Goal: Information Seeking & Learning: Learn about a topic

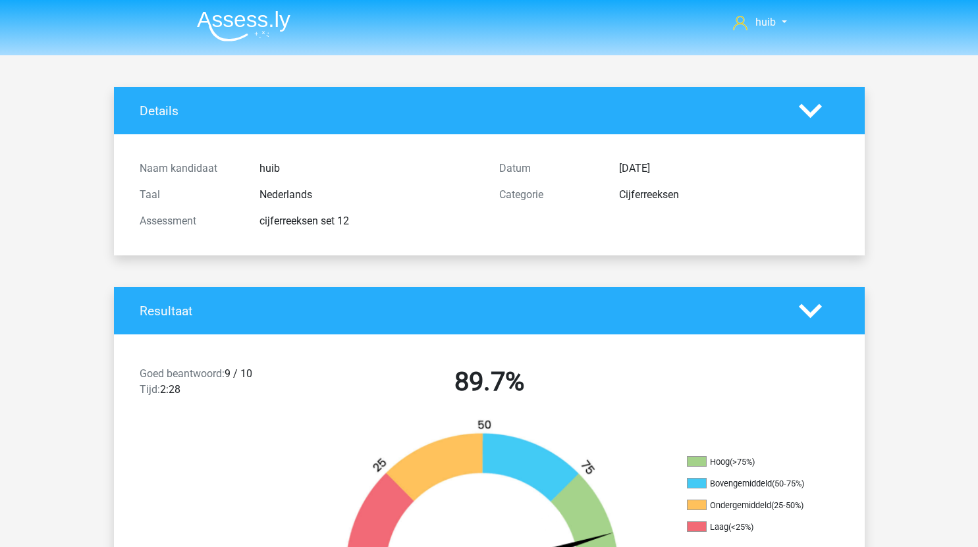
click at [250, 26] on img at bounding box center [244, 26] width 94 height 31
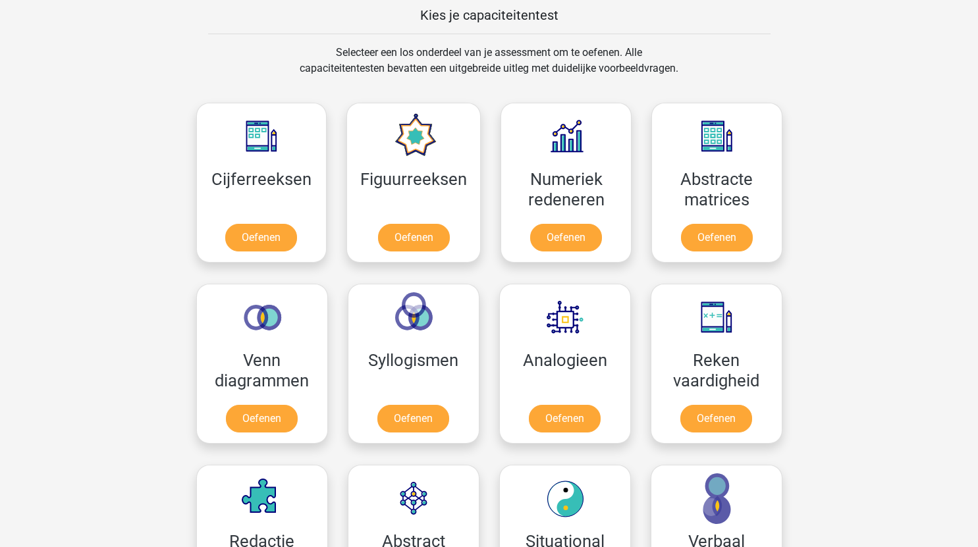
scroll to position [514, 0]
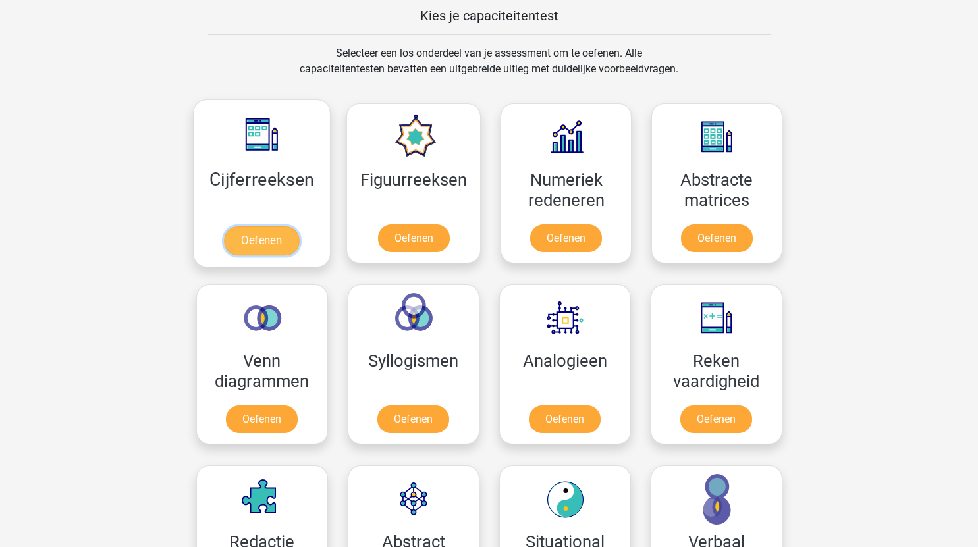
click at [275, 236] on link "Oefenen" at bounding box center [261, 241] width 75 height 29
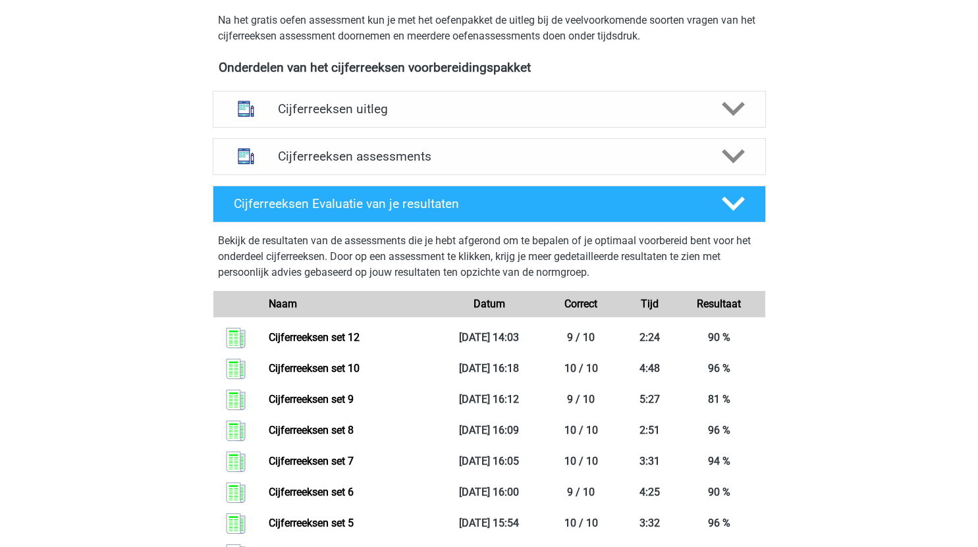
scroll to position [440, 0]
click at [512, 163] on h4 "Cijferreeksen assessments" at bounding box center [489, 155] width 423 height 15
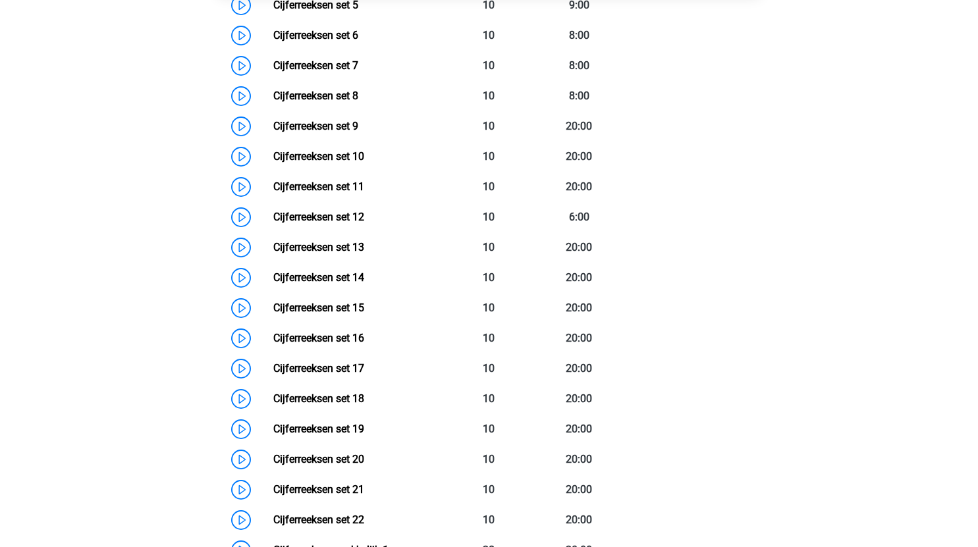
scroll to position [832, 0]
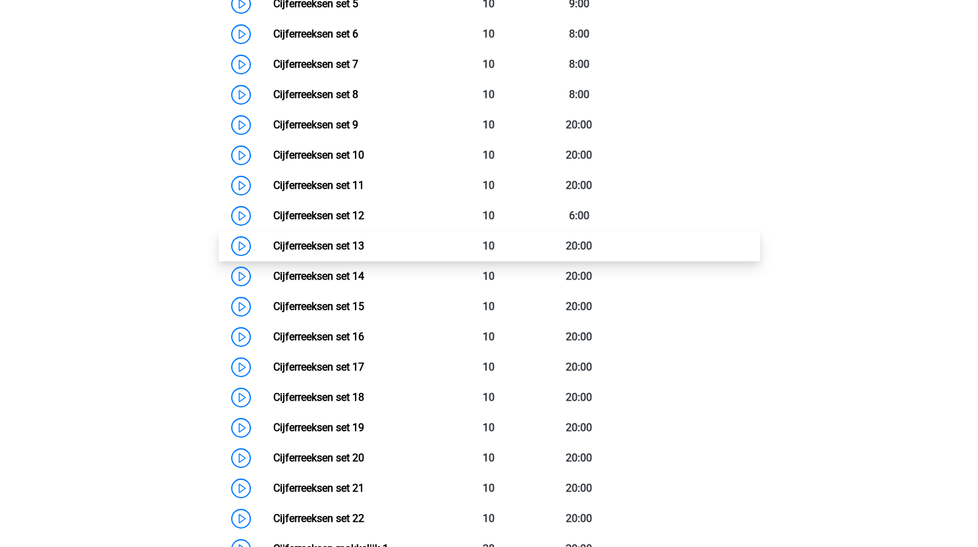
click at [273, 252] on link "Cijferreeksen set 13" at bounding box center [318, 246] width 91 height 13
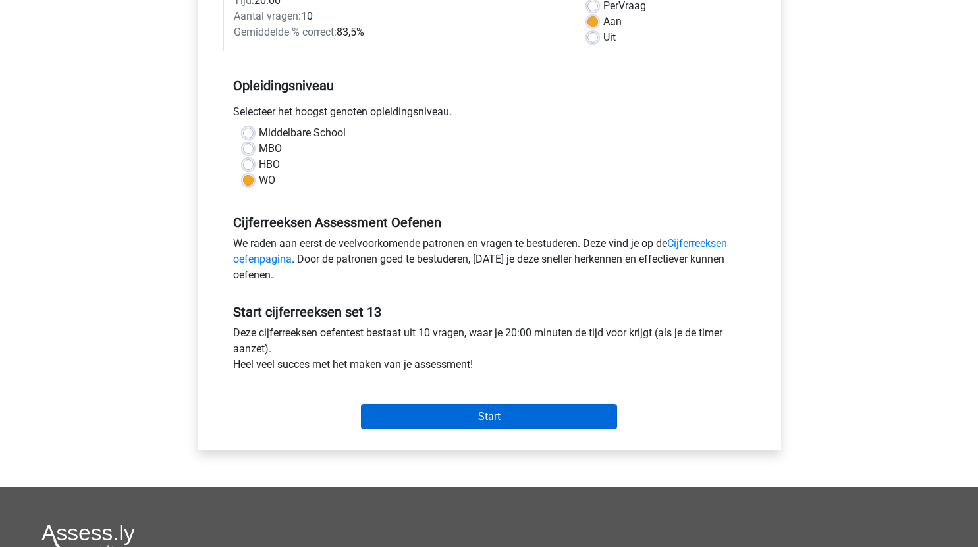
scroll to position [206, 0]
click at [527, 418] on input "Start" at bounding box center [489, 416] width 256 height 25
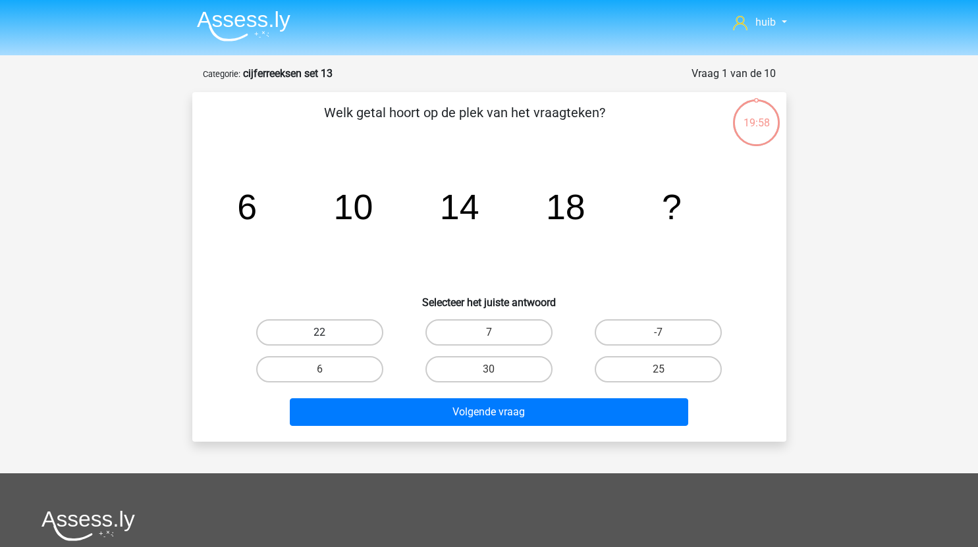
click at [347, 333] on label "22" at bounding box center [319, 332] width 127 height 26
click at [328, 333] on input "22" at bounding box center [323, 337] width 9 height 9
radio input "true"
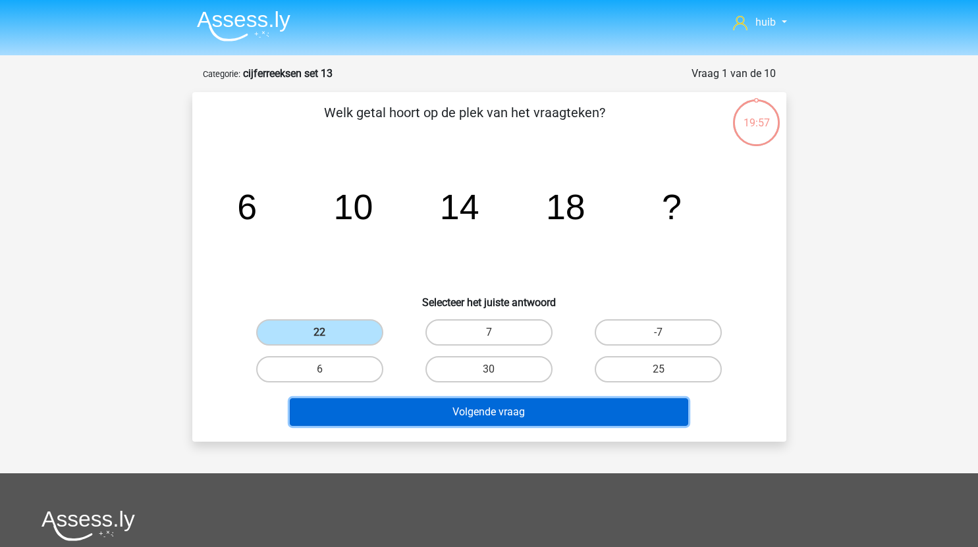
click at [457, 410] on button "Volgende vraag" at bounding box center [489, 412] width 398 height 28
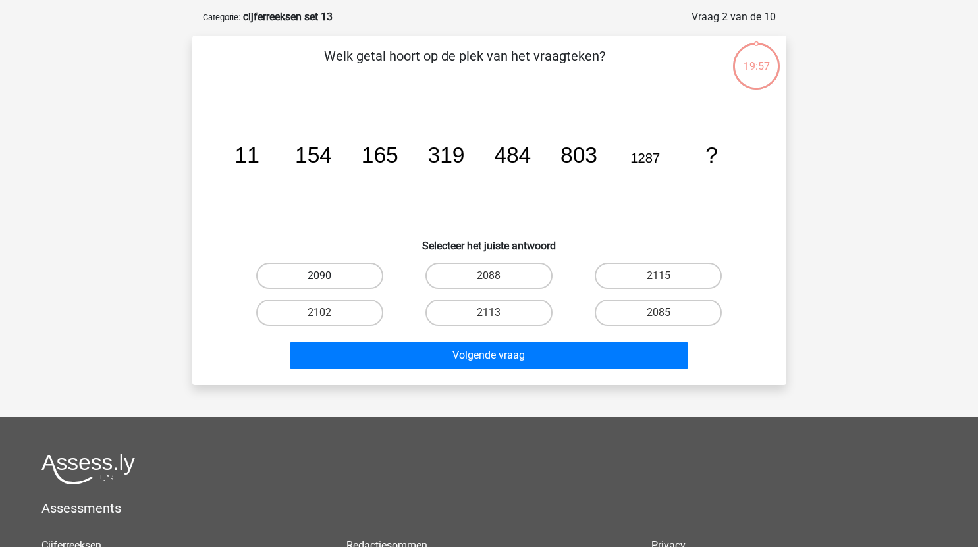
scroll to position [66, 0]
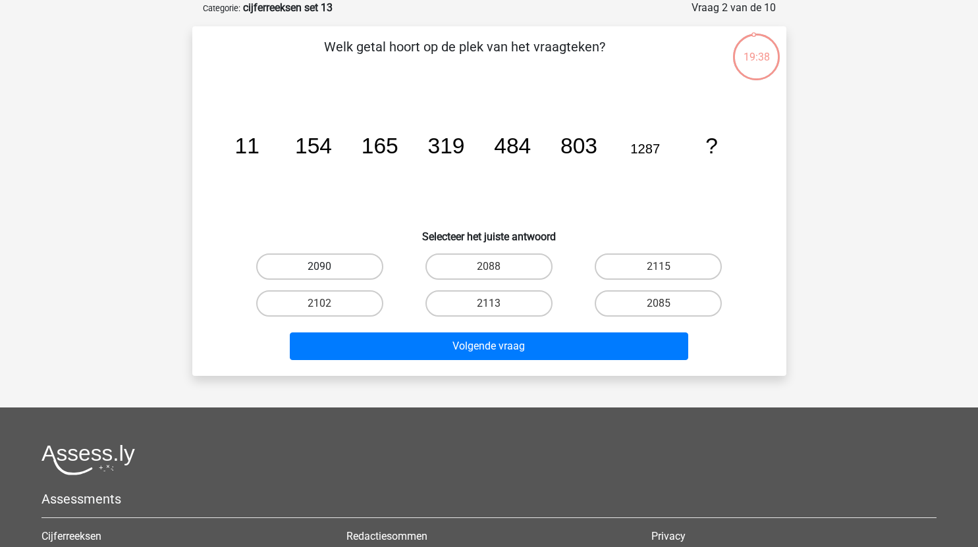
click at [358, 267] on label "2090" at bounding box center [319, 267] width 127 height 26
click at [328, 267] on input "2090" at bounding box center [323, 271] width 9 height 9
radio input "true"
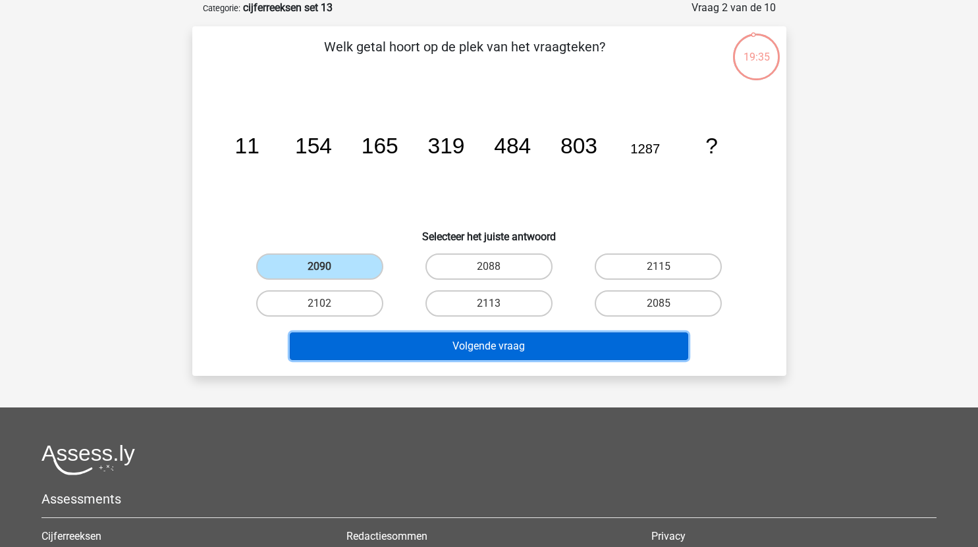
click at [594, 348] on button "Volgende vraag" at bounding box center [489, 347] width 398 height 28
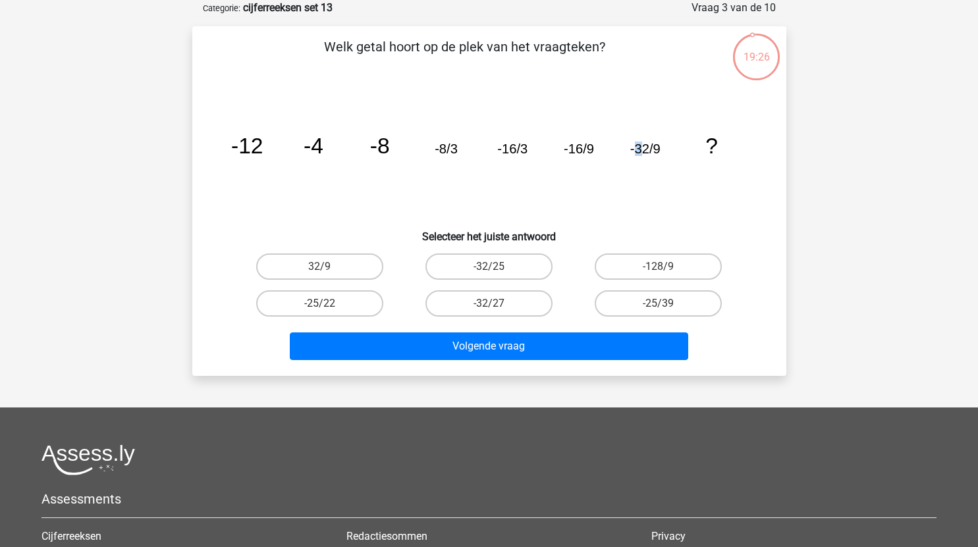
click at [639, 147] on tspan "-32/9" at bounding box center [645, 149] width 30 height 14
click at [643, 182] on icon "image/svg+xml -12 -4 -8 -8/3 -16/3 -16/9 -32/9 ?" at bounding box center [489, 153] width 531 height 133
click at [523, 293] on label "-32/27" at bounding box center [488, 303] width 127 height 26
click at [497, 304] on input "-32/27" at bounding box center [493, 308] width 9 height 9
radio input "true"
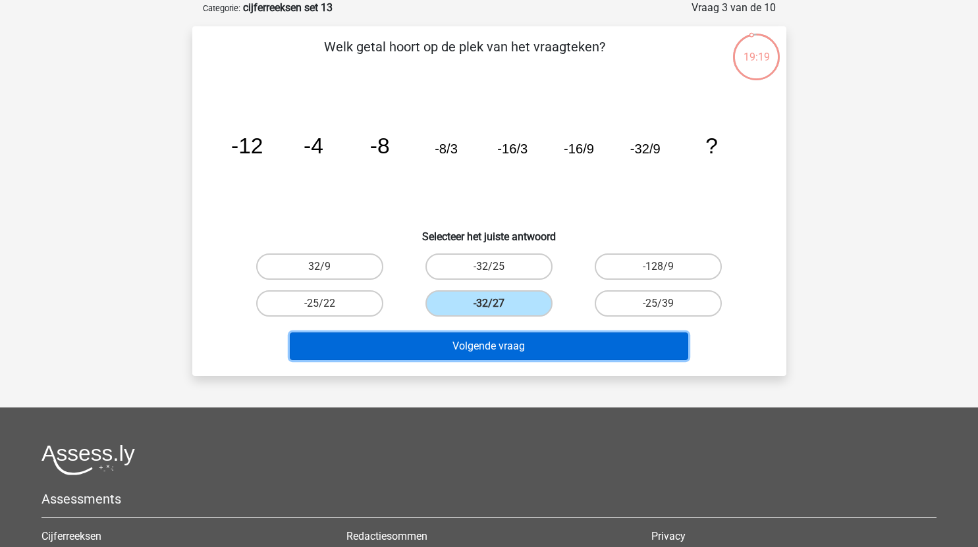
click at [562, 350] on button "Volgende vraag" at bounding box center [489, 347] width 398 height 28
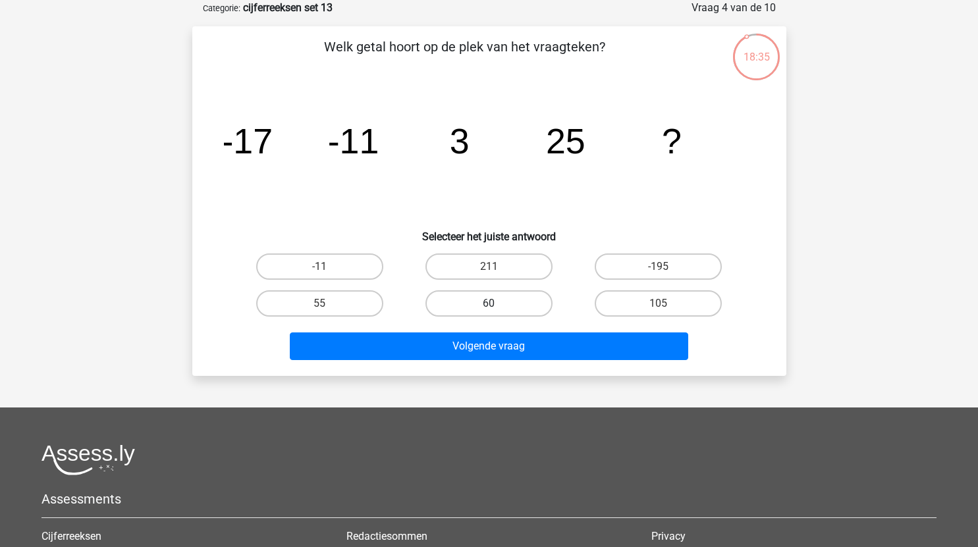
click at [504, 308] on label "60" at bounding box center [488, 303] width 127 height 26
click at [497, 308] on input "60" at bounding box center [493, 308] width 9 height 9
radio input "true"
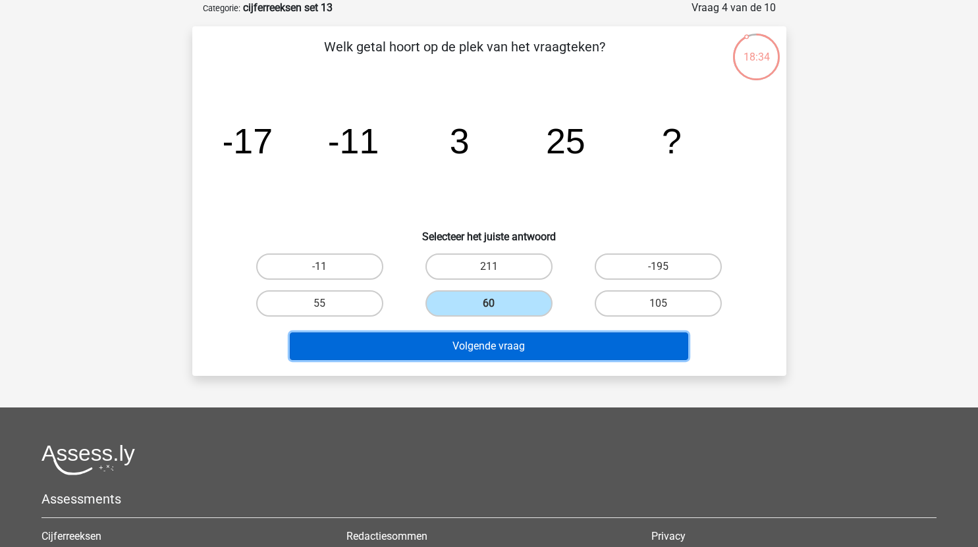
click at [531, 346] on button "Volgende vraag" at bounding box center [489, 347] width 398 height 28
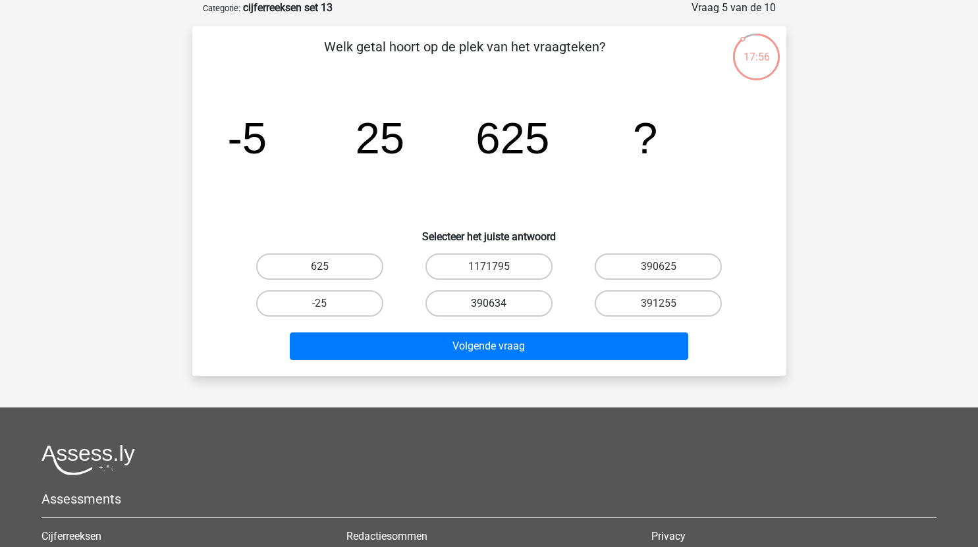
click at [517, 303] on label "390634" at bounding box center [488, 303] width 127 height 26
click at [497, 304] on input "390634" at bounding box center [493, 308] width 9 height 9
radio input "true"
click at [676, 302] on label "391255" at bounding box center [658, 303] width 127 height 26
click at [667, 304] on input "391255" at bounding box center [663, 308] width 9 height 9
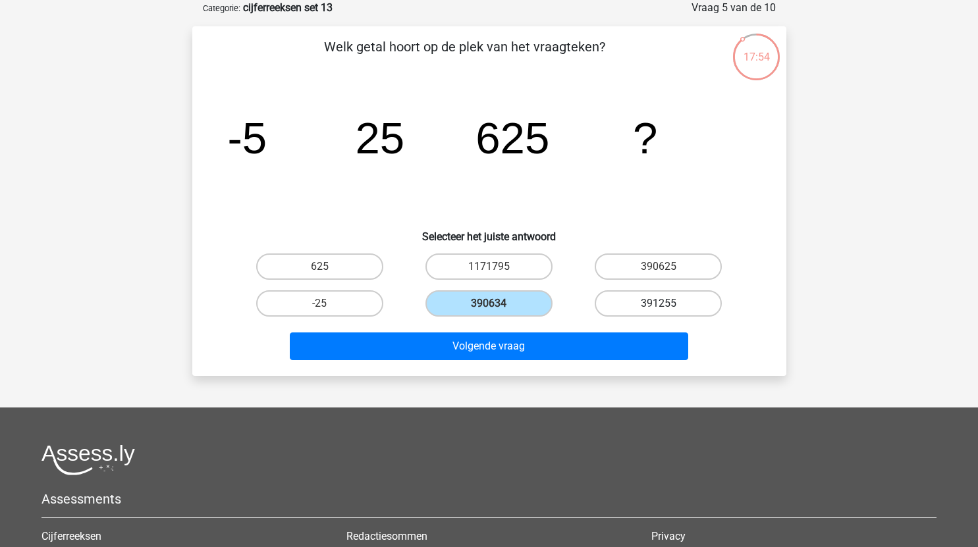
radio input "true"
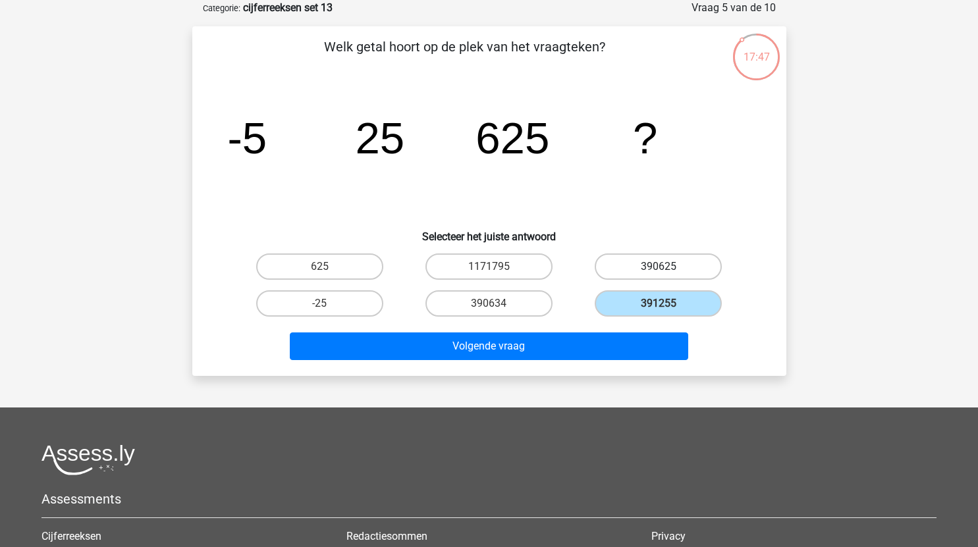
click at [686, 262] on label "390625" at bounding box center [658, 267] width 127 height 26
click at [667, 267] on input "390625" at bounding box center [663, 271] width 9 height 9
radio input "true"
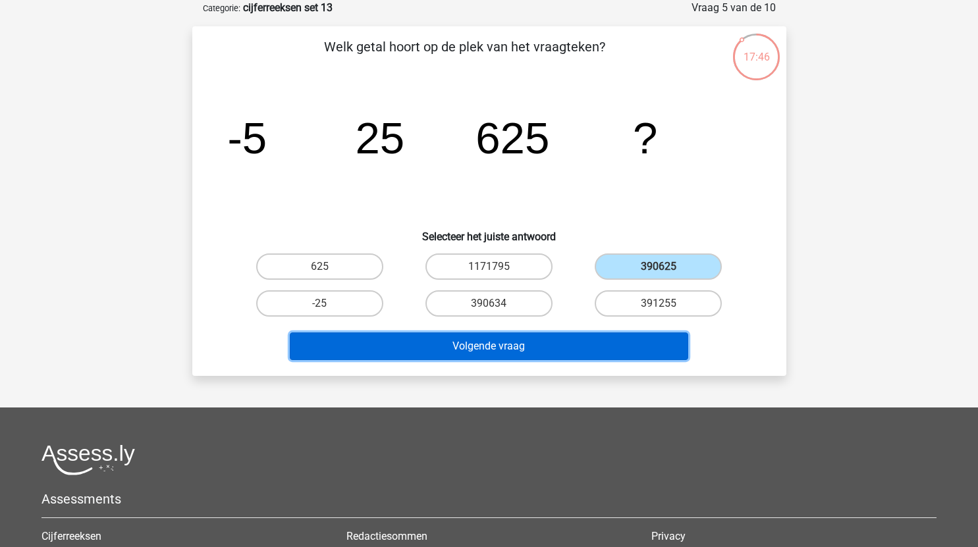
click at [561, 347] on button "Volgende vraag" at bounding box center [489, 347] width 398 height 28
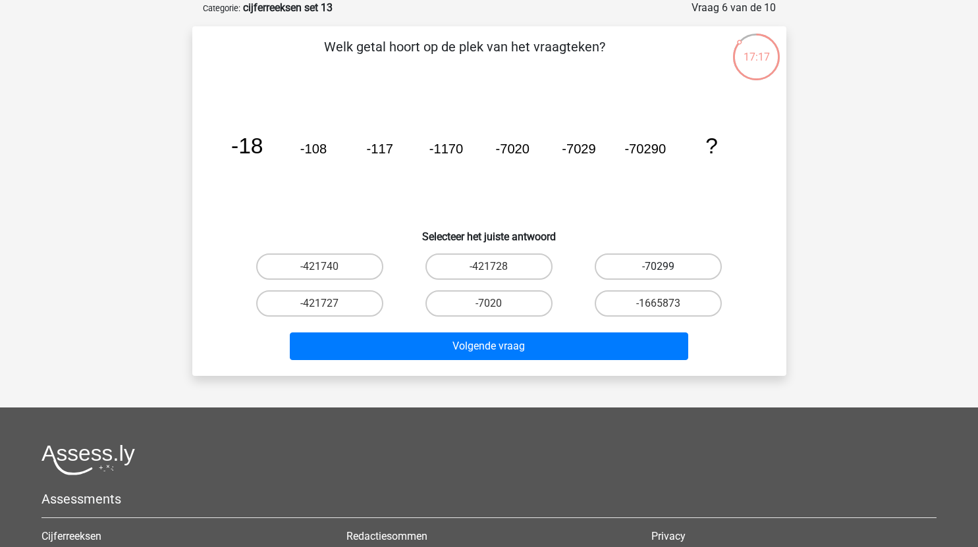
click at [669, 269] on label "-70299" at bounding box center [658, 267] width 127 height 26
click at [667, 269] on input "-70299" at bounding box center [663, 271] width 9 height 9
radio input "true"
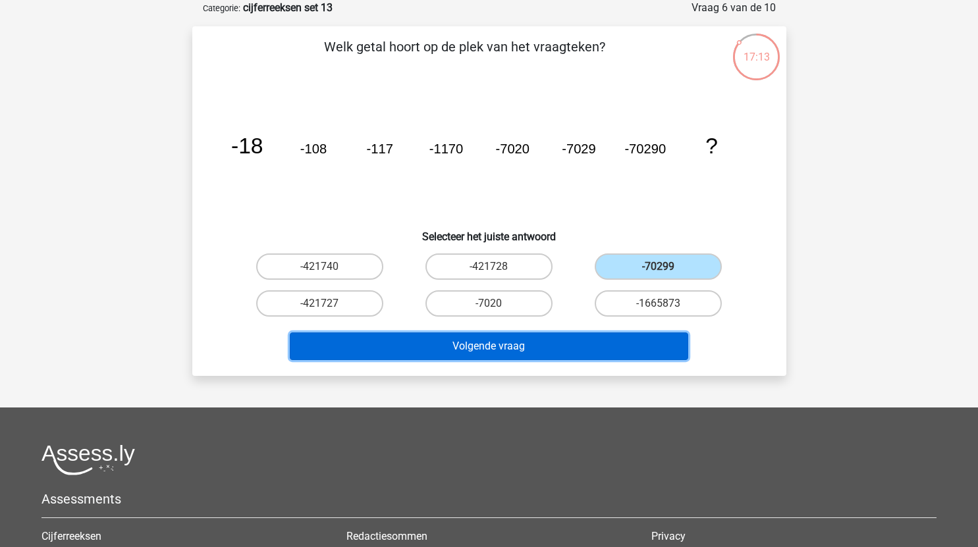
click at [564, 342] on button "Volgende vraag" at bounding box center [489, 347] width 398 height 28
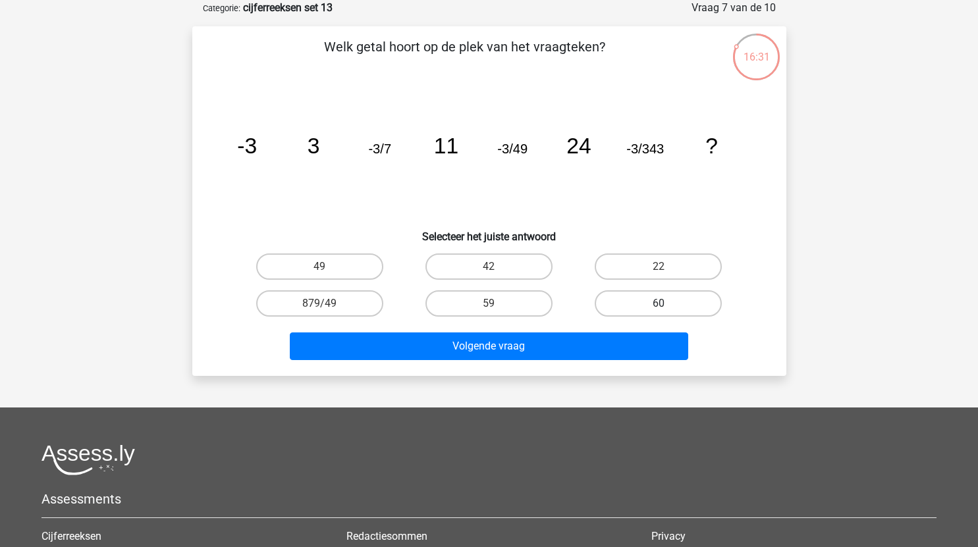
click at [638, 312] on label "60" at bounding box center [658, 303] width 127 height 26
click at [659, 312] on input "60" at bounding box center [663, 308] width 9 height 9
radio input "true"
click at [520, 262] on label "42" at bounding box center [488, 267] width 127 height 26
click at [497, 267] on input "42" at bounding box center [493, 271] width 9 height 9
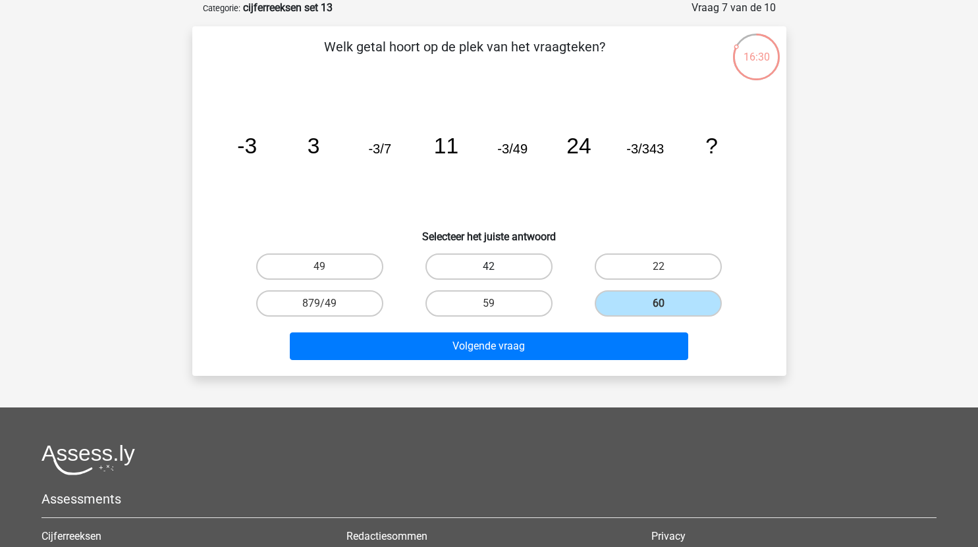
radio input "true"
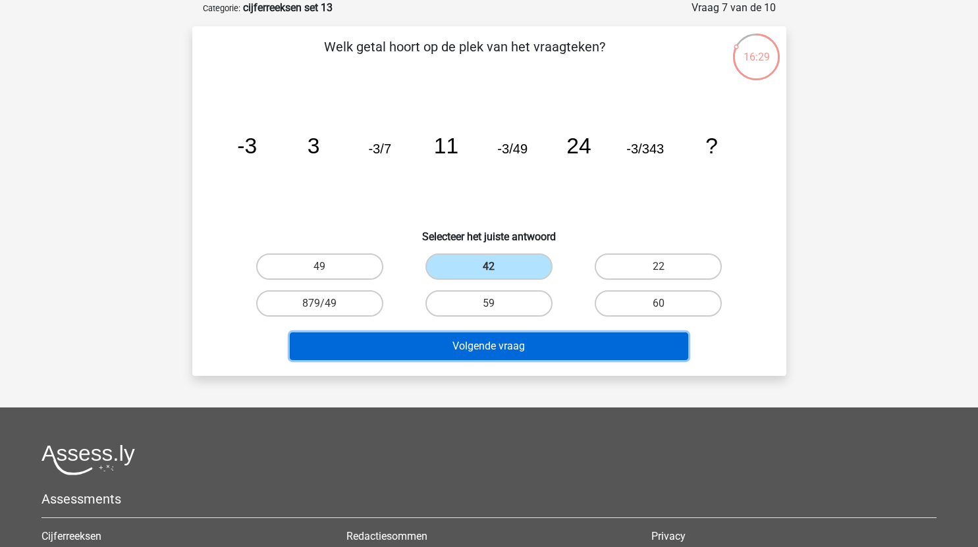
click at [557, 351] on button "Volgende vraag" at bounding box center [489, 347] width 398 height 28
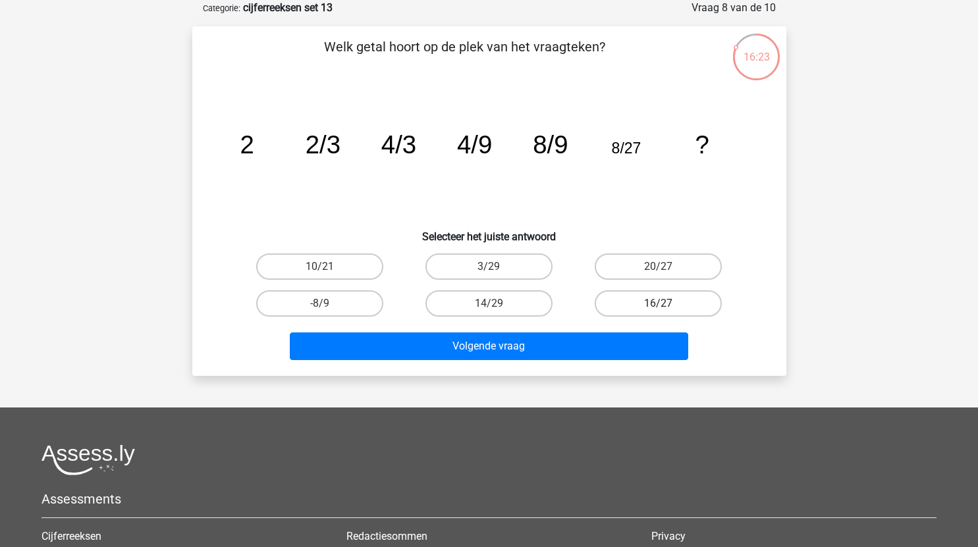
click at [643, 309] on label "16/27" at bounding box center [658, 303] width 127 height 26
click at [659, 309] on input "16/27" at bounding box center [663, 308] width 9 height 9
radio input "true"
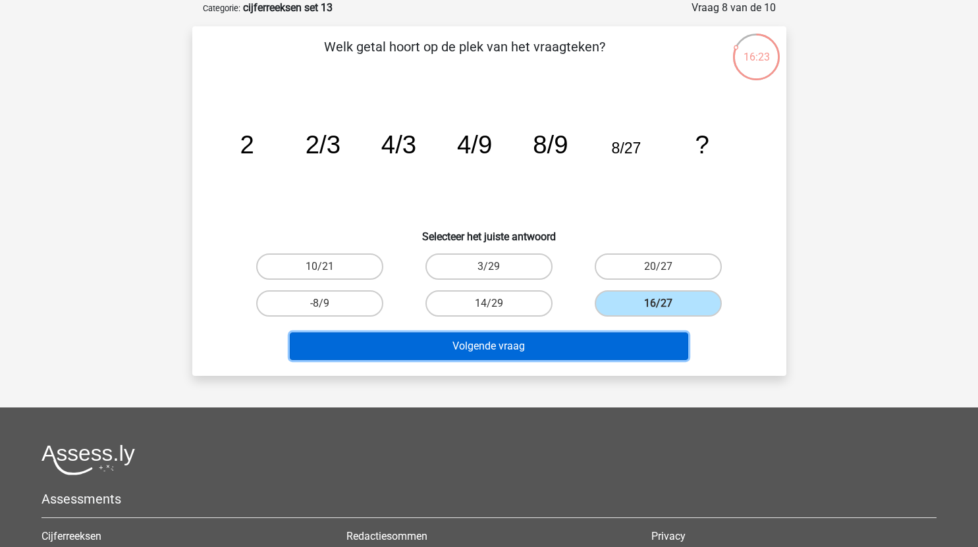
click at [601, 352] on button "Volgende vraag" at bounding box center [489, 347] width 398 height 28
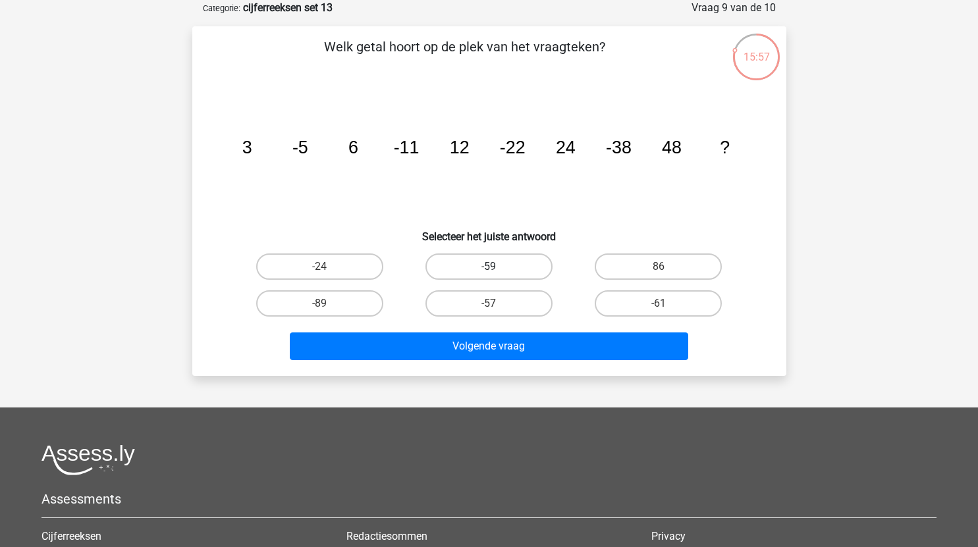
click at [510, 264] on label "-59" at bounding box center [488, 267] width 127 height 26
click at [497, 267] on input "-59" at bounding box center [493, 271] width 9 height 9
radio input "true"
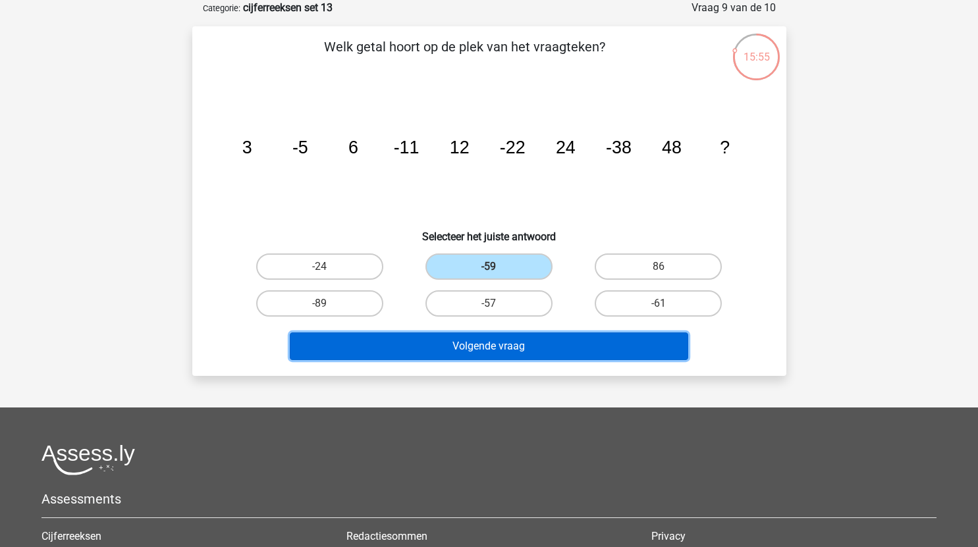
click at [537, 345] on button "Volgende vraag" at bounding box center [489, 347] width 398 height 28
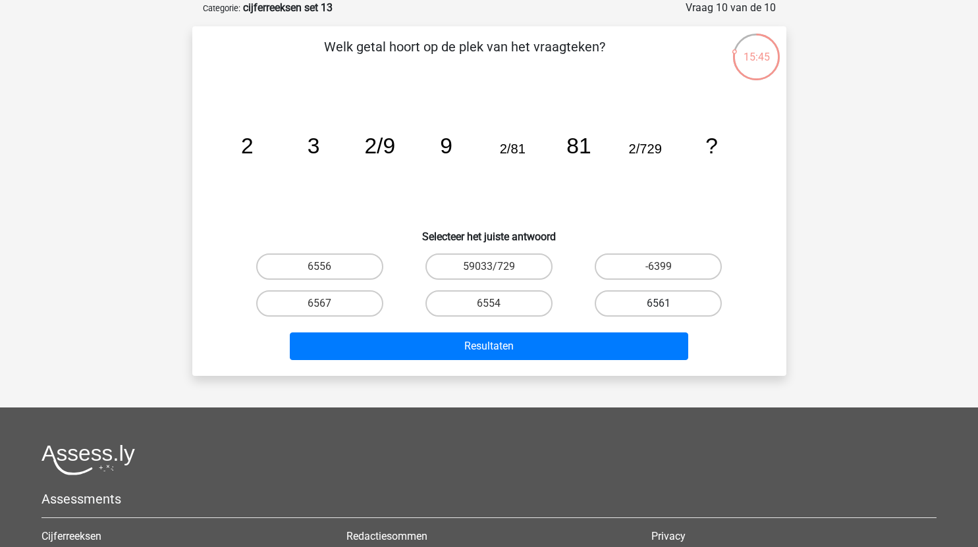
click at [670, 303] on label "6561" at bounding box center [658, 303] width 127 height 26
click at [667, 304] on input "6561" at bounding box center [663, 308] width 9 height 9
radio input "true"
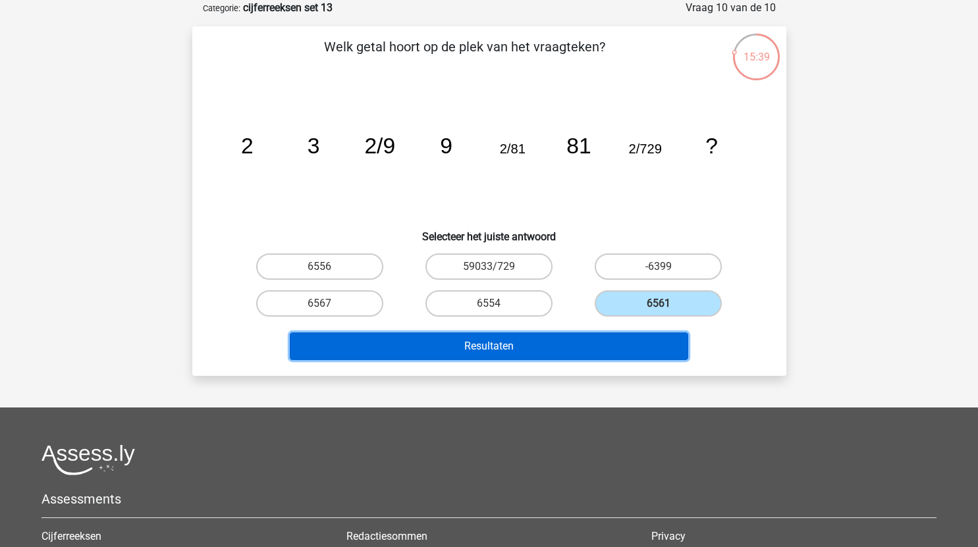
click at [596, 346] on button "Resultaten" at bounding box center [489, 347] width 398 height 28
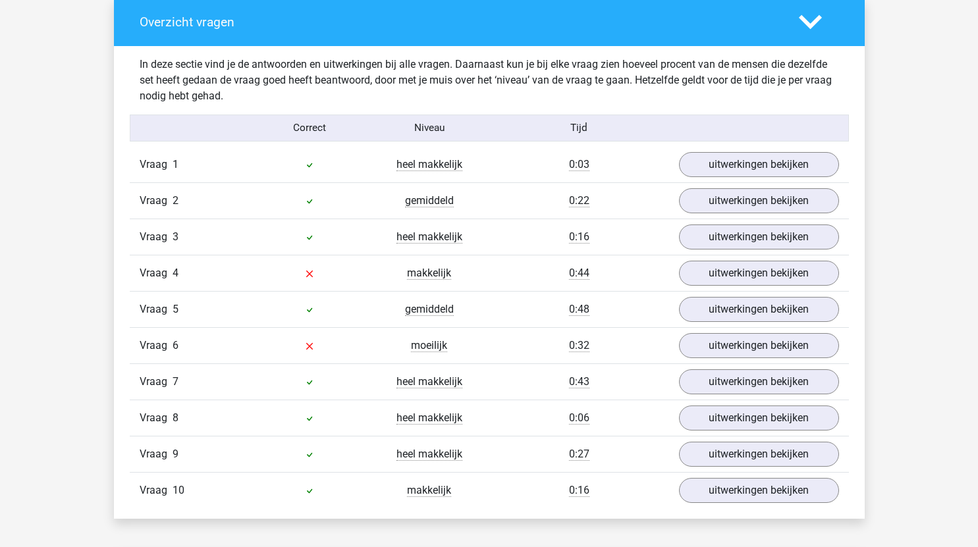
scroll to position [762, 0]
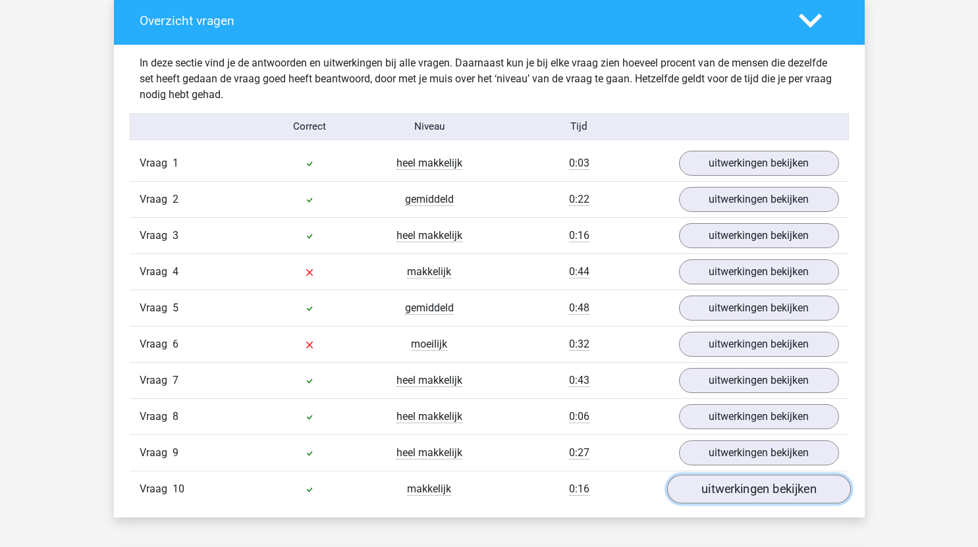
click at [750, 495] on link "uitwerkingen bekijken" at bounding box center [758, 489] width 184 height 29
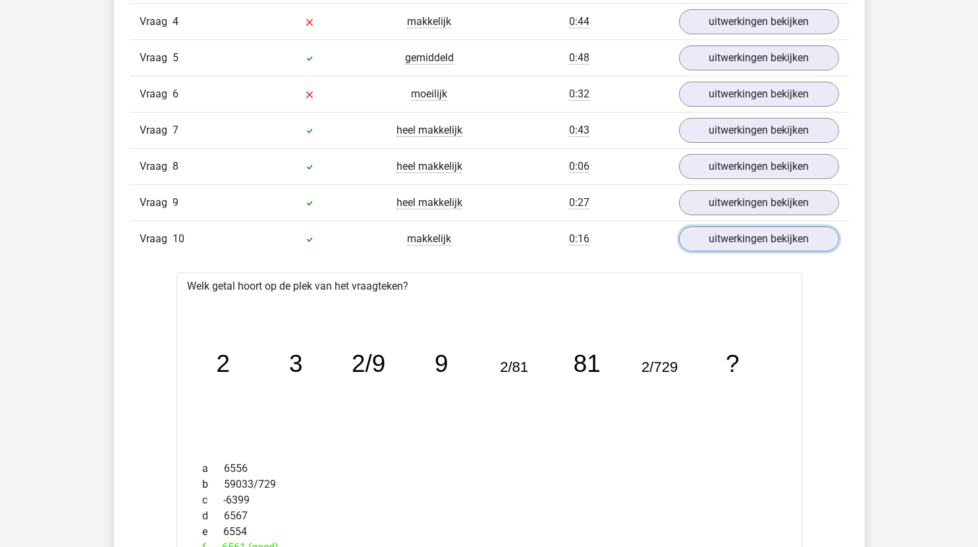
scroll to position [1012, 0]
click at [769, 191] on link "uitwerkingen bekijken" at bounding box center [758, 203] width 184 height 29
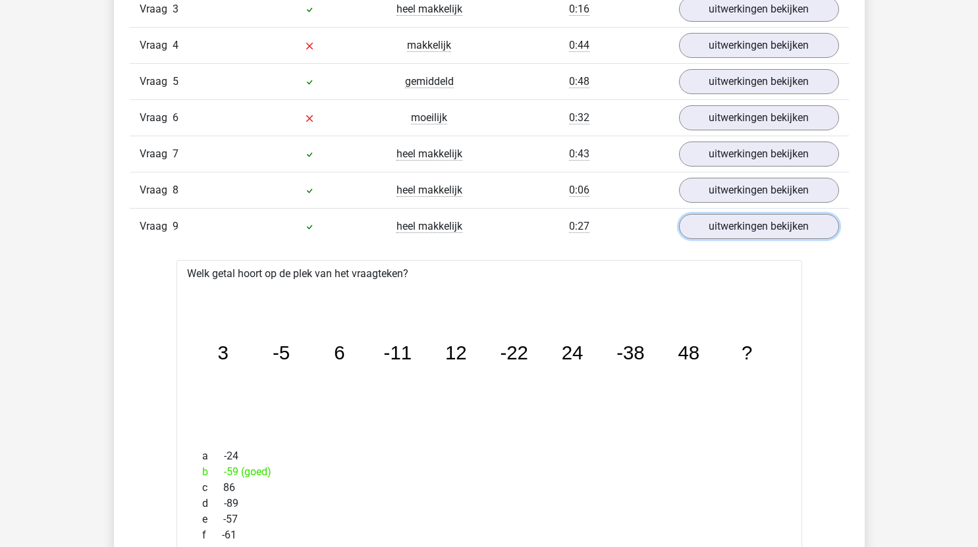
scroll to position [988, 0]
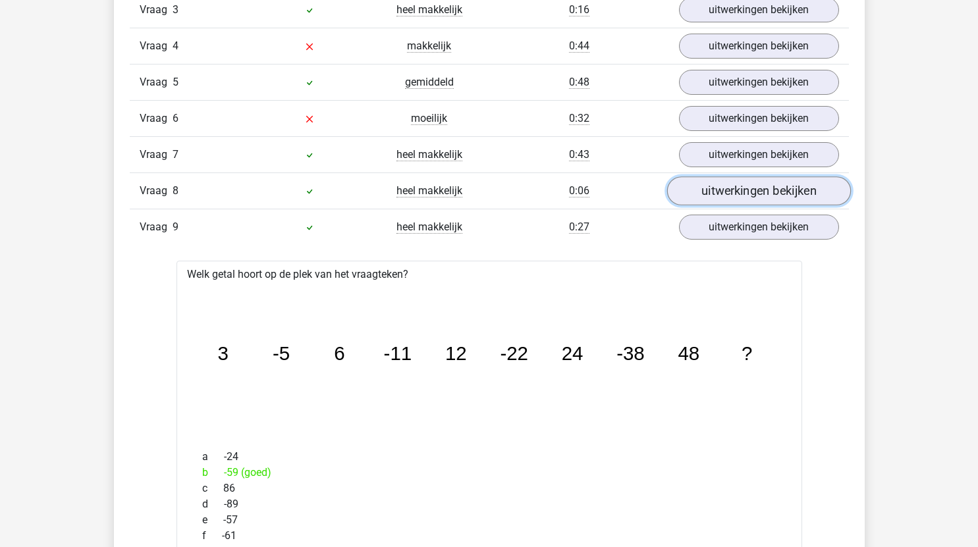
click at [730, 186] on link "uitwerkingen bekijken" at bounding box center [758, 190] width 184 height 29
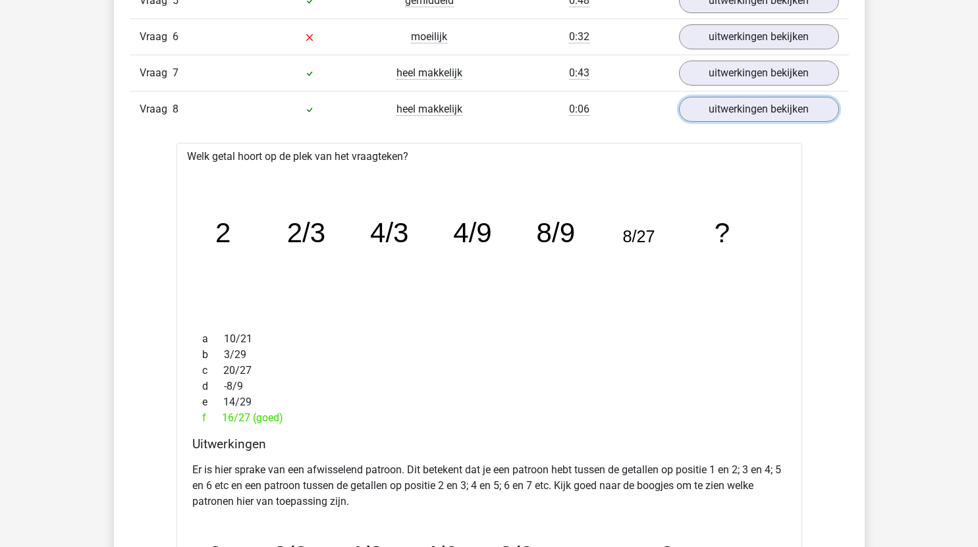
scroll to position [1071, 0]
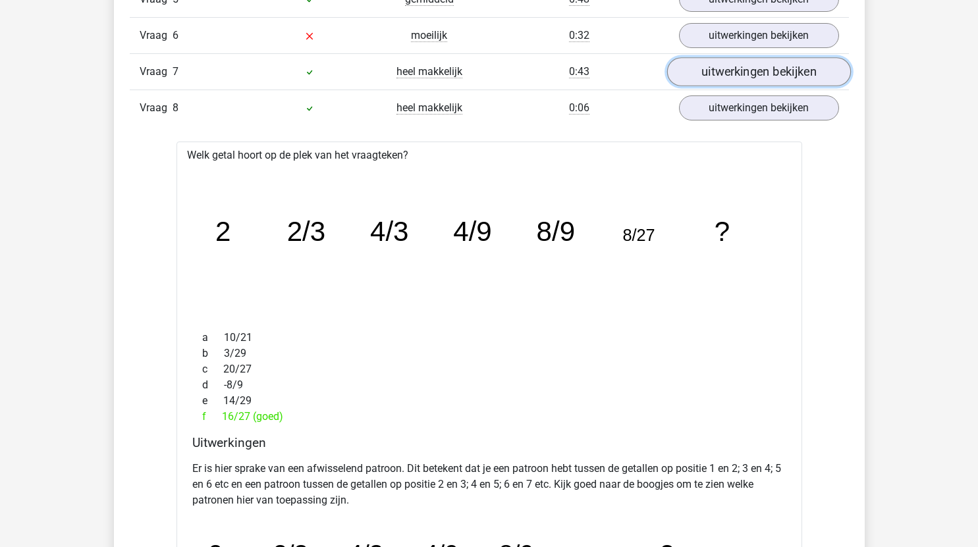
click at [747, 72] on link "uitwerkingen bekijken" at bounding box center [758, 71] width 184 height 29
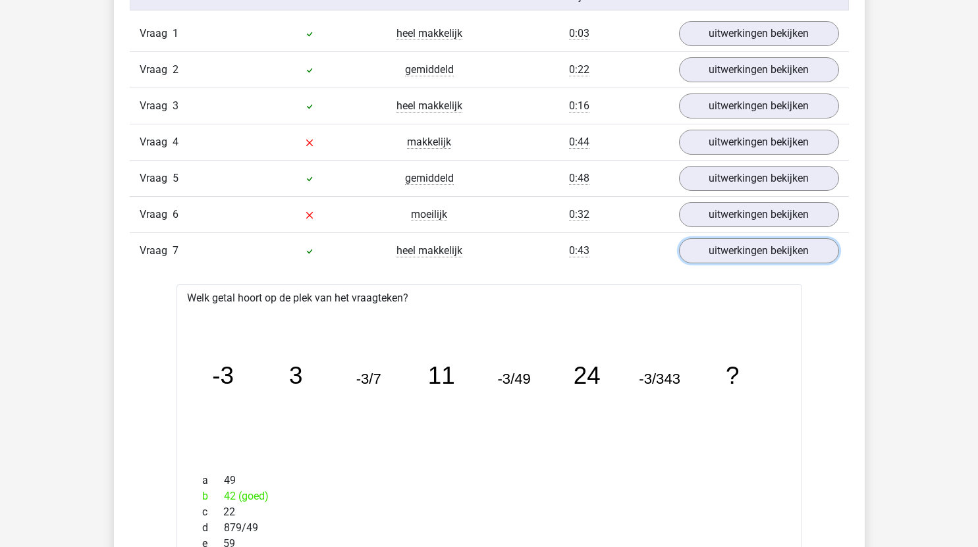
scroll to position [805, 0]
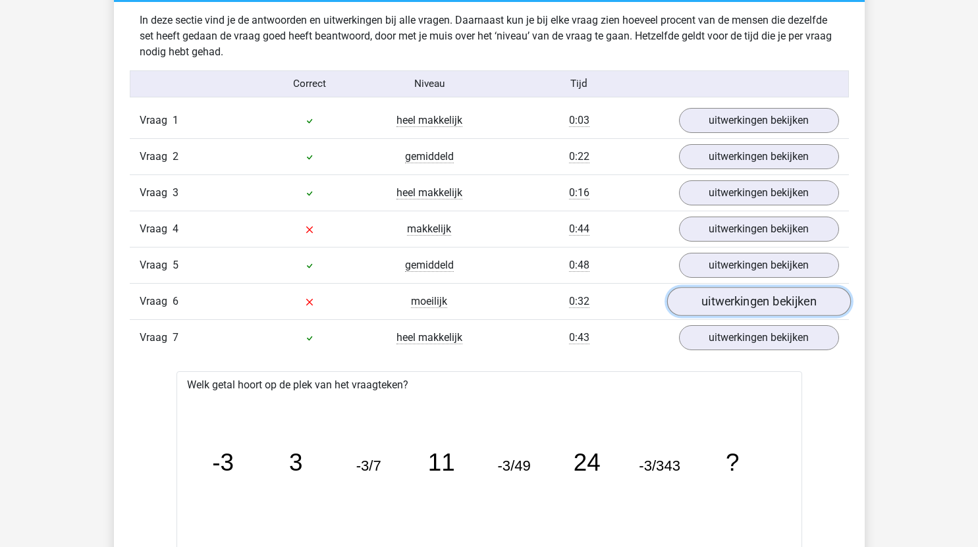
click at [740, 300] on link "uitwerkingen bekijken" at bounding box center [758, 301] width 184 height 29
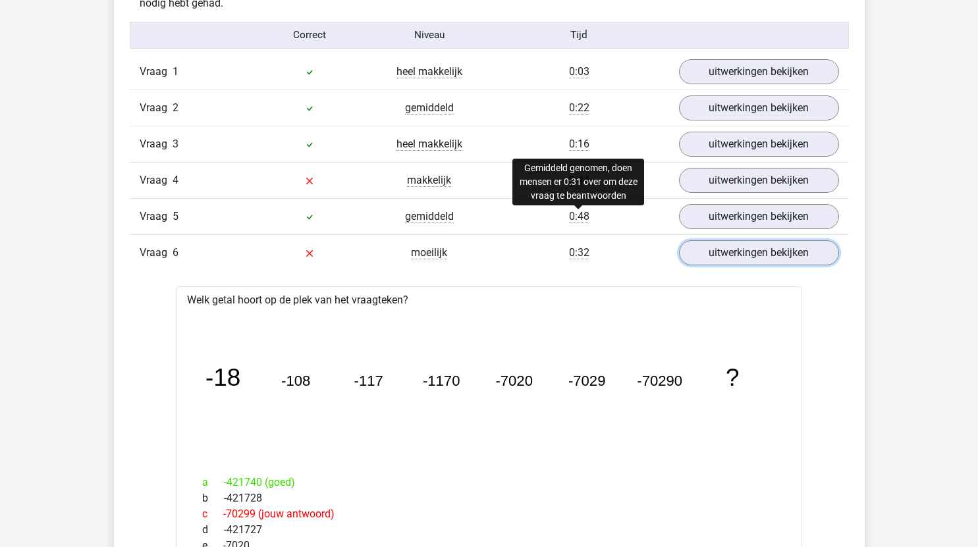
scroll to position [853, 0]
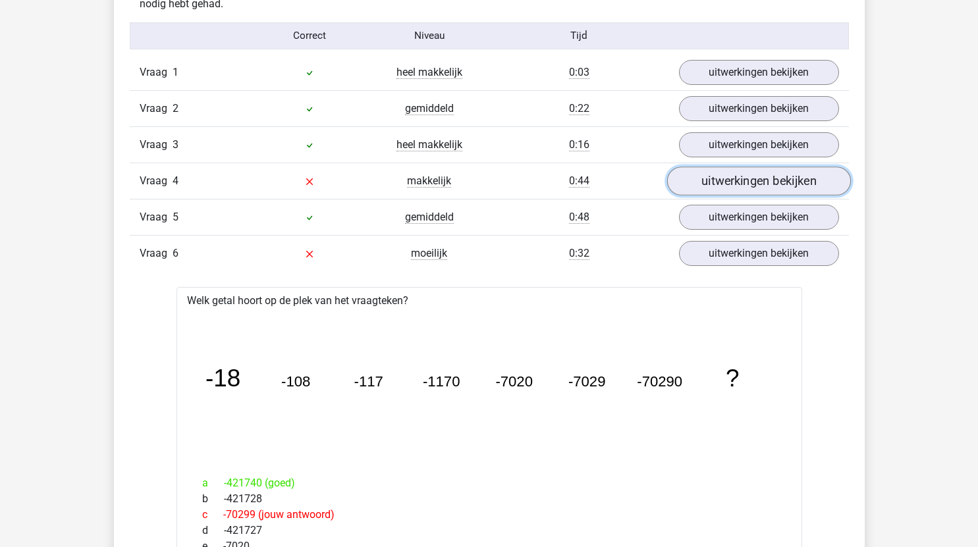
click at [733, 192] on link "uitwerkingen bekijken" at bounding box center [758, 181] width 184 height 29
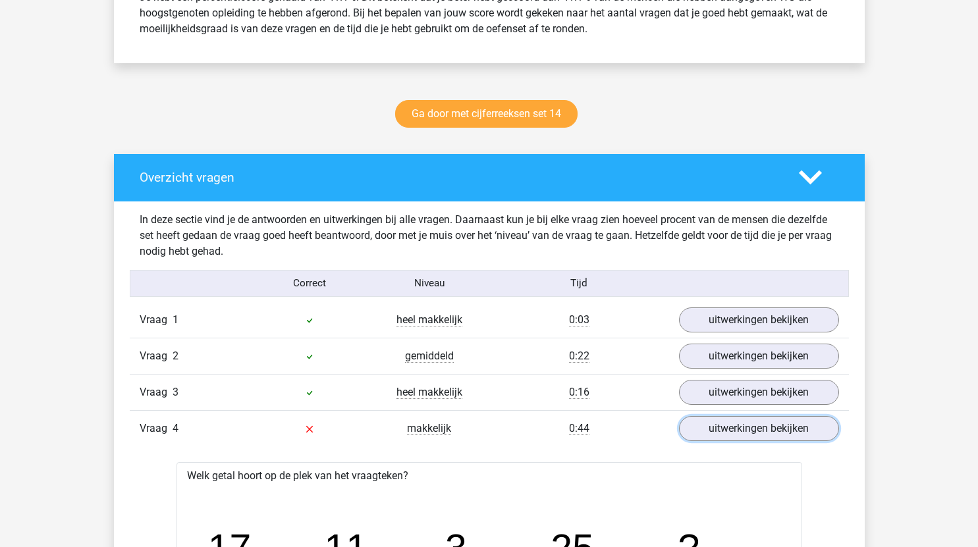
scroll to position [603, 0]
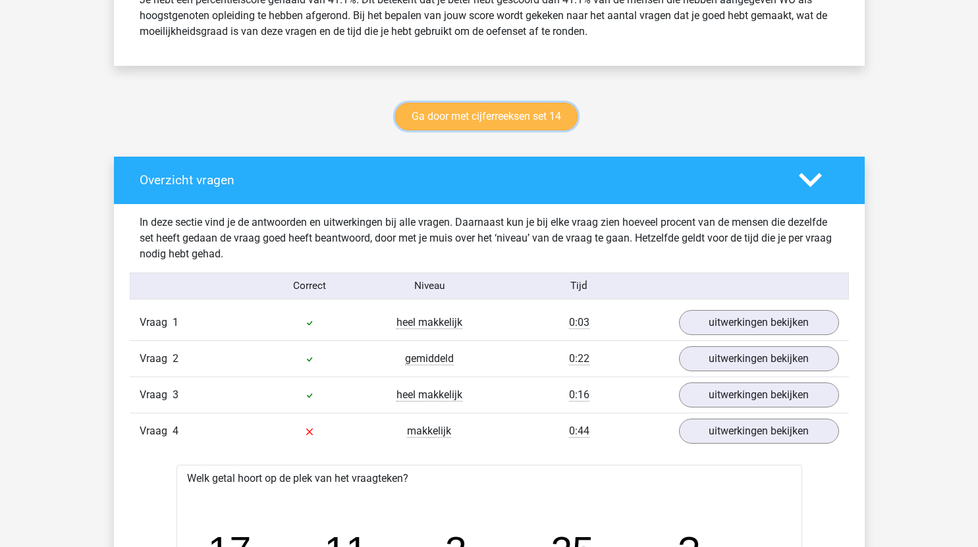
click at [547, 122] on link "Ga door met cijferreeksen set 14" at bounding box center [486, 117] width 182 height 28
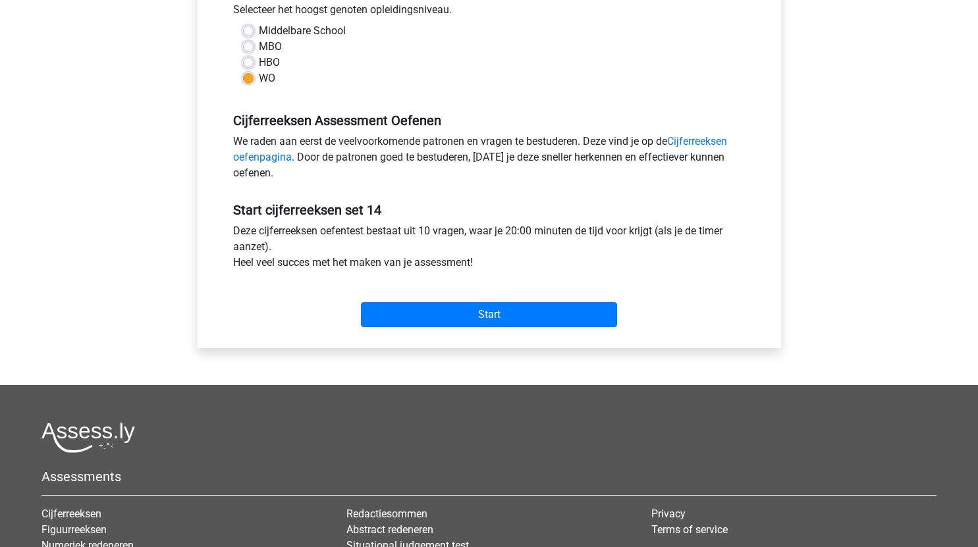
scroll to position [308, 0]
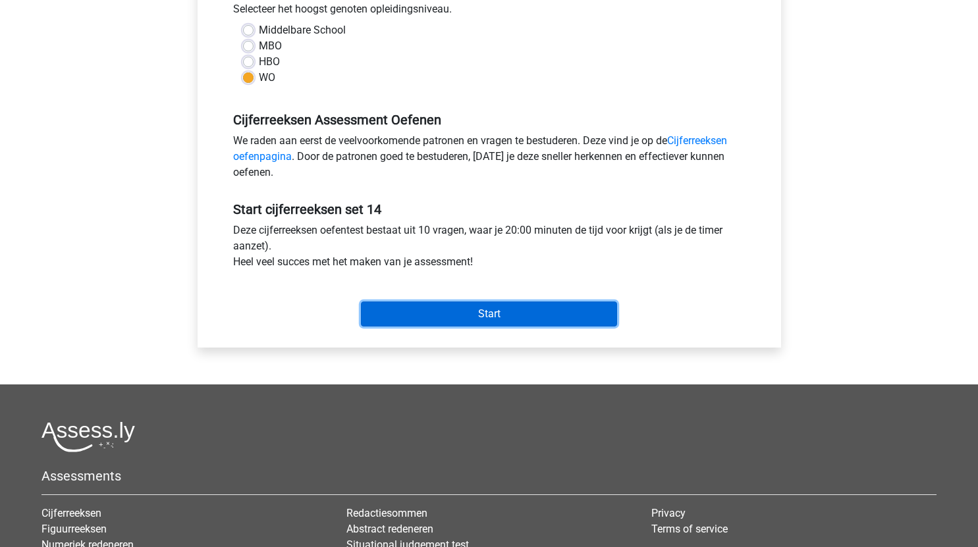
click at [546, 313] on input "Start" at bounding box center [489, 314] width 256 height 25
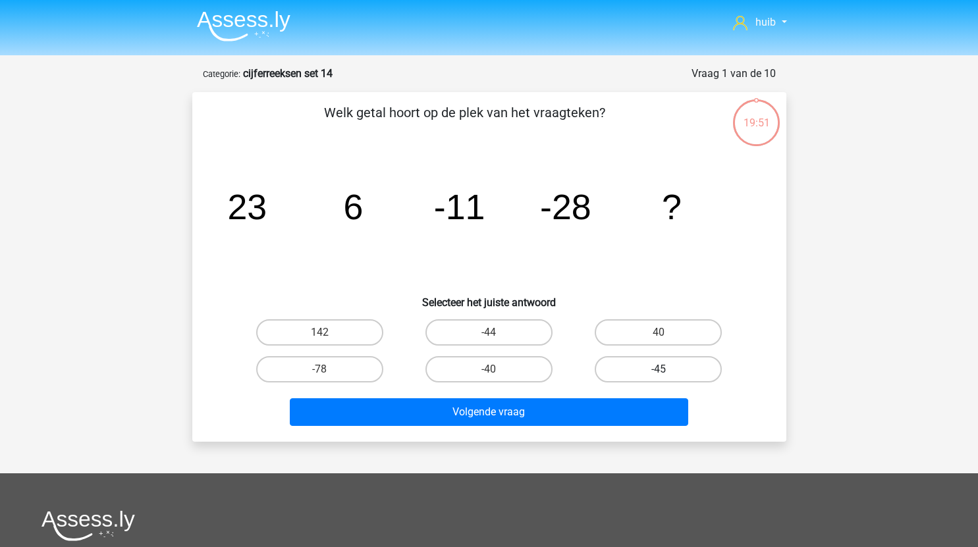
click at [665, 364] on label "-45" at bounding box center [658, 369] width 127 height 26
click at [665, 369] on input "-45" at bounding box center [663, 373] width 9 height 9
radio input "true"
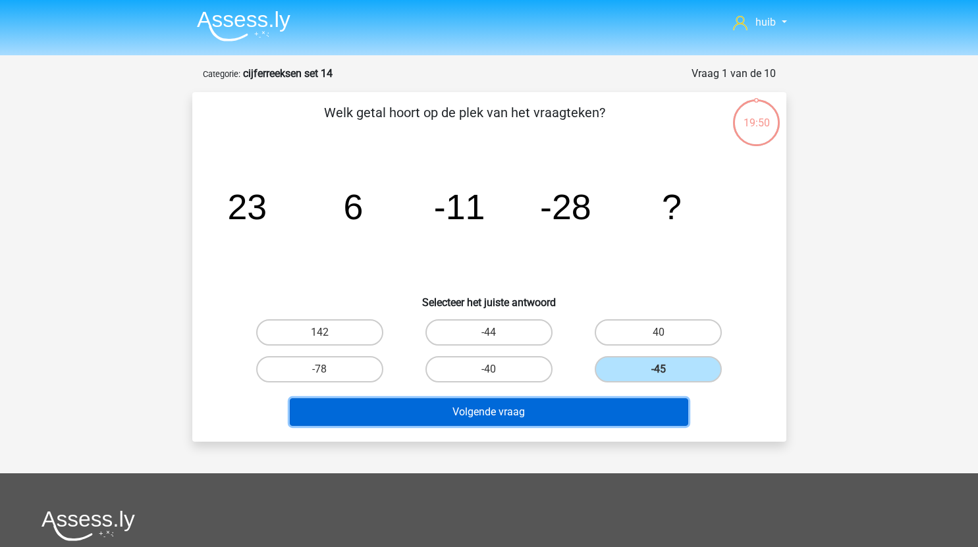
click at [589, 411] on button "Volgende vraag" at bounding box center [489, 412] width 398 height 28
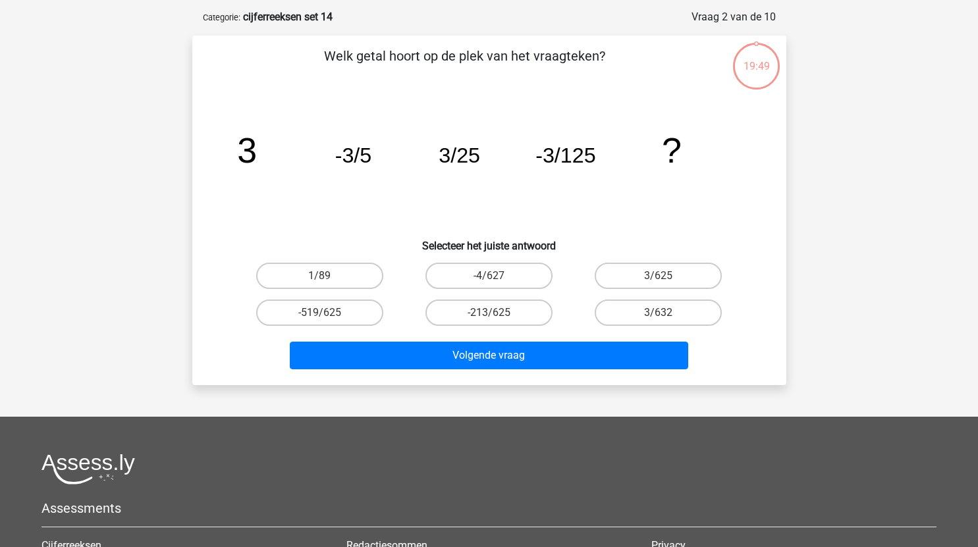
scroll to position [66, 0]
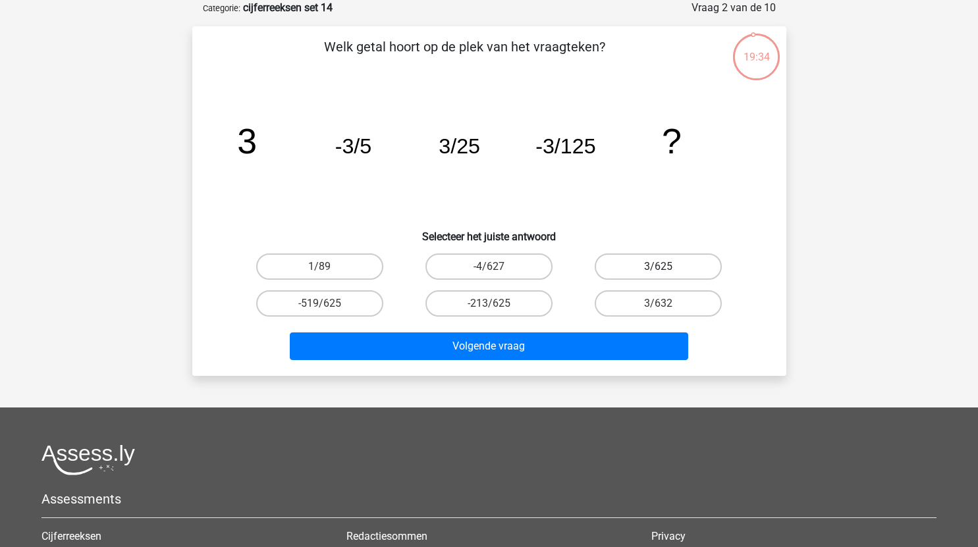
click at [647, 271] on label "3/625" at bounding box center [658, 267] width 127 height 26
click at [659, 271] on input "3/625" at bounding box center [663, 271] width 9 height 9
radio input "true"
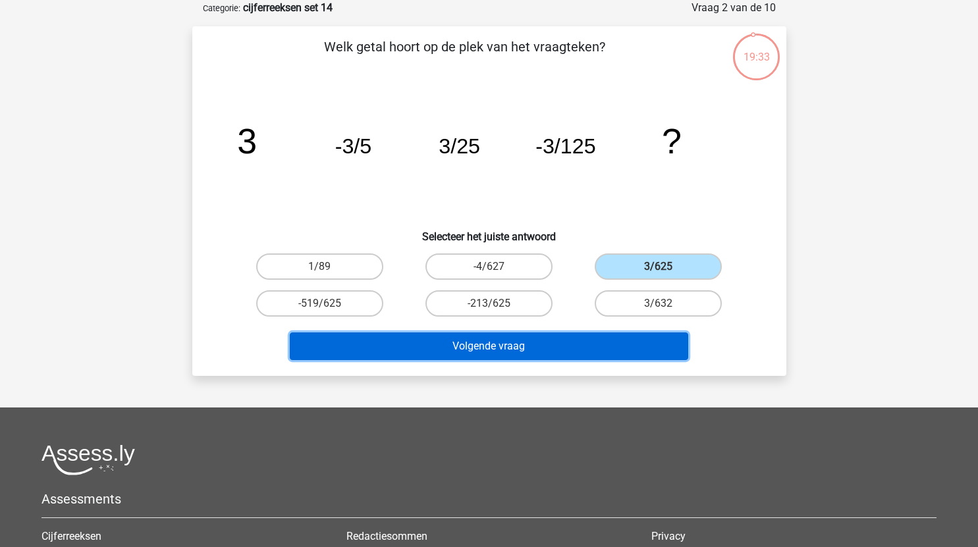
click at [549, 340] on button "Volgende vraag" at bounding box center [489, 347] width 398 height 28
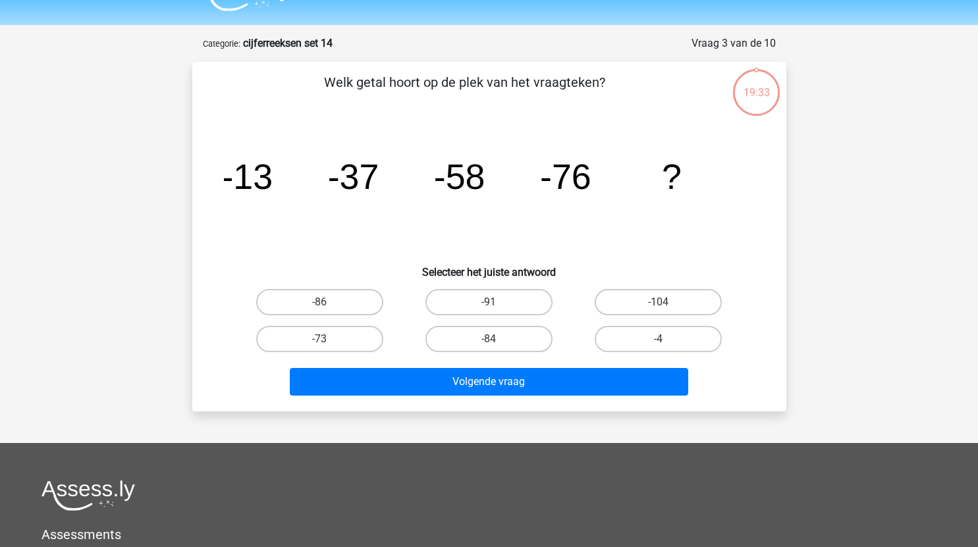
scroll to position [30, 0]
click at [522, 304] on label "-91" at bounding box center [488, 303] width 127 height 26
click at [497, 304] on input "-91" at bounding box center [493, 307] width 9 height 9
radio input "true"
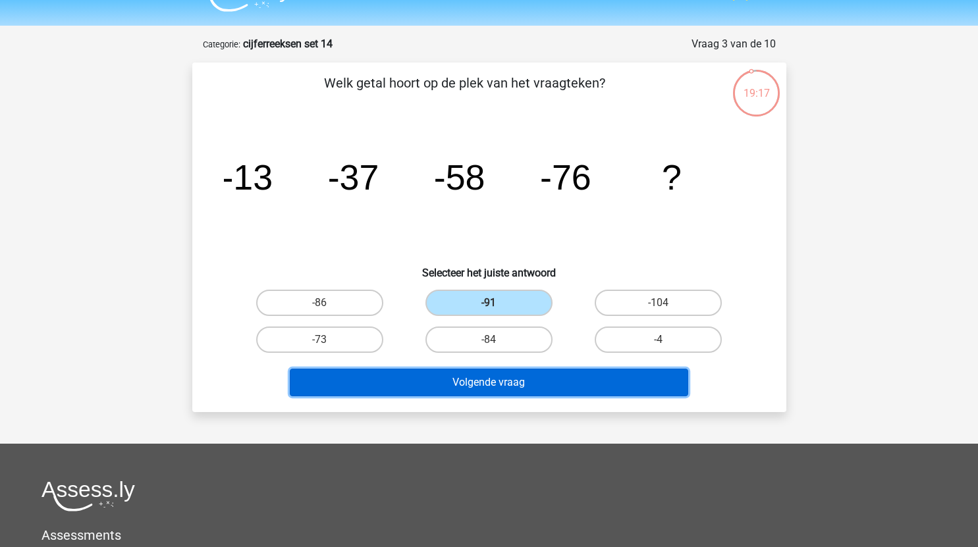
click at [542, 388] on button "Volgende vraag" at bounding box center [489, 383] width 398 height 28
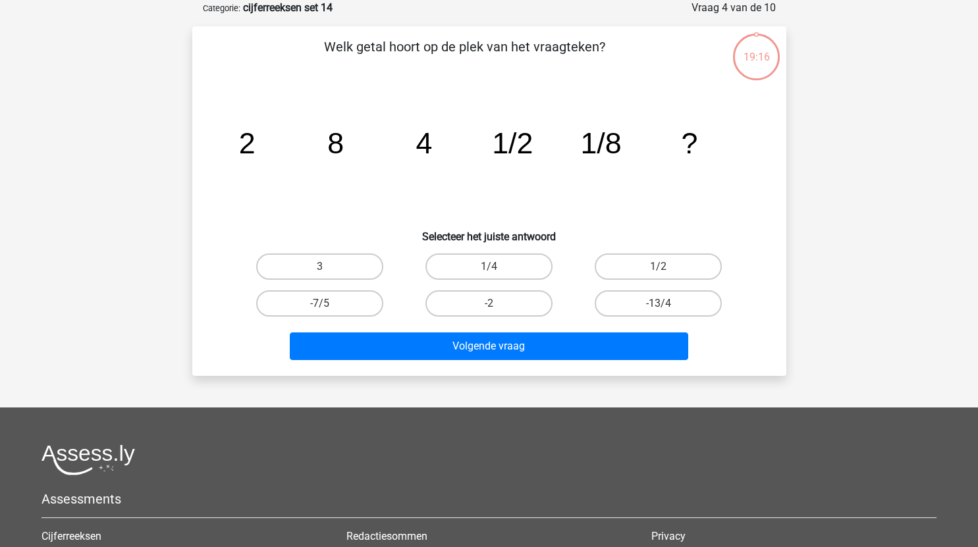
scroll to position [46, 0]
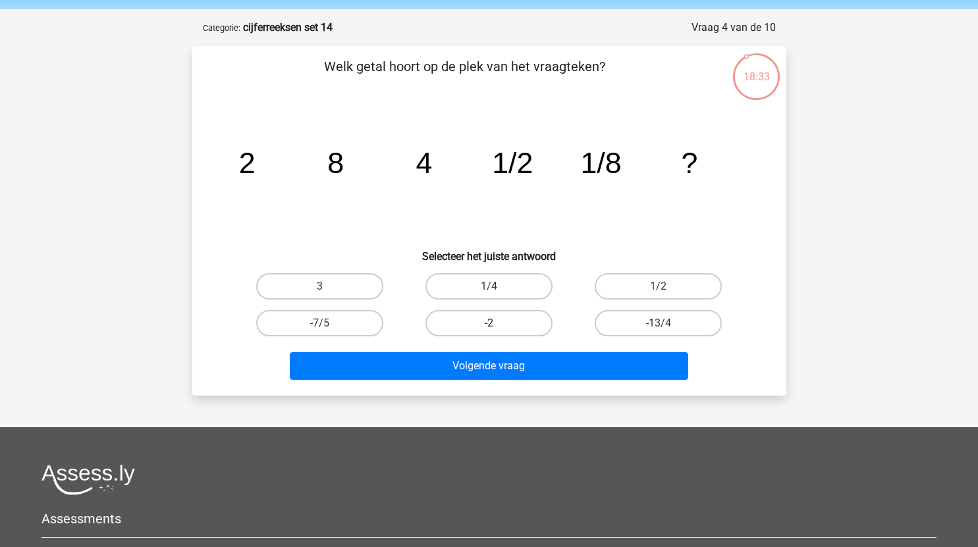
click at [515, 325] on label "-2" at bounding box center [488, 323] width 127 height 26
click at [497, 325] on input "-2" at bounding box center [493, 327] width 9 height 9
radio input "true"
click at [310, 283] on label "3" at bounding box center [319, 286] width 127 height 26
click at [319, 286] on input "3" at bounding box center [323, 290] width 9 height 9
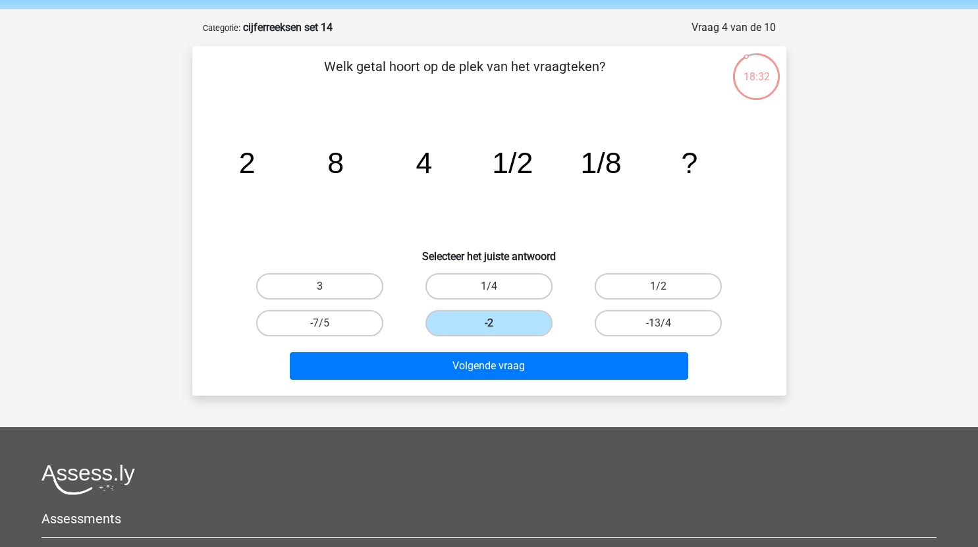
radio input "true"
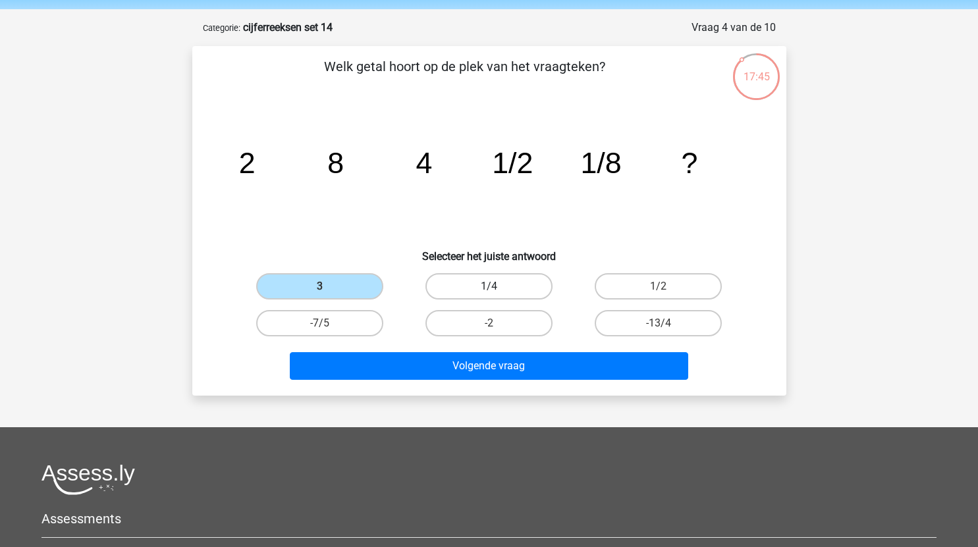
click at [499, 283] on label "1/4" at bounding box center [488, 286] width 127 height 26
click at [497, 286] on input "1/4" at bounding box center [493, 290] width 9 height 9
radio input "true"
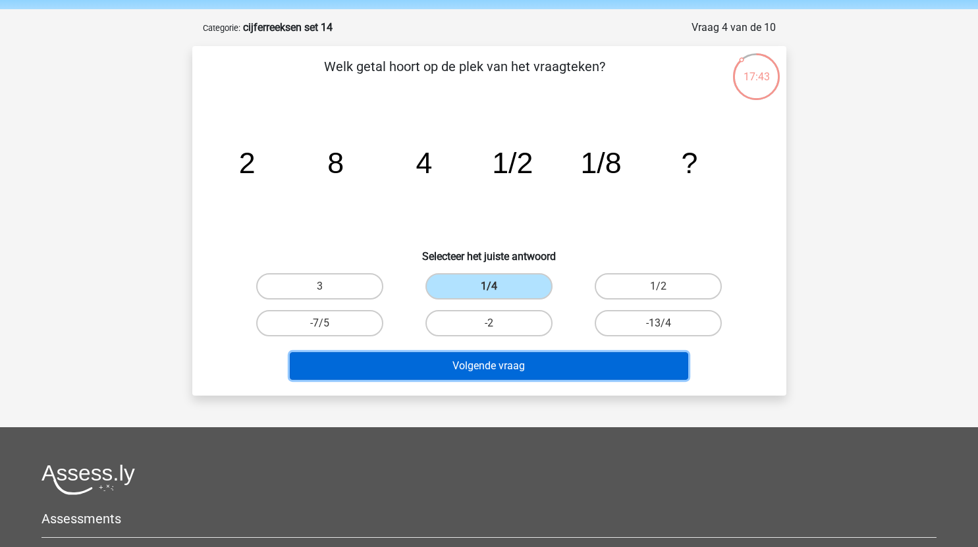
click at [489, 360] on button "Volgende vraag" at bounding box center [489, 366] width 398 height 28
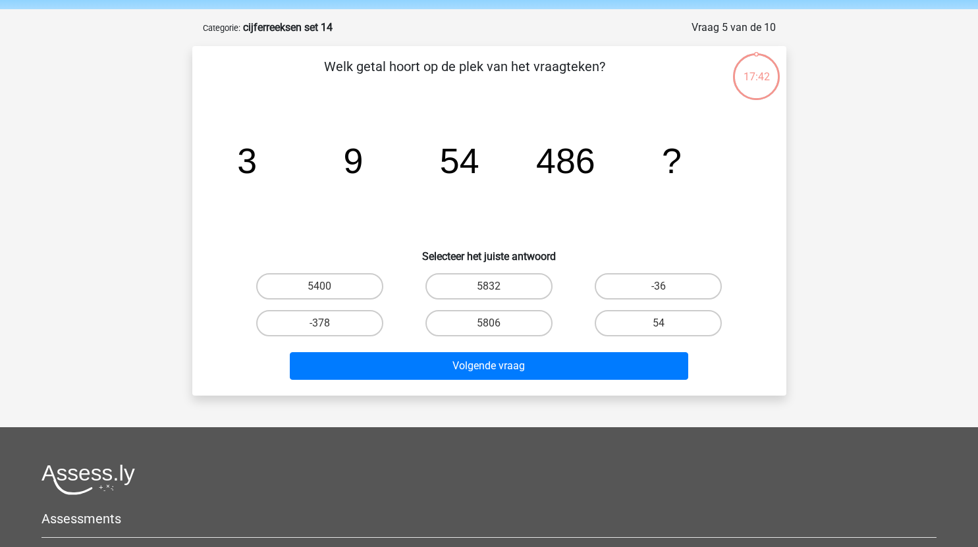
scroll to position [66, 0]
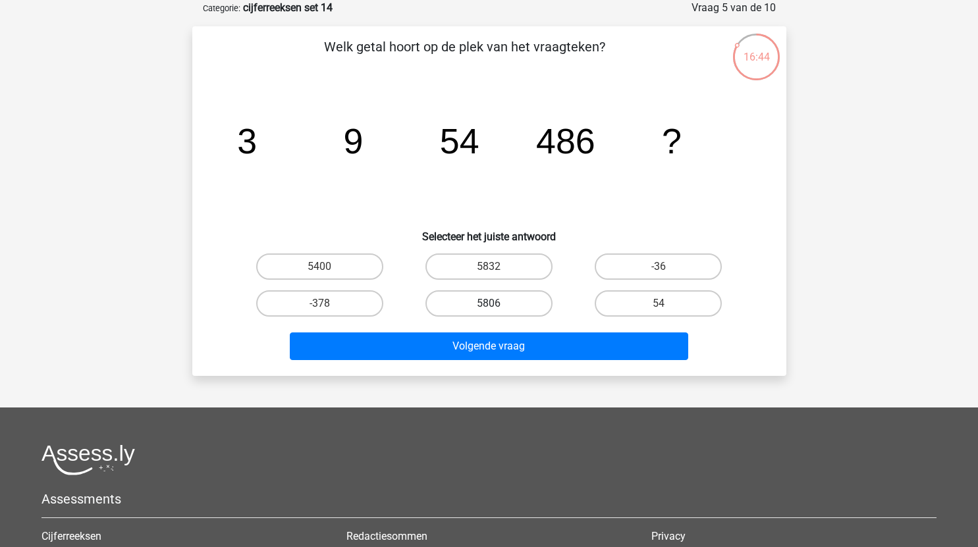
click at [520, 303] on label "5806" at bounding box center [488, 303] width 127 height 26
click at [497, 304] on input "5806" at bounding box center [493, 308] width 9 height 9
radio input "true"
click at [521, 261] on label "5832" at bounding box center [488, 267] width 127 height 26
click at [497, 267] on input "5832" at bounding box center [493, 271] width 9 height 9
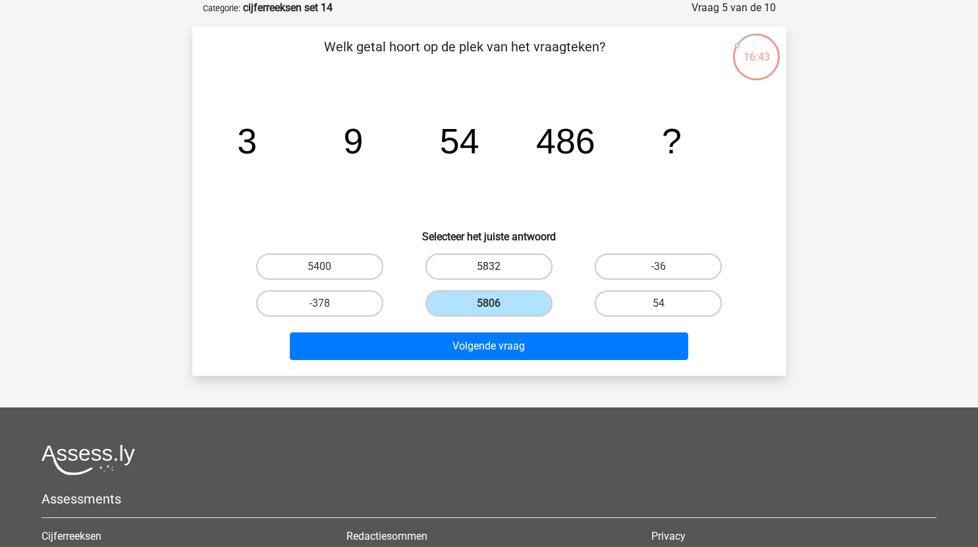
radio input "true"
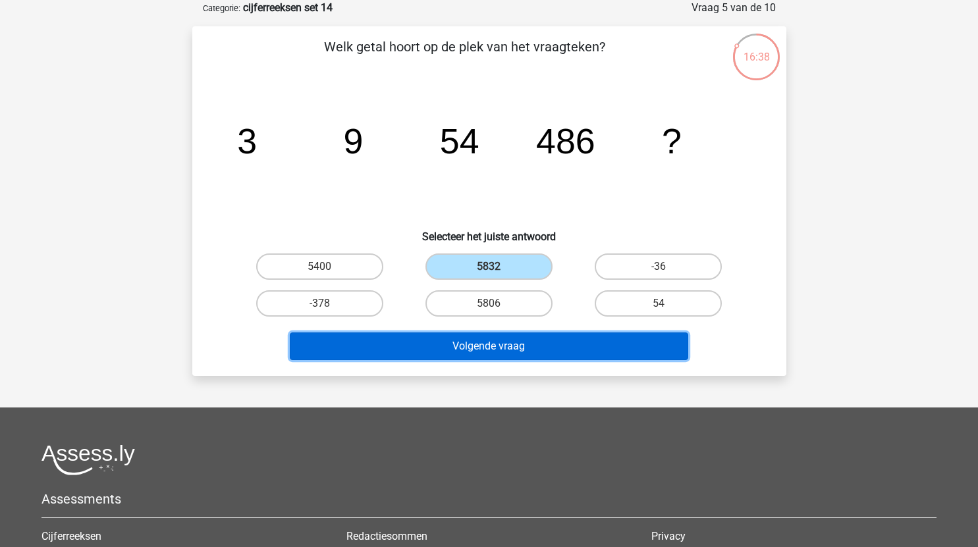
click at [536, 350] on button "Volgende vraag" at bounding box center [489, 347] width 398 height 28
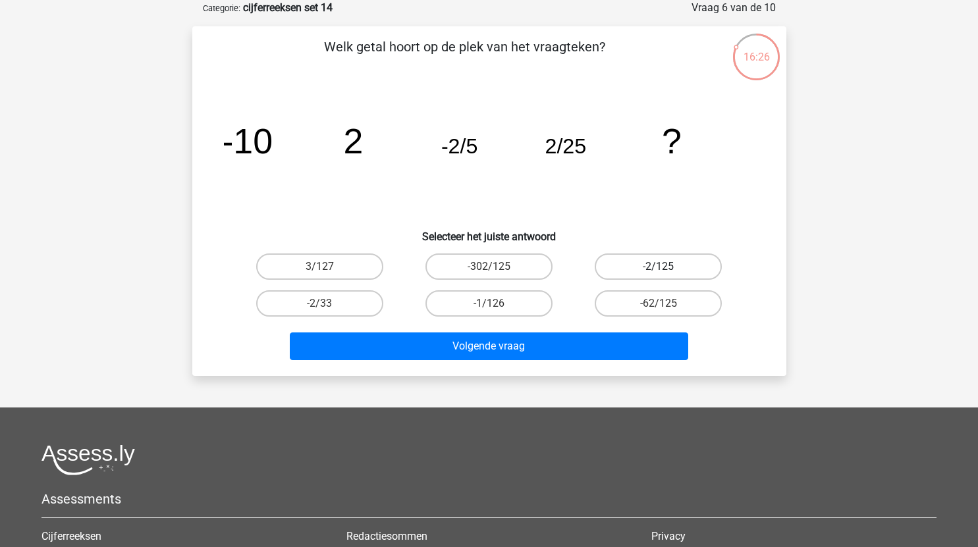
click at [661, 275] on label "-2/125" at bounding box center [658, 267] width 127 height 26
click at [661, 275] on input "-2/125" at bounding box center [663, 271] width 9 height 9
radio input "true"
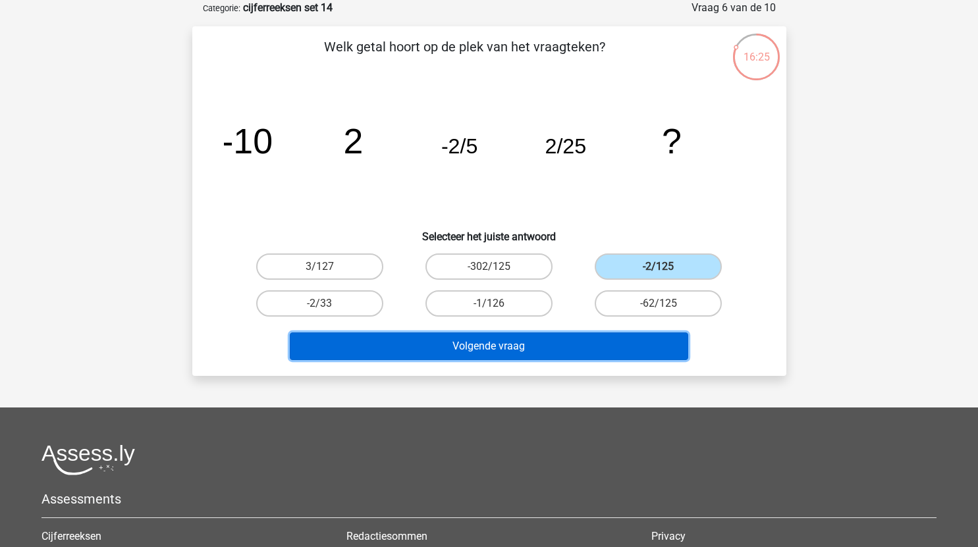
click at [579, 339] on button "Volgende vraag" at bounding box center [489, 347] width 398 height 28
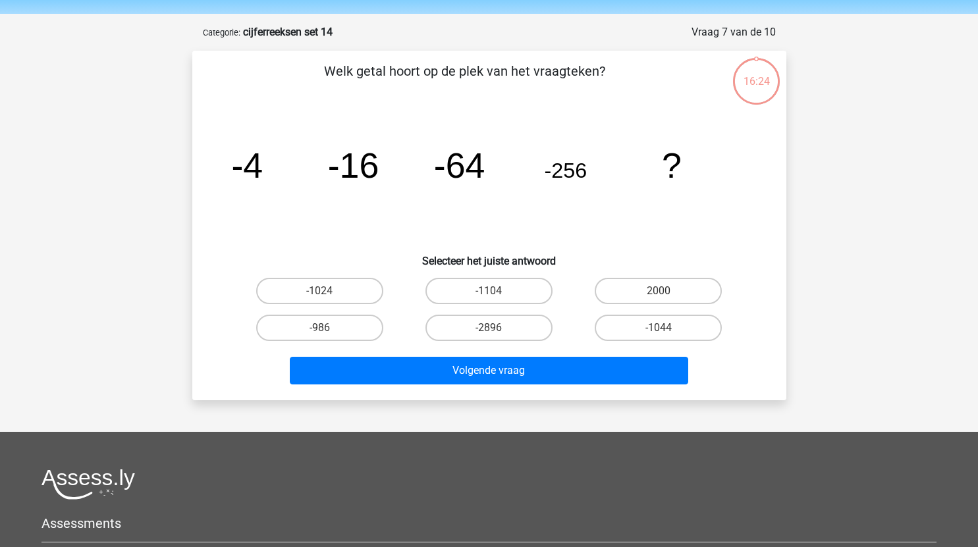
scroll to position [39, 0]
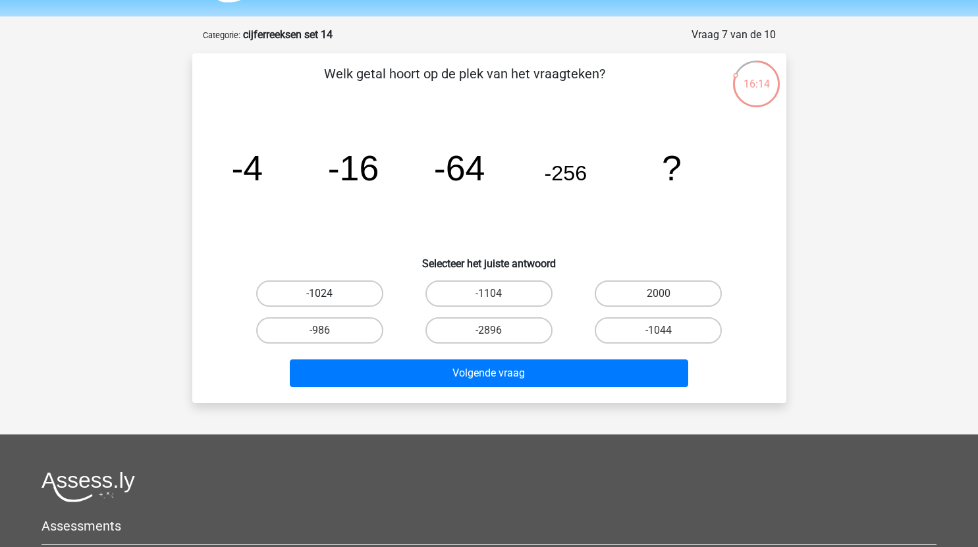
click at [340, 297] on label "-1024" at bounding box center [319, 294] width 127 height 26
click at [328, 297] on input "-1024" at bounding box center [323, 298] width 9 height 9
radio input "true"
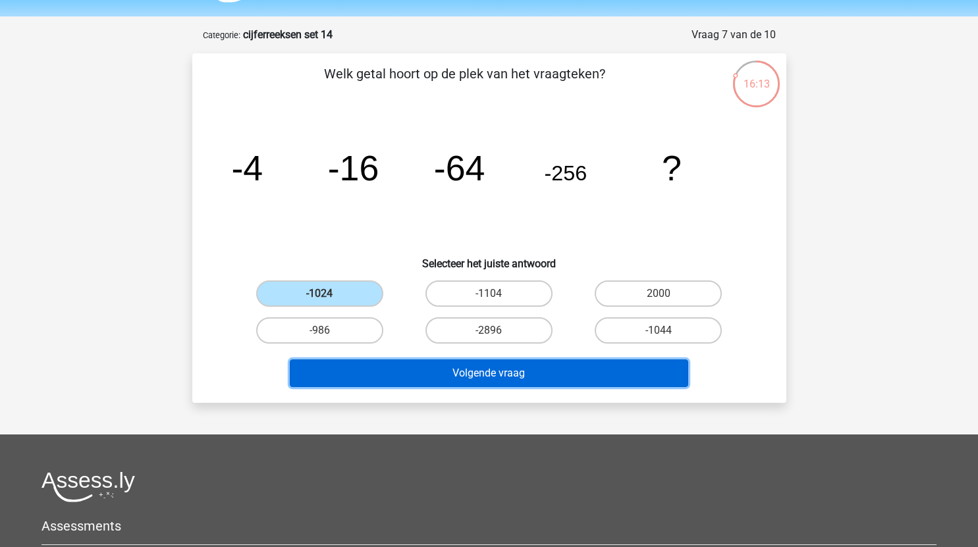
click at [440, 372] on button "Volgende vraag" at bounding box center [489, 374] width 398 height 28
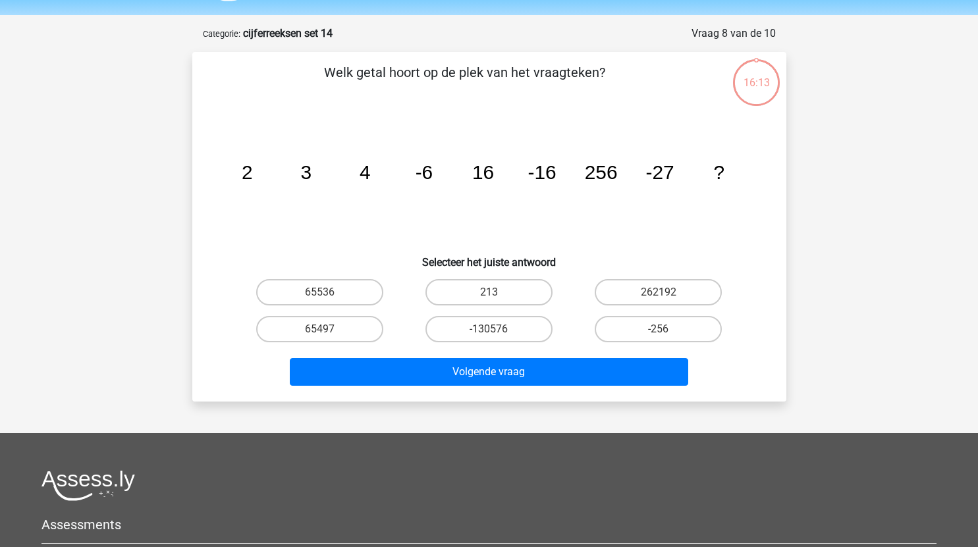
scroll to position [40, 0]
click at [343, 290] on label "65536" at bounding box center [319, 293] width 127 height 26
click at [328, 293] on input "65536" at bounding box center [323, 297] width 9 height 9
radio input "true"
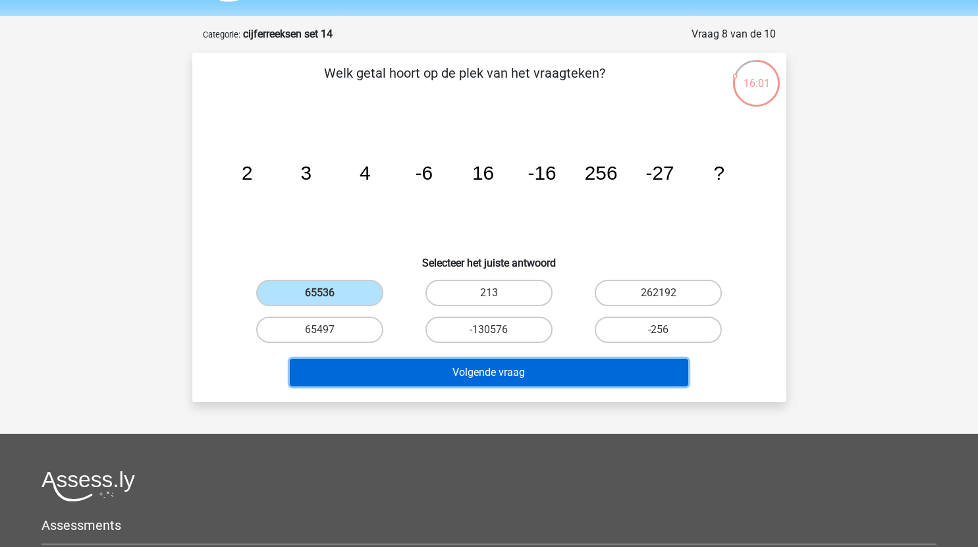
click at [551, 373] on button "Volgende vraag" at bounding box center [489, 373] width 398 height 28
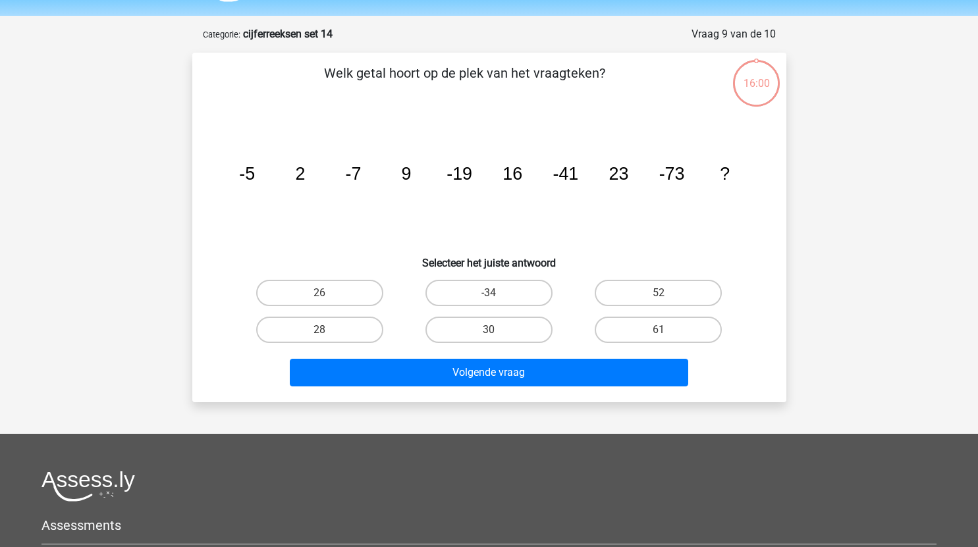
scroll to position [66, 0]
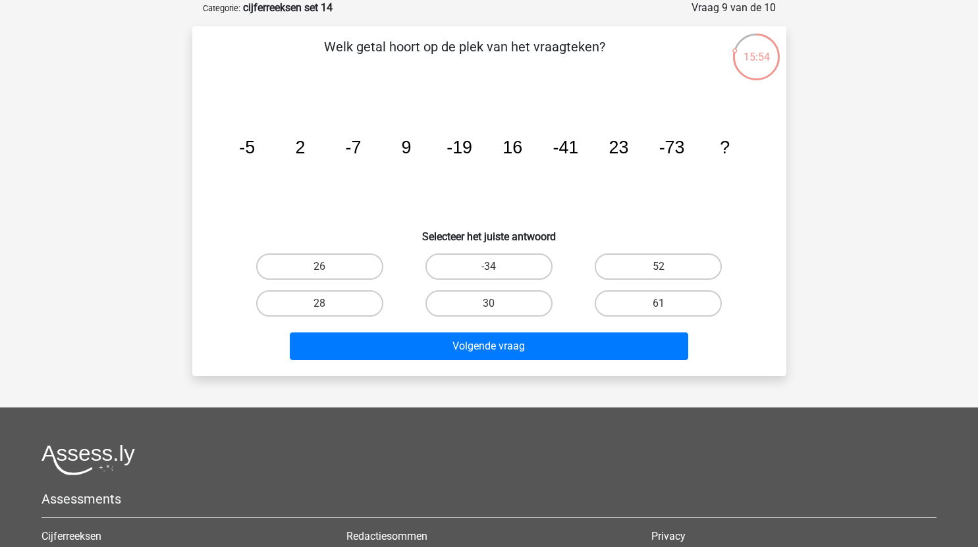
click at [497, 306] on label "30" at bounding box center [488, 303] width 127 height 26
click at [497, 306] on input "30" at bounding box center [493, 308] width 9 height 9
radio input "true"
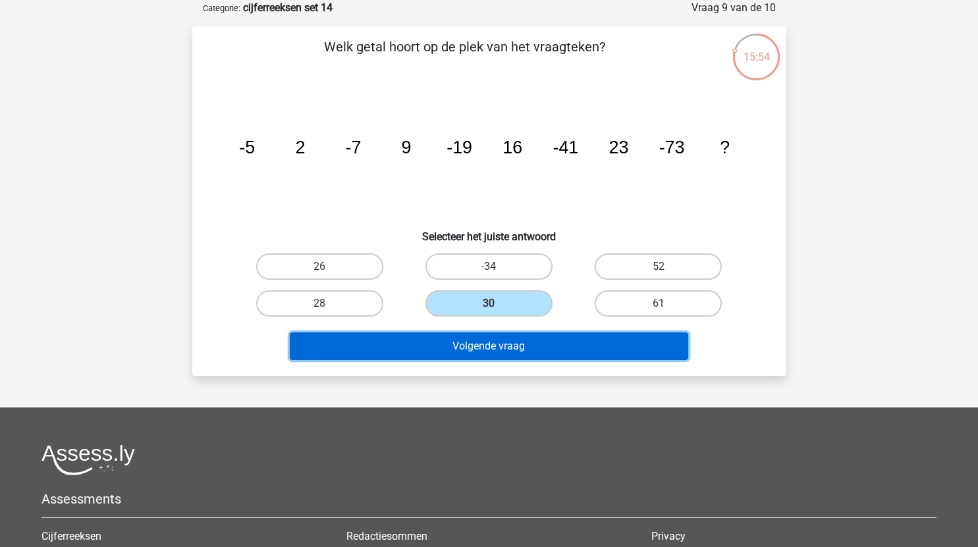
click at [531, 352] on button "Volgende vraag" at bounding box center [489, 347] width 398 height 28
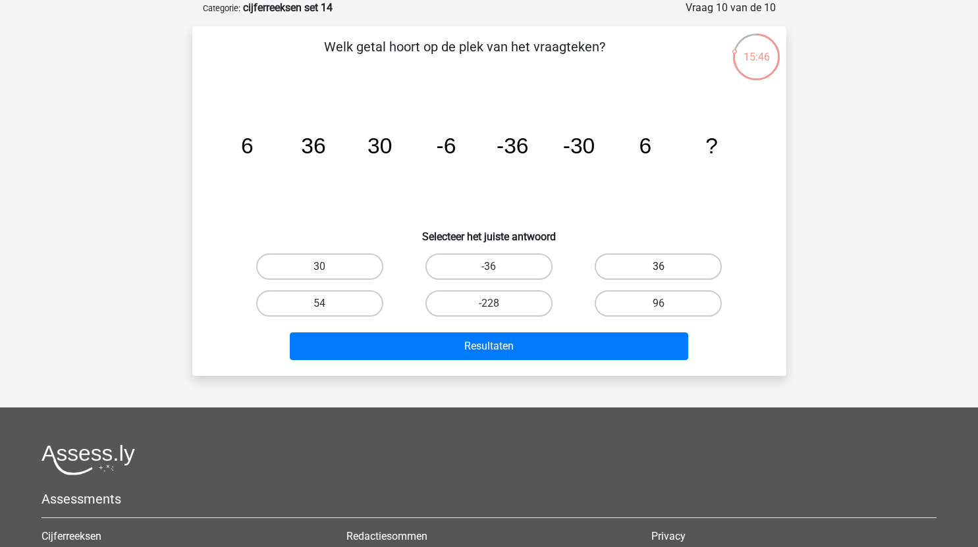
click at [674, 264] on label "36" at bounding box center [658, 267] width 127 height 26
click at [667, 267] on input "36" at bounding box center [663, 271] width 9 height 9
radio input "true"
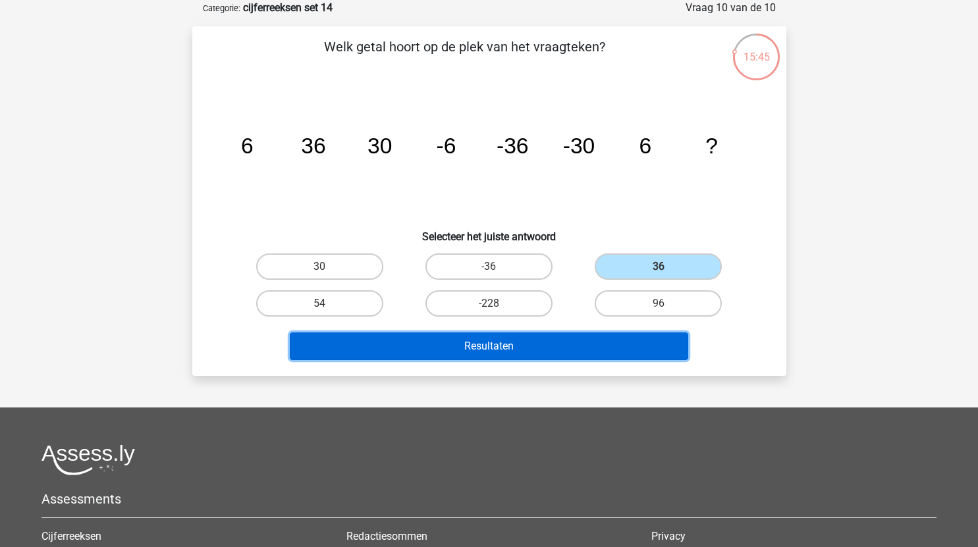
click at [556, 351] on button "Resultaten" at bounding box center [489, 347] width 398 height 28
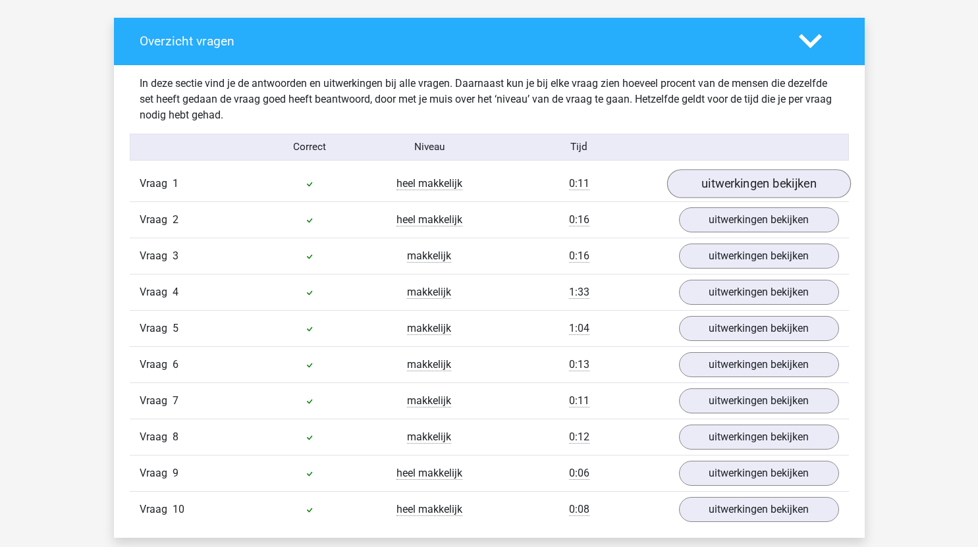
scroll to position [741, 0]
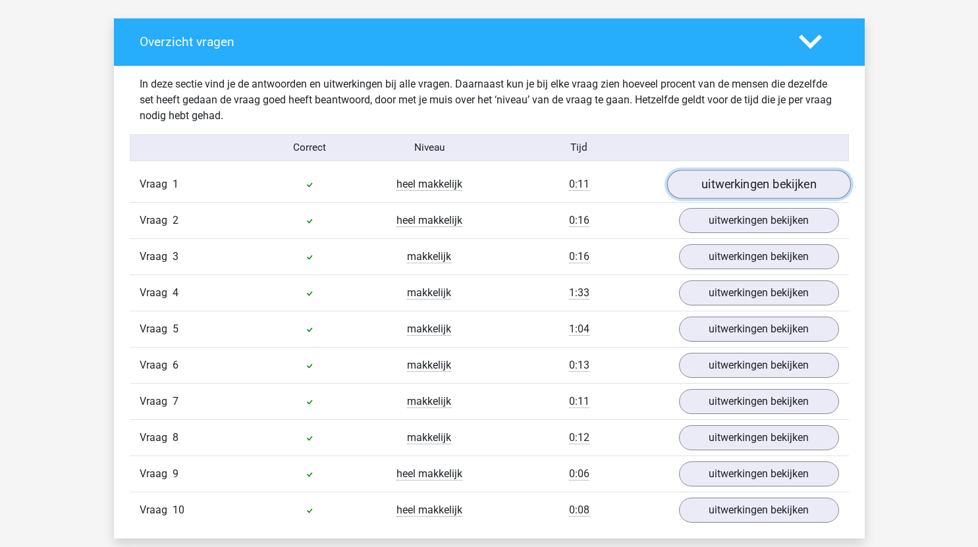
click at [764, 182] on link "uitwerkingen bekijken" at bounding box center [758, 184] width 184 height 29
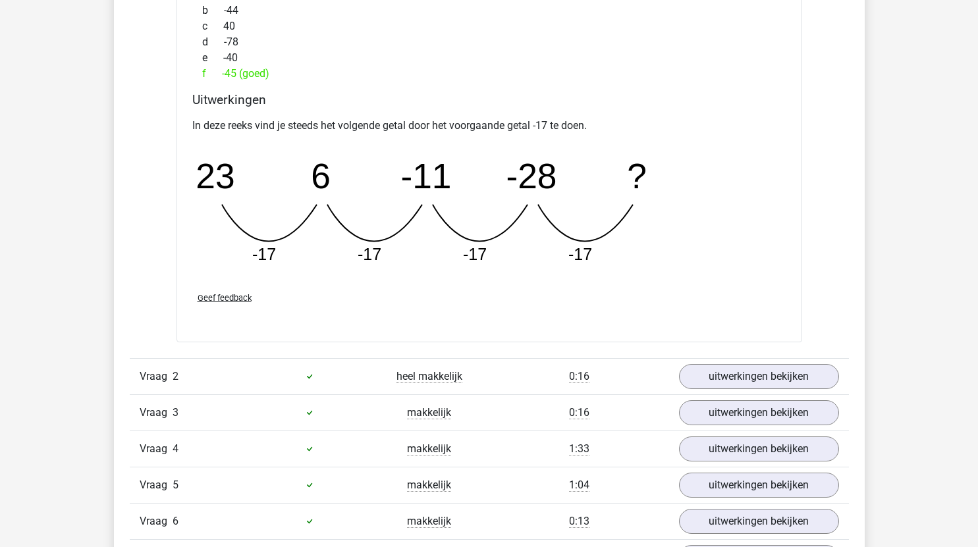
scroll to position [1173, 0]
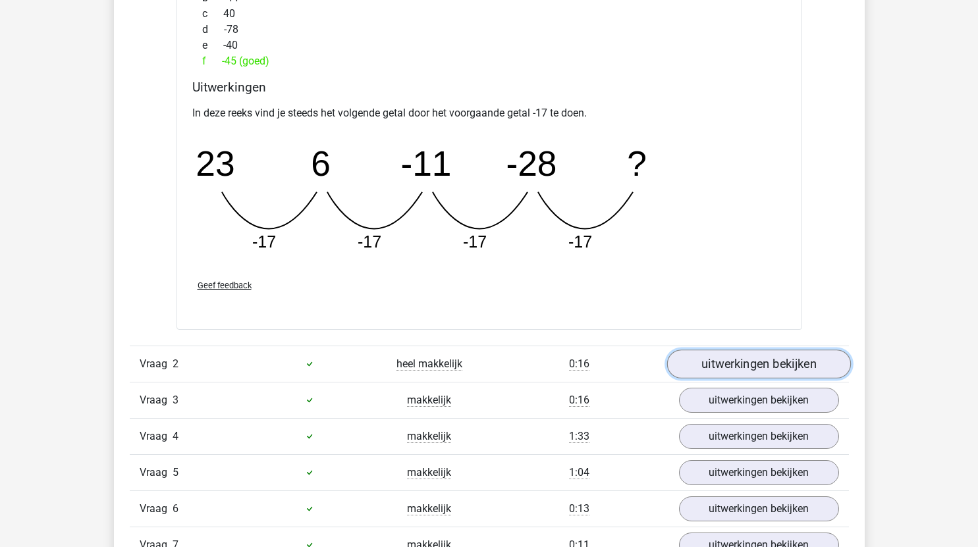
click at [740, 374] on link "uitwerkingen bekijken" at bounding box center [758, 364] width 184 height 29
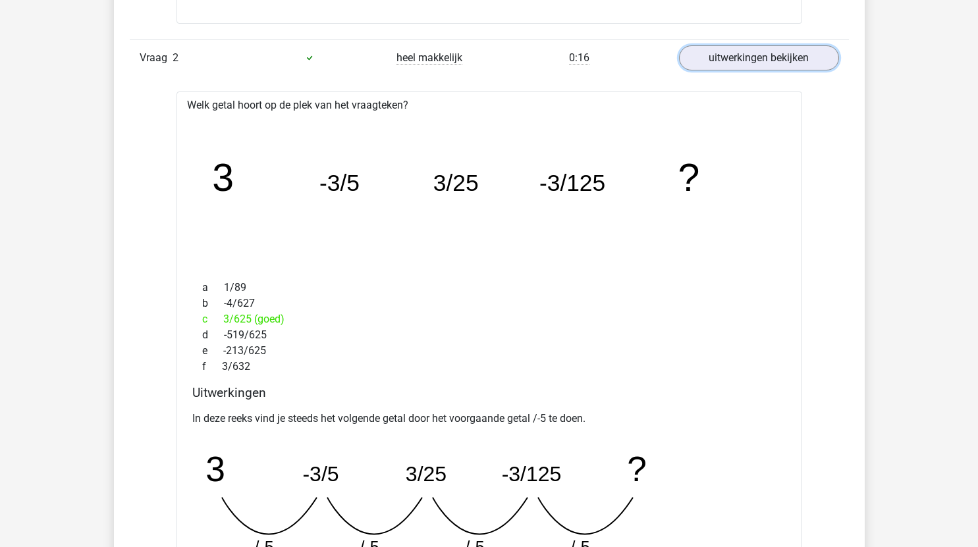
scroll to position [1790, 0]
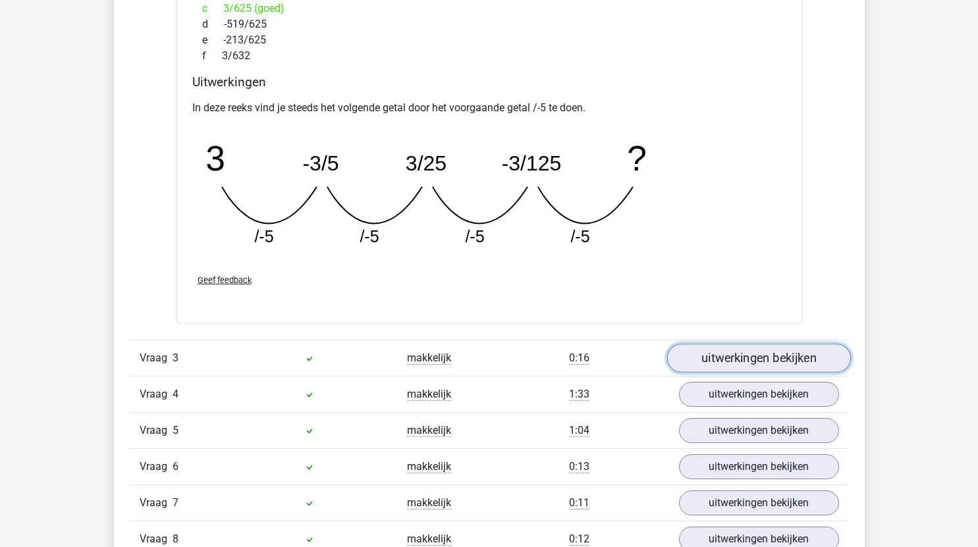
click at [738, 360] on link "uitwerkingen bekijken" at bounding box center [758, 358] width 184 height 29
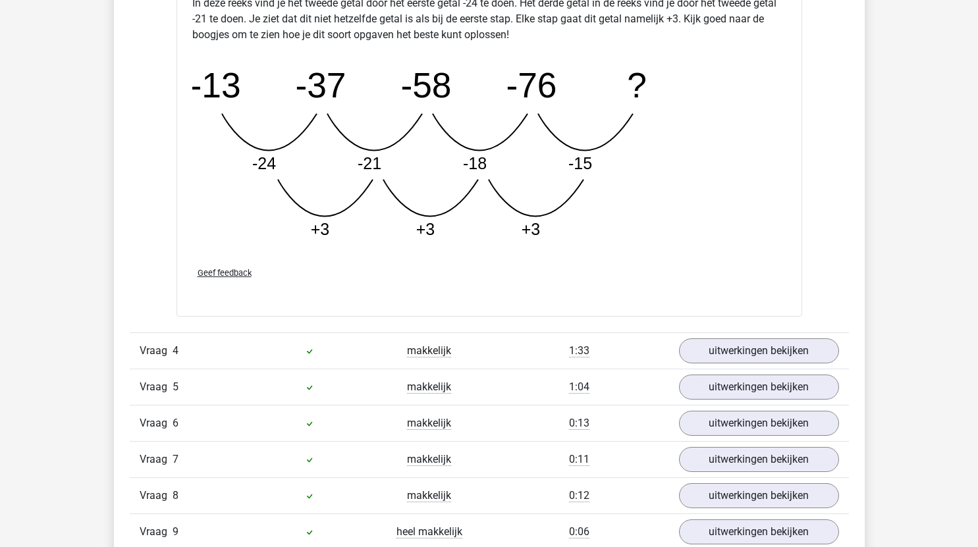
scroll to position [2510, 0]
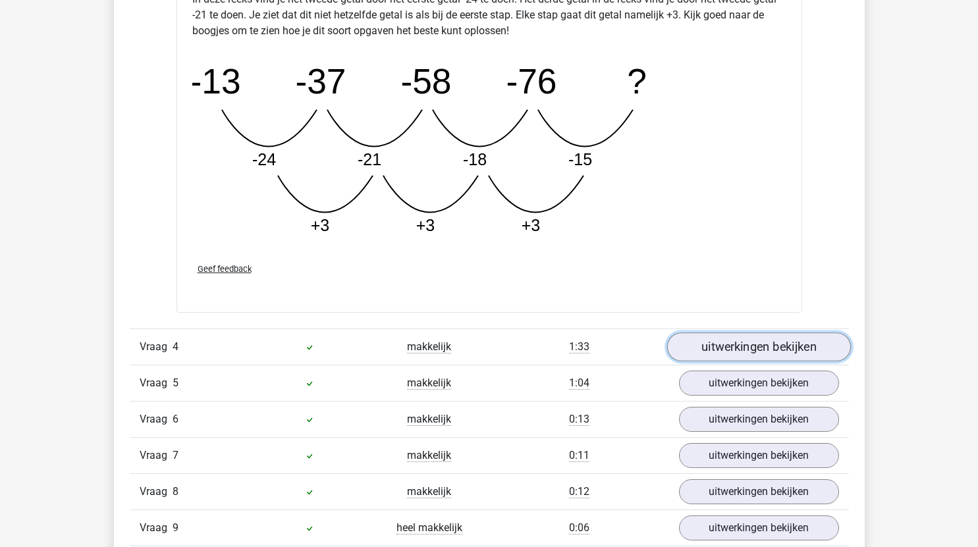
click at [763, 347] on link "uitwerkingen bekijken" at bounding box center [758, 347] width 184 height 29
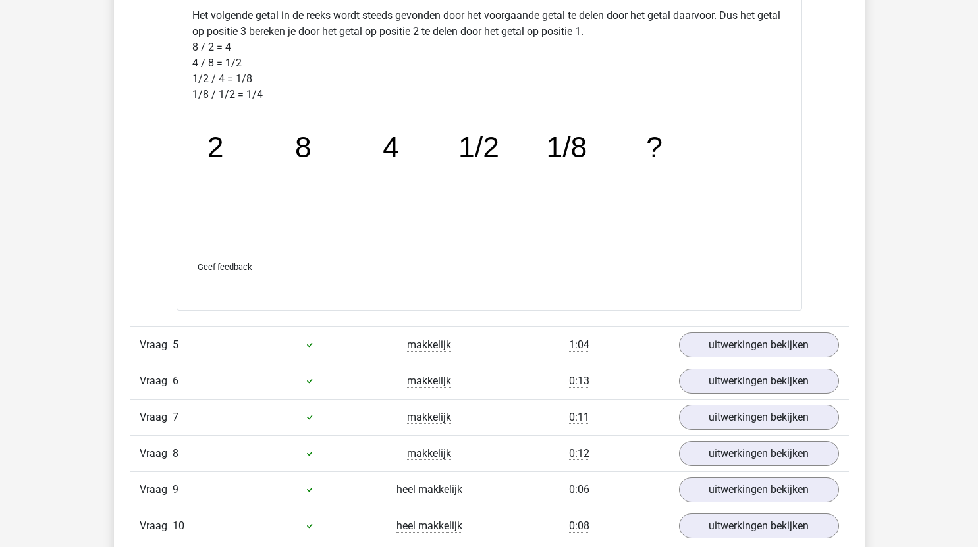
scroll to position [3204, 0]
click at [737, 342] on link "uitwerkingen bekijken" at bounding box center [758, 344] width 184 height 29
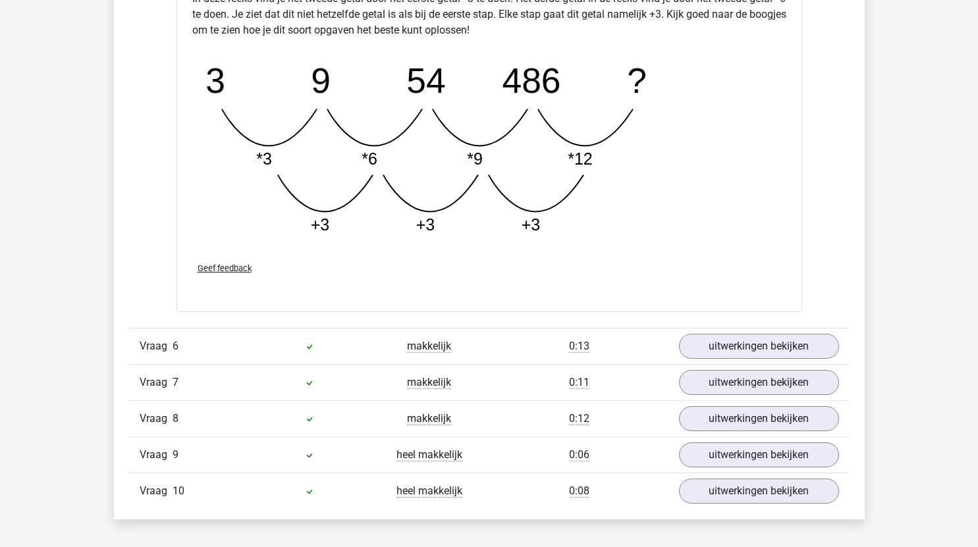
scroll to position [3911, 0]
click at [741, 344] on link "uitwerkingen bekijken" at bounding box center [758, 346] width 184 height 29
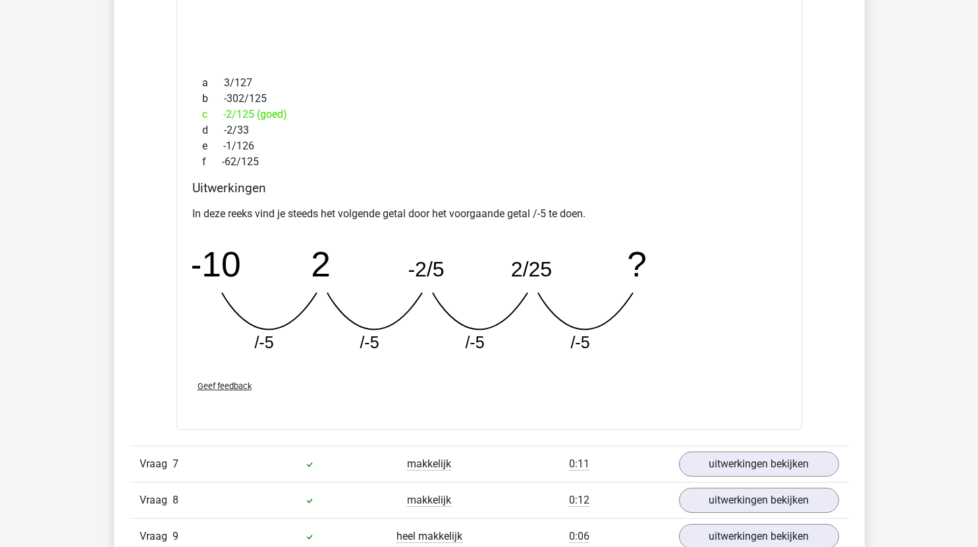
scroll to position [4524, 0]
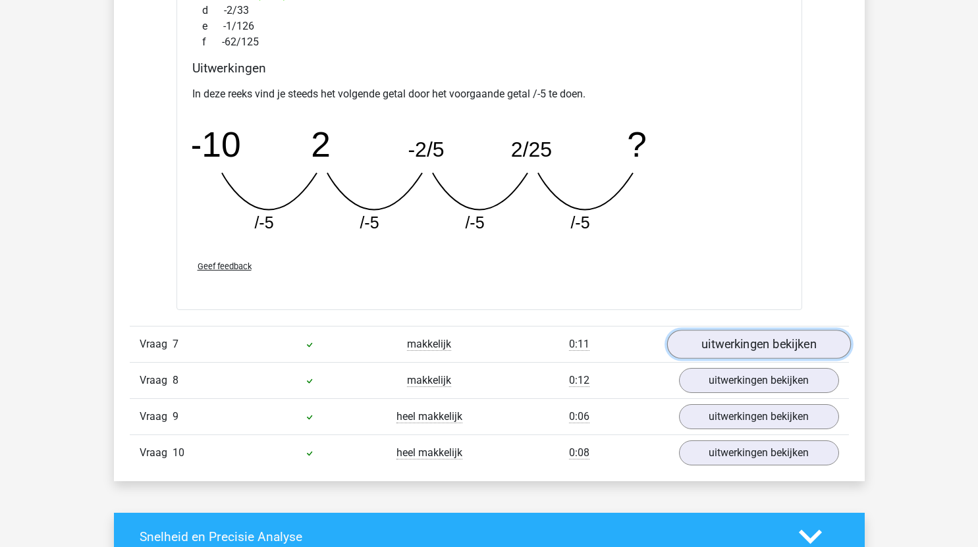
click at [763, 350] on link "uitwerkingen bekijken" at bounding box center [758, 344] width 184 height 29
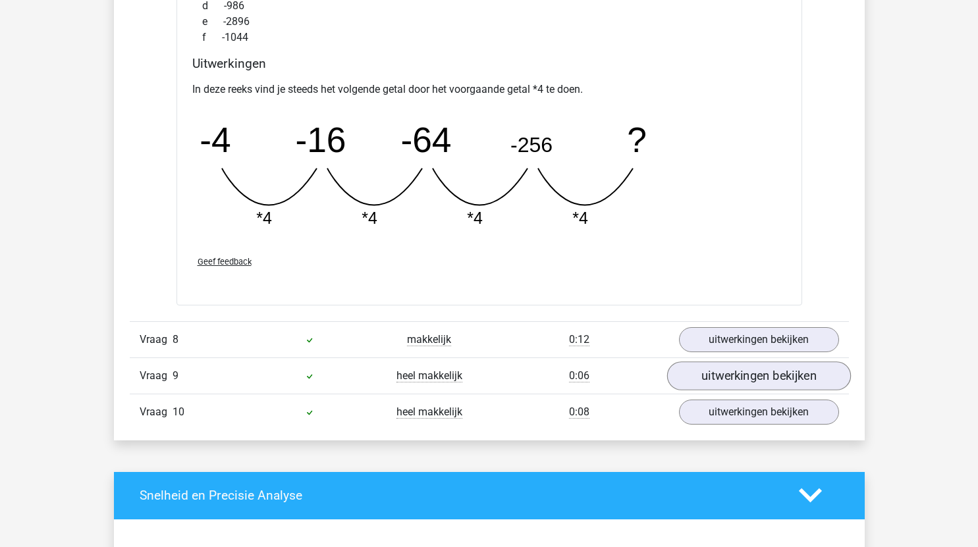
scroll to position [5141, 0]
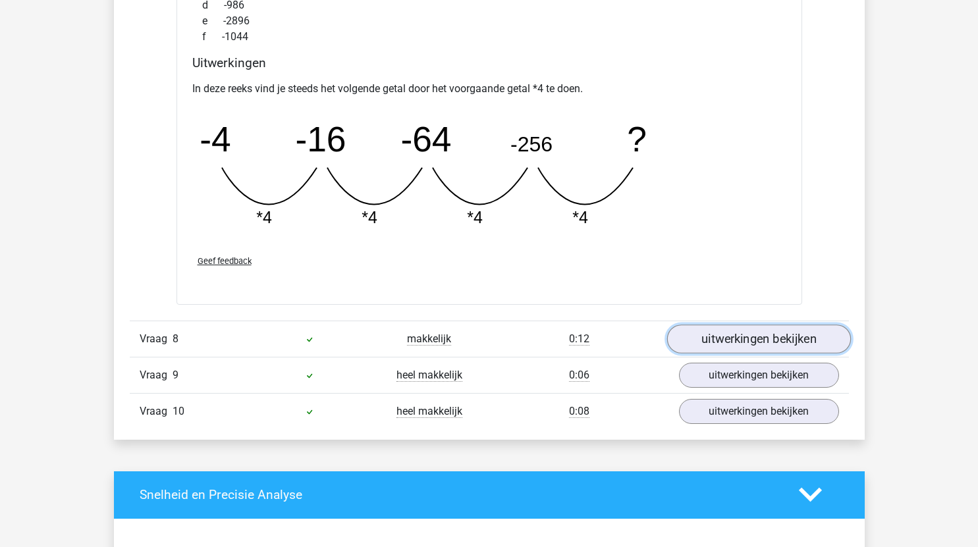
click at [742, 338] on link "uitwerkingen bekijken" at bounding box center [758, 339] width 184 height 29
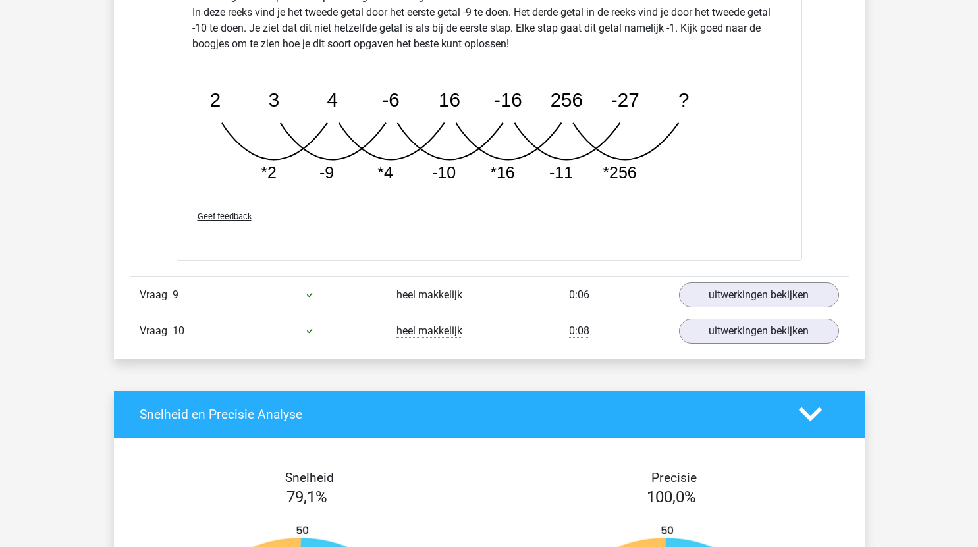
scroll to position [5924, 0]
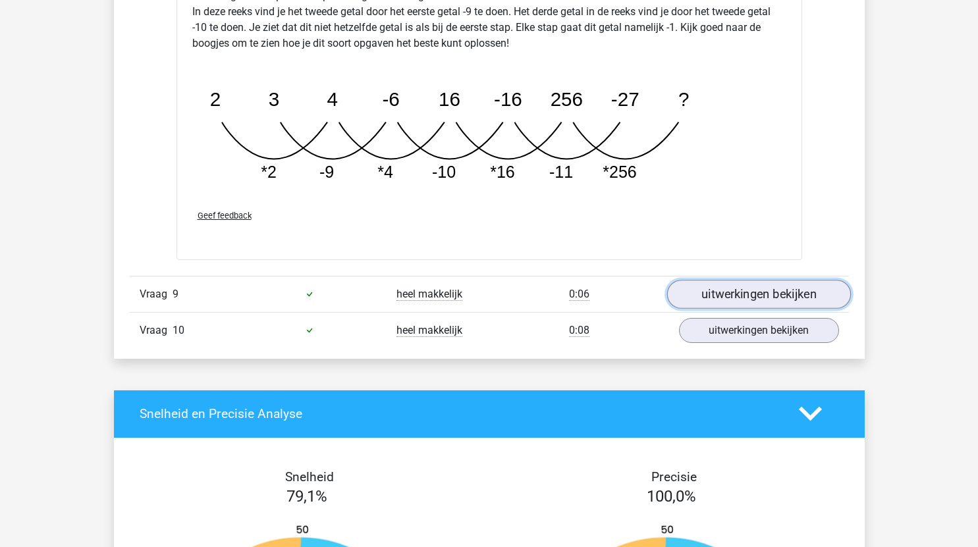
click at [732, 294] on link "uitwerkingen bekijken" at bounding box center [758, 294] width 184 height 29
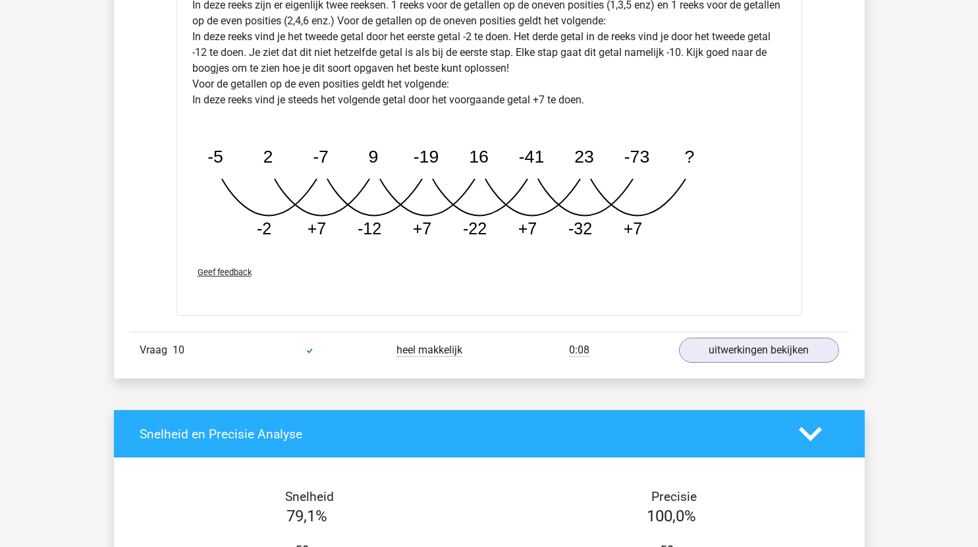
scroll to position [6577, 0]
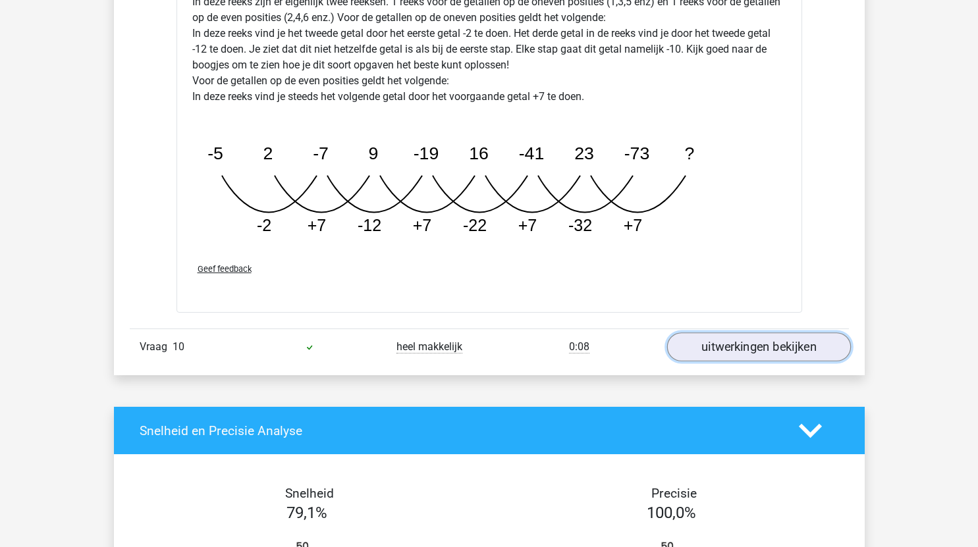
click at [724, 345] on link "uitwerkingen bekijken" at bounding box center [758, 347] width 184 height 29
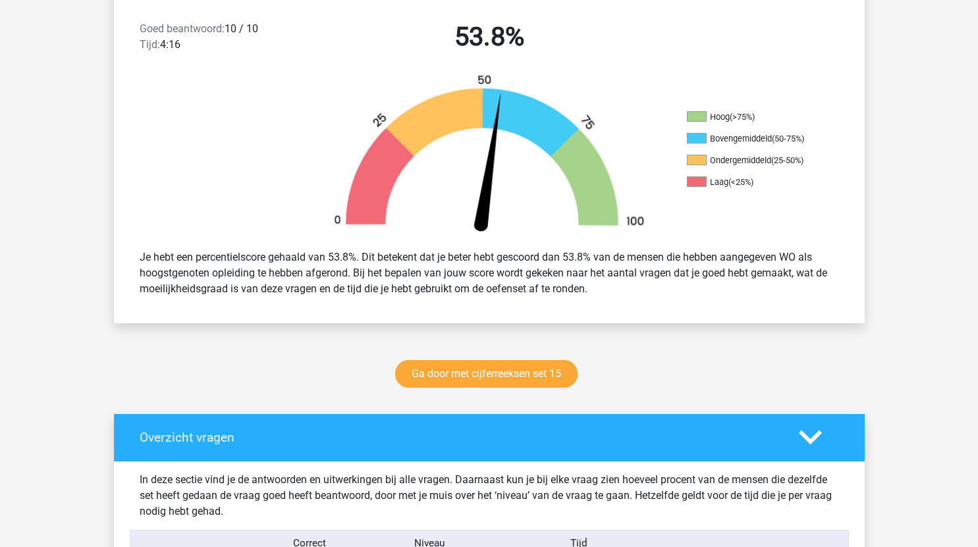
scroll to position [347, 0]
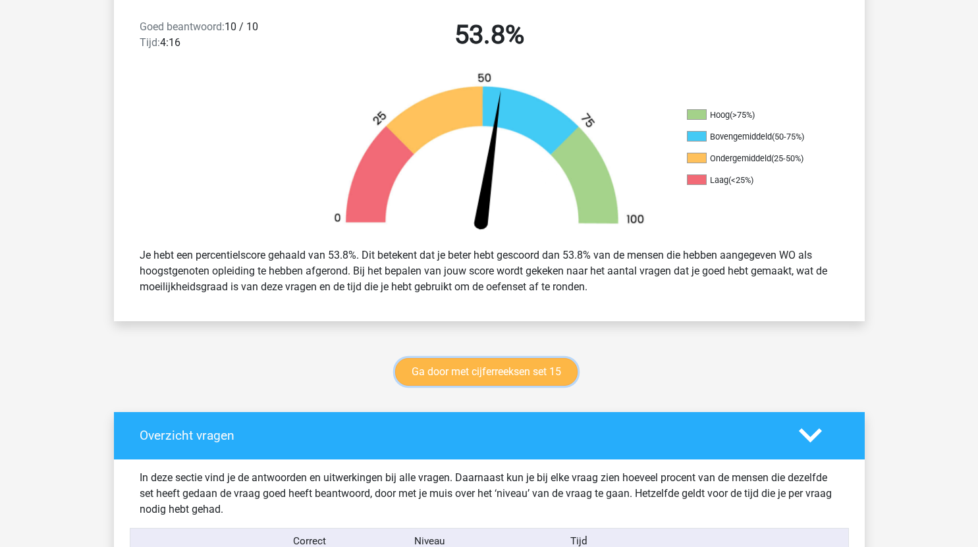
click at [534, 370] on link "Ga door met cijferreeksen set 15" at bounding box center [486, 372] width 182 height 28
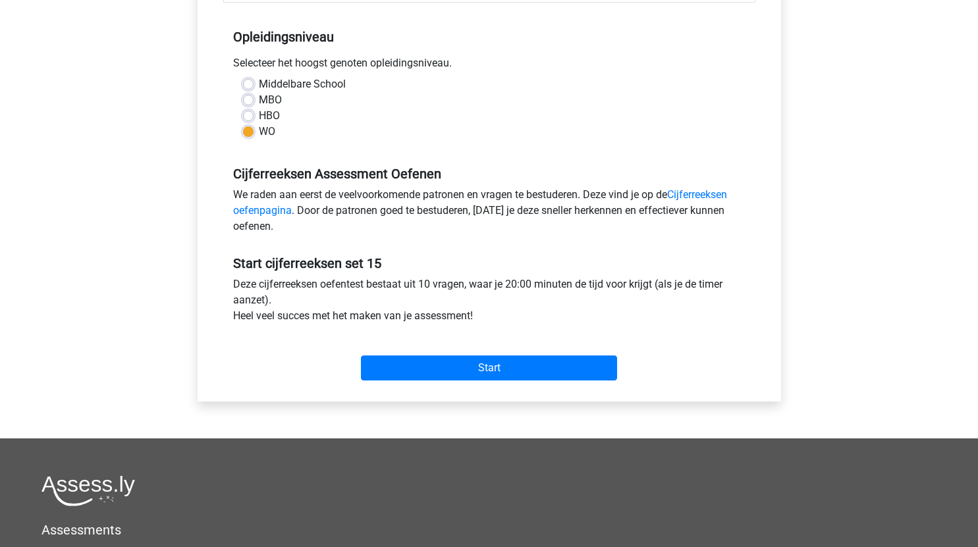
scroll to position [255, 0]
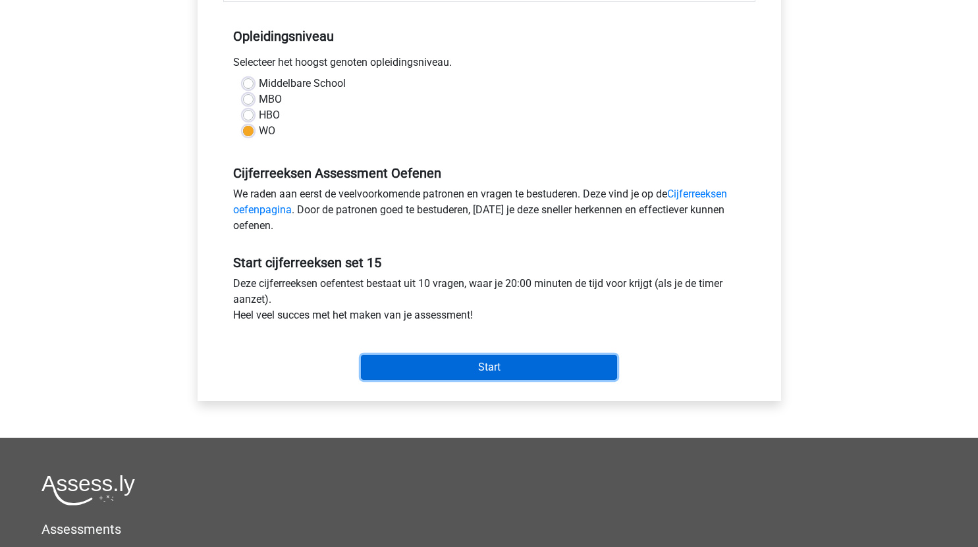
click at [564, 365] on input "Start" at bounding box center [489, 367] width 256 height 25
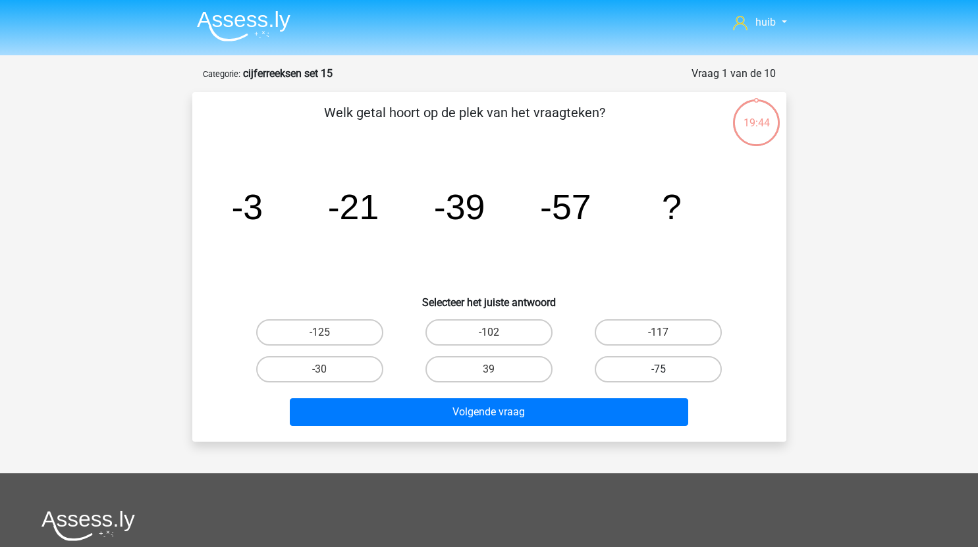
click at [643, 375] on label "-75" at bounding box center [658, 369] width 127 height 26
click at [659, 375] on input "-75" at bounding box center [663, 373] width 9 height 9
radio input "true"
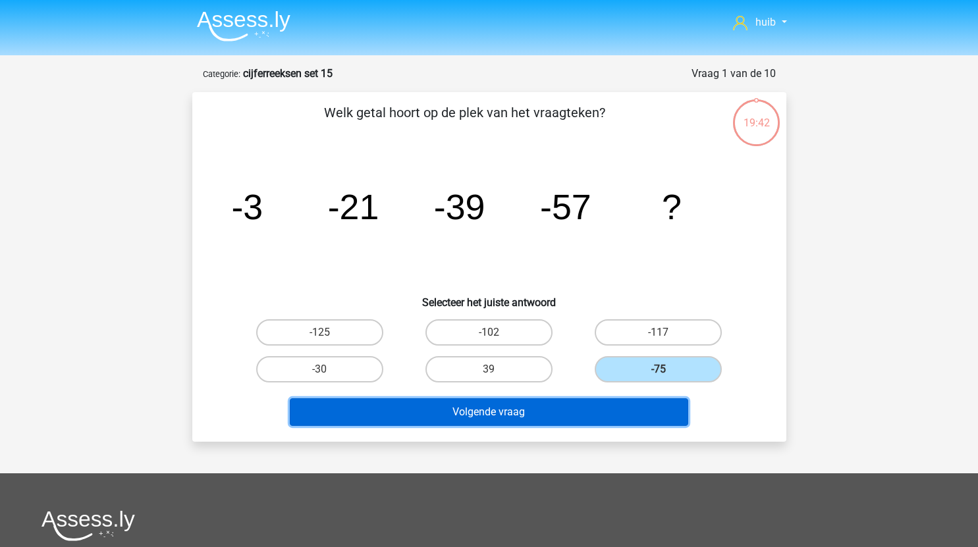
click at [566, 414] on button "Volgende vraag" at bounding box center [489, 412] width 398 height 28
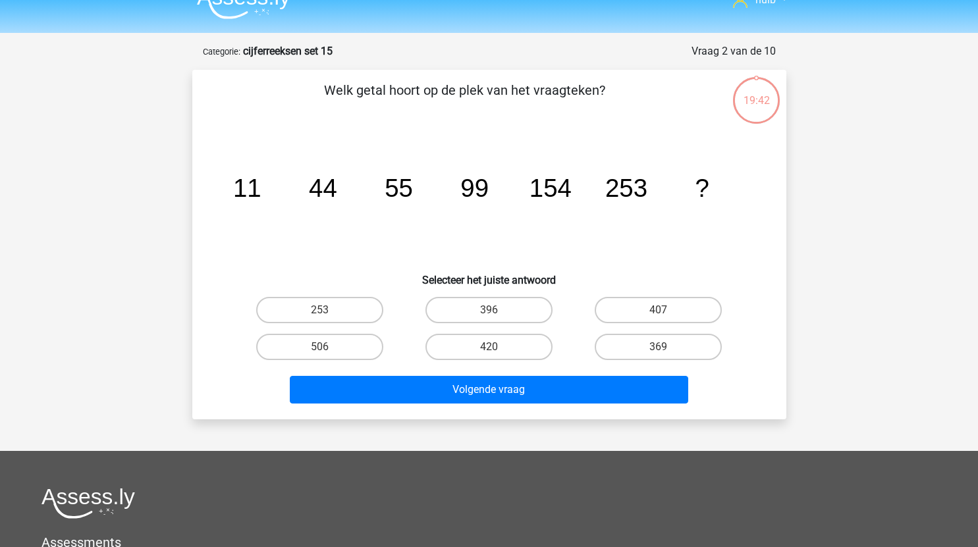
scroll to position [13, 0]
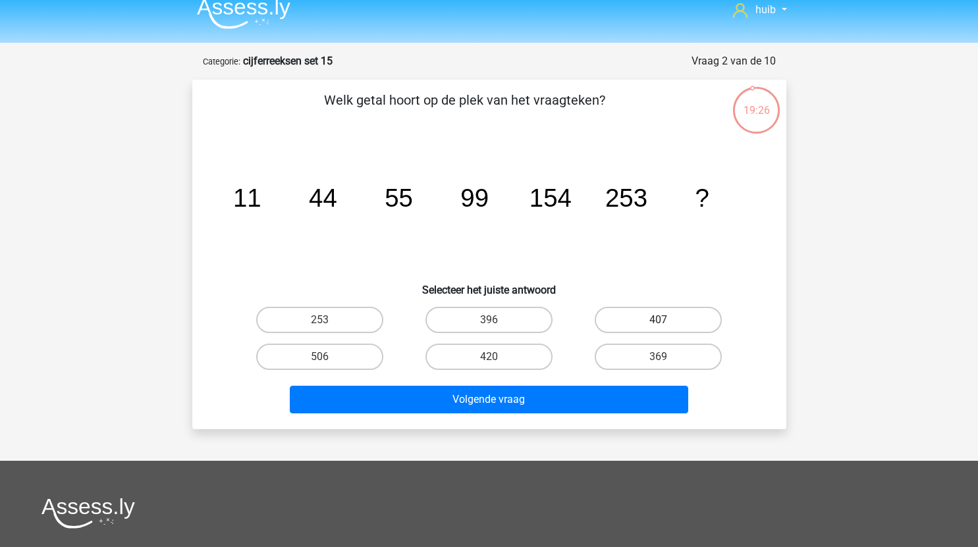
click at [684, 321] on label "407" at bounding box center [658, 320] width 127 height 26
click at [667, 321] on input "407" at bounding box center [663, 324] width 9 height 9
radio input "true"
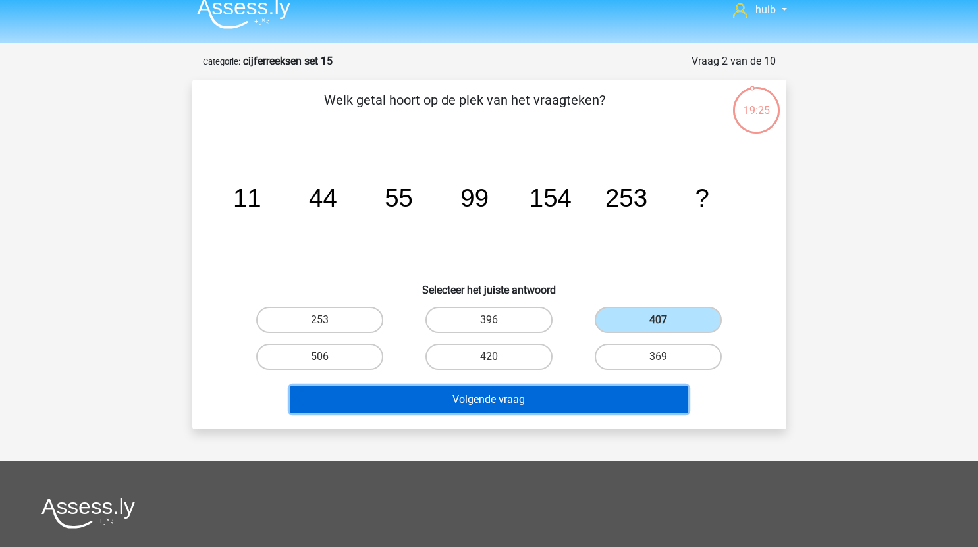
click at [583, 400] on button "Volgende vraag" at bounding box center [489, 400] width 398 height 28
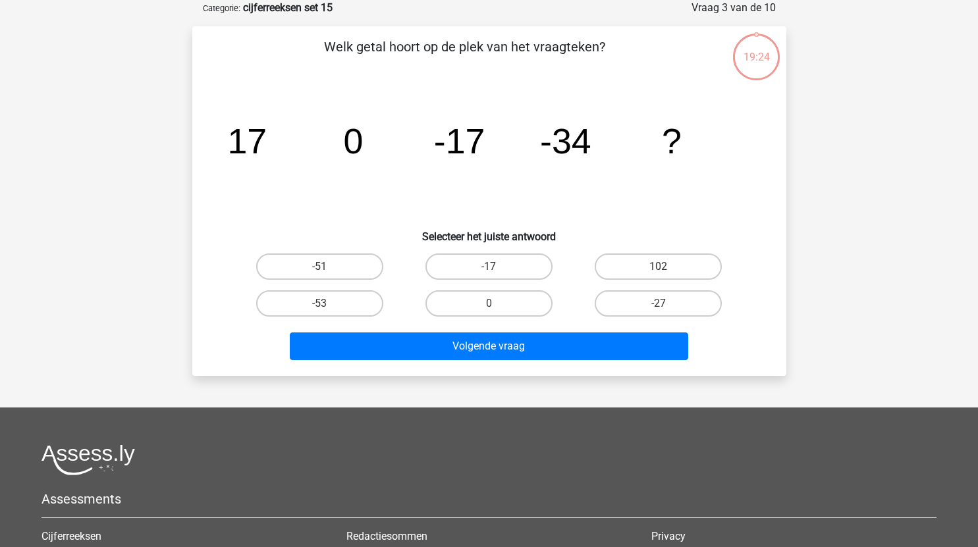
scroll to position [27, 0]
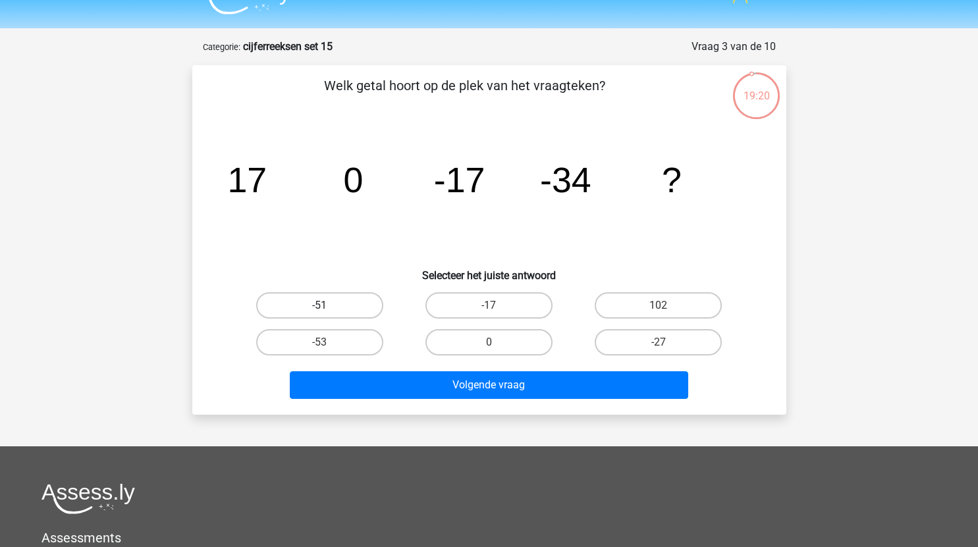
click at [358, 304] on label "-51" at bounding box center [319, 305] width 127 height 26
click at [328, 306] on input "-51" at bounding box center [323, 310] width 9 height 9
radio input "true"
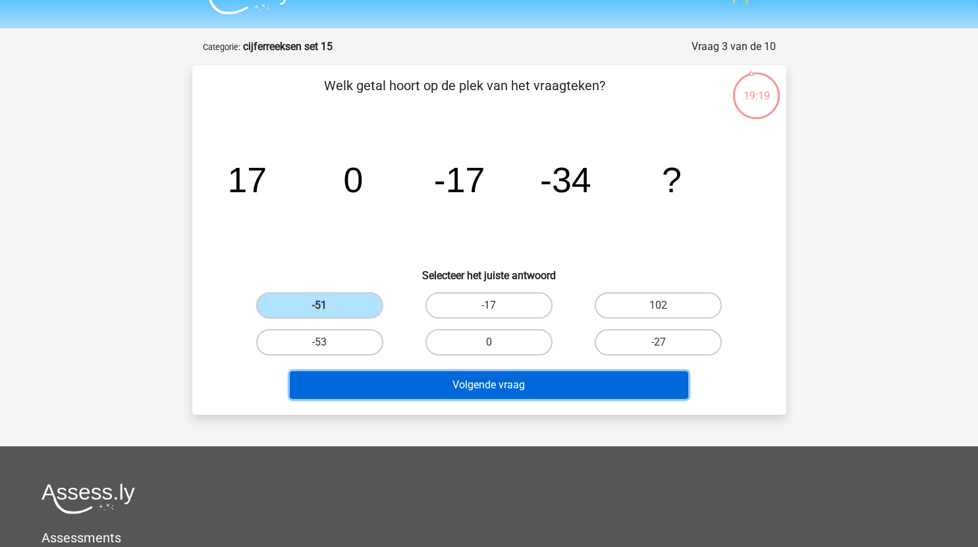
click at [479, 387] on button "Volgende vraag" at bounding box center [489, 385] width 398 height 28
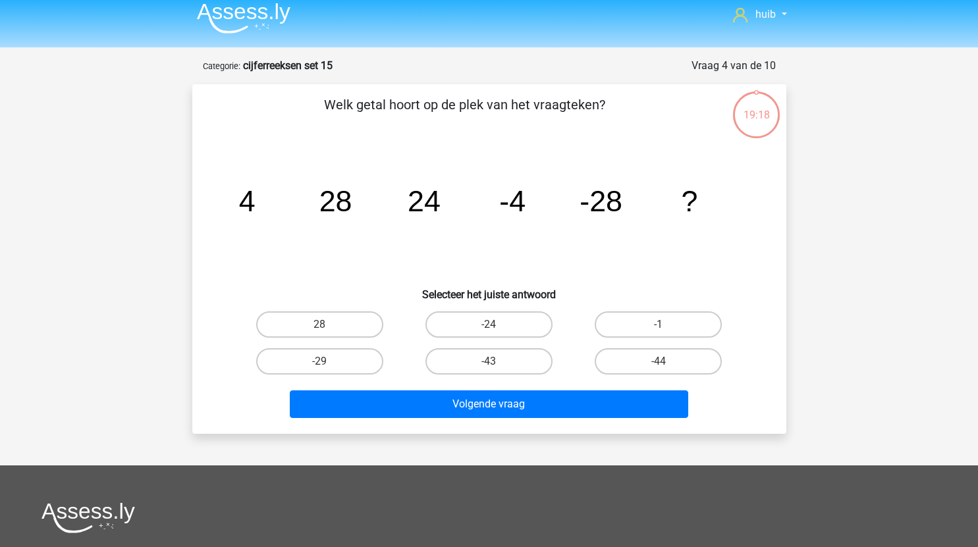
scroll to position [7, 0]
click at [487, 333] on label "-24" at bounding box center [488, 325] width 127 height 26
click at [489, 333] on input "-24" at bounding box center [493, 329] width 9 height 9
radio input "true"
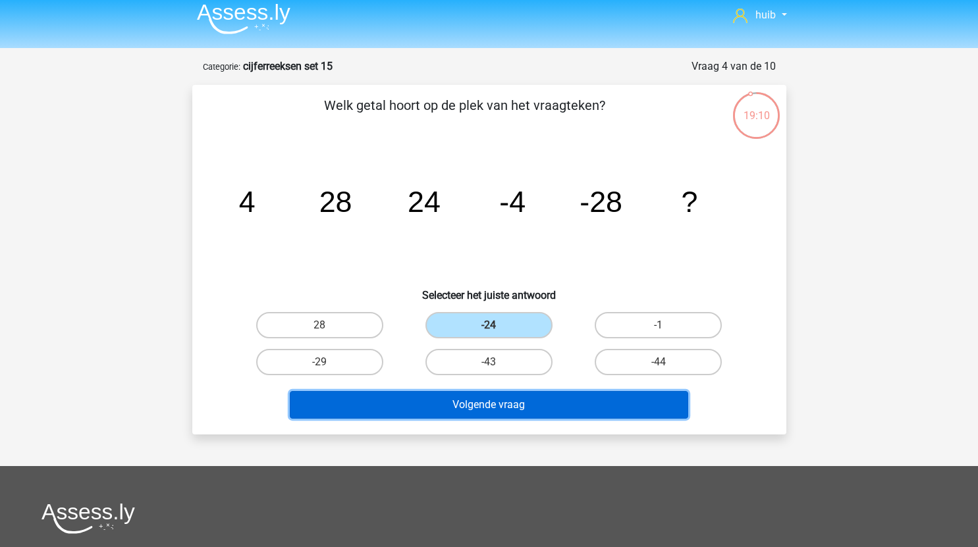
click at [527, 408] on button "Volgende vraag" at bounding box center [489, 405] width 398 height 28
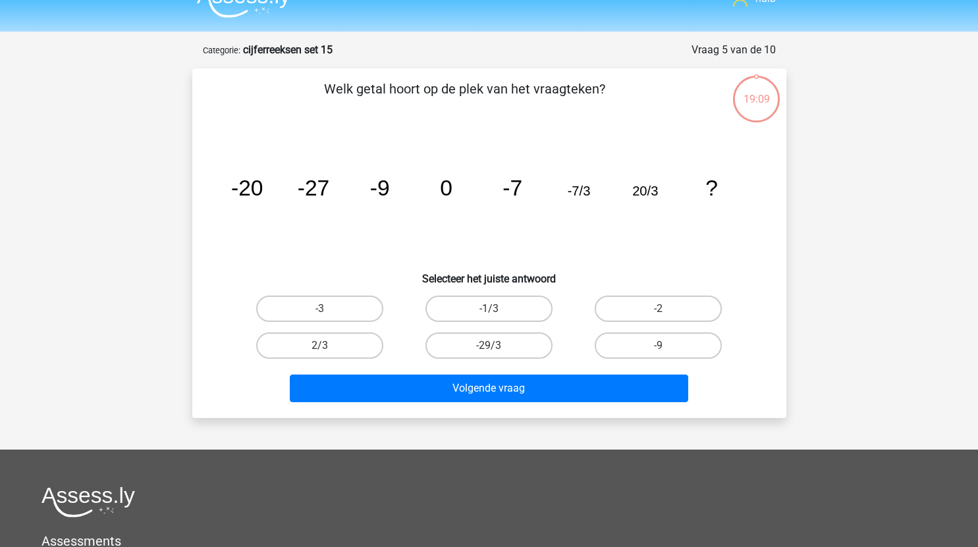
scroll to position [23, 0]
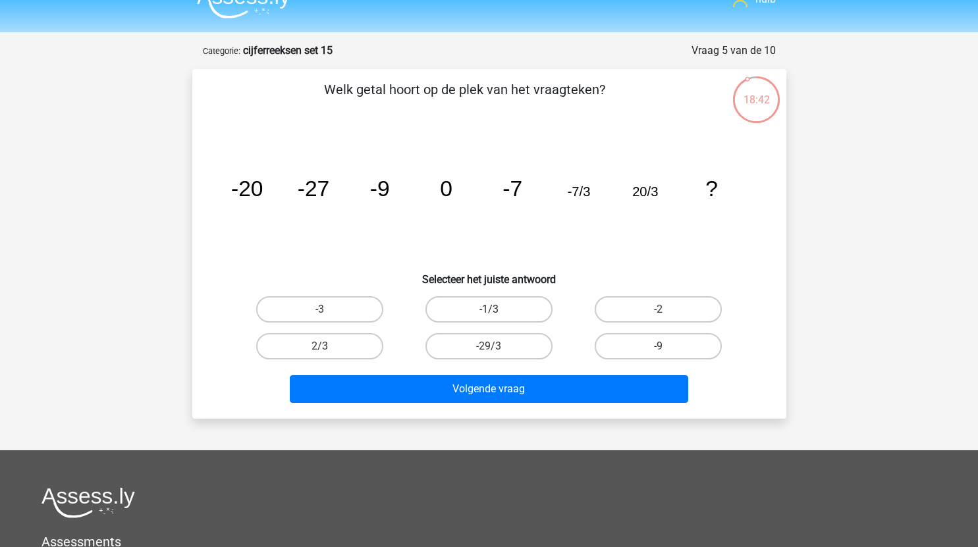
click at [504, 306] on label "-1/3" at bounding box center [488, 309] width 127 height 26
click at [497, 310] on input "-1/3" at bounding box center [493, 314] width 9 height 9
radio input "true"
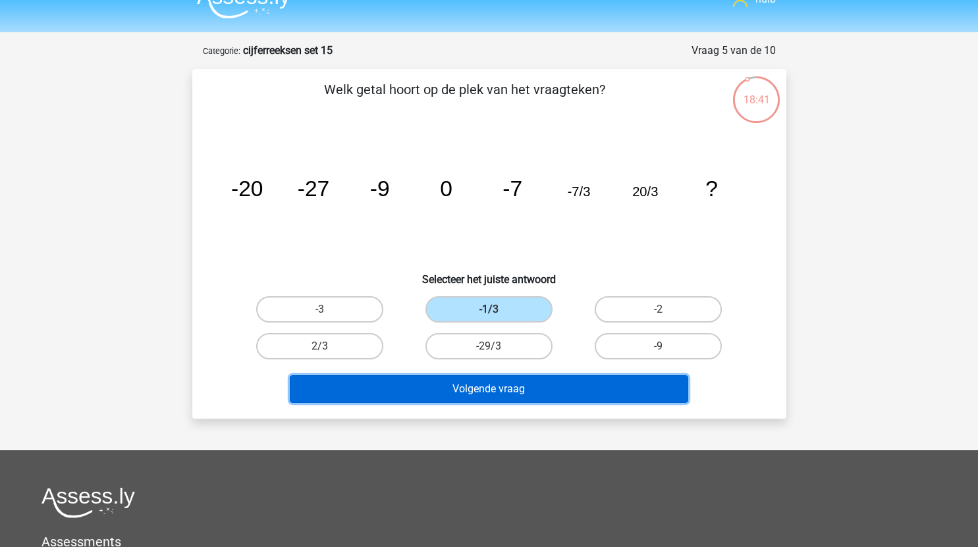
click at [555, 383] on button "Volgende vraag" at bounding box center [489, 389] width 398 height 28
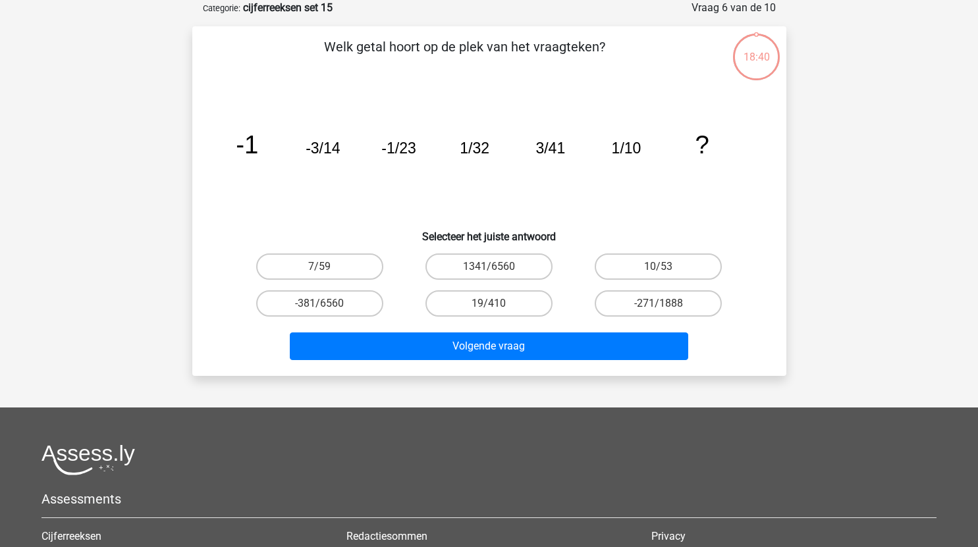
scroll to position [54, 0]
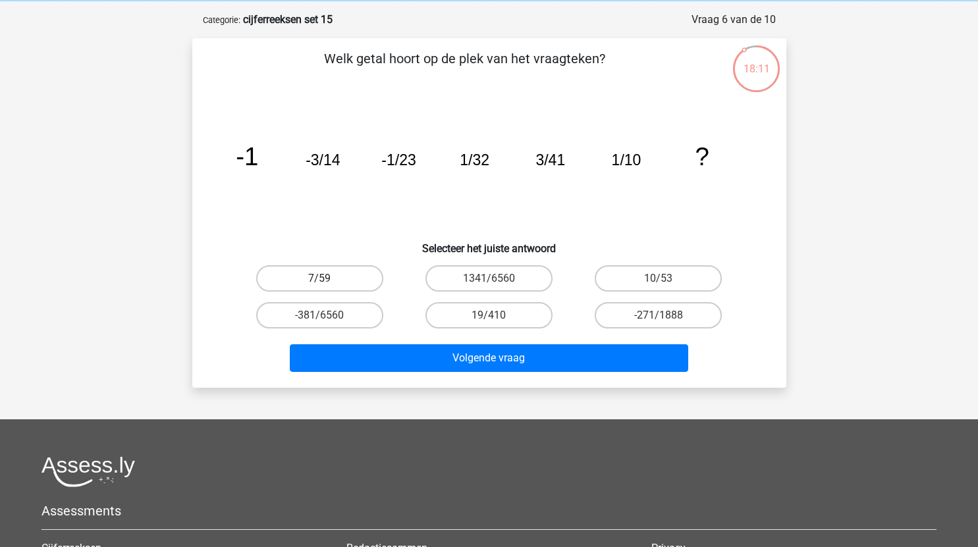
click at [352, 277] on label "7/59" at bounding box center [319, 278] width 127 height 26
click at [328, 279] on input "7/59" at bounding box center [323, 283] width 9 height 9
radio input "true"
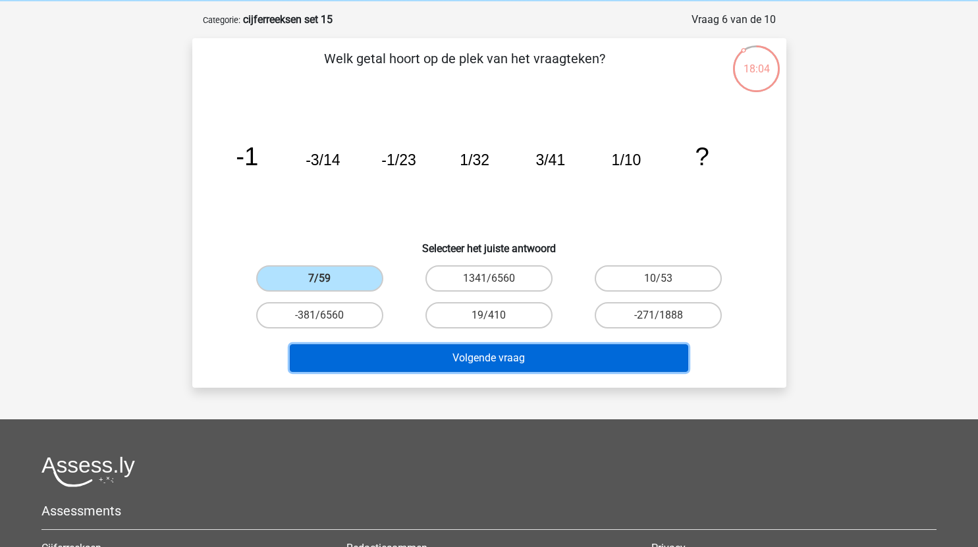
click at [564, 356] on button "Volgende vraag" at bounding box center [489, 358] width 398 height 28
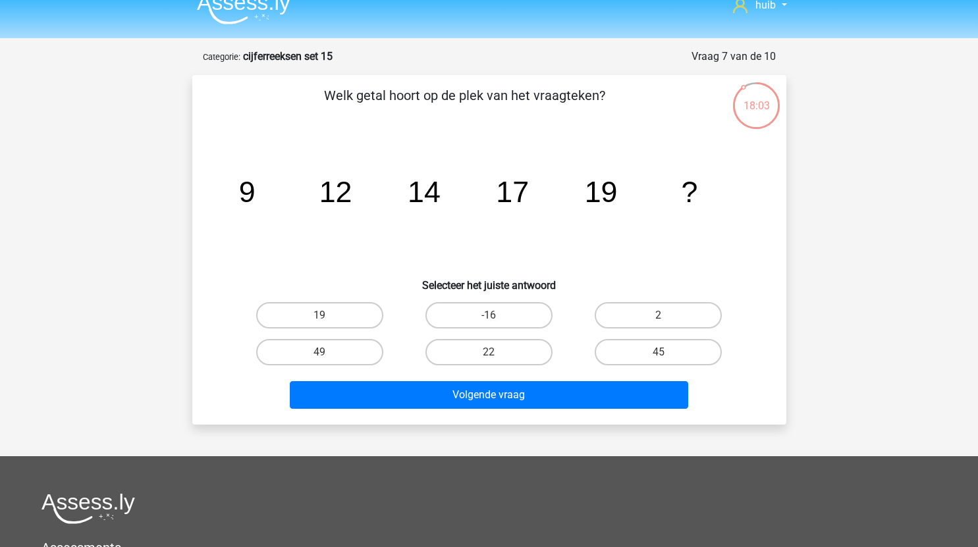
scroll to position [16, 0]
click at [497, 351] on label "22" at bounding box center [488, 353] width 127 height 26
click at [497, 353] on input "22" at bounding box center [493, 357] width 9 height 9
radio input "true"
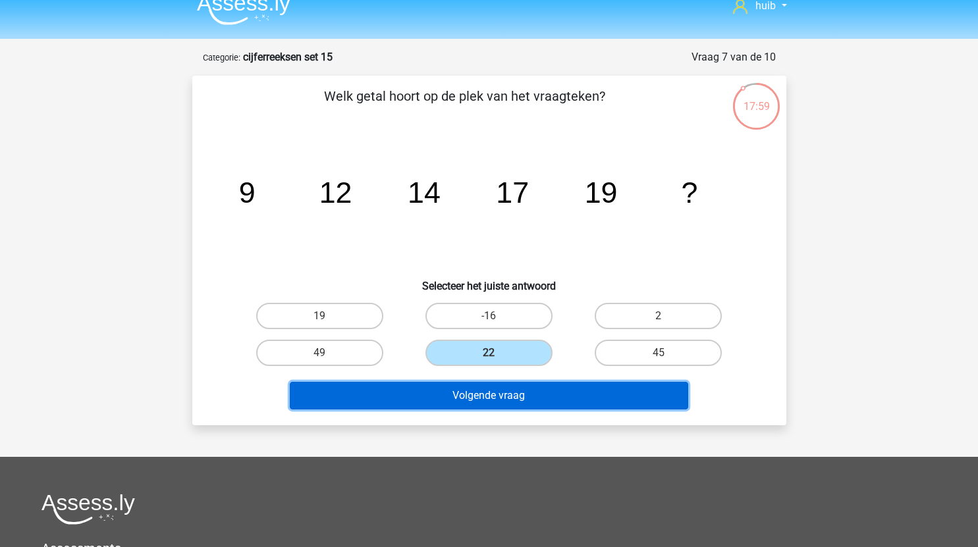
click at [518, 404] on button "Volgende vraag" at bounding box center [489, 396] width 398 height 28
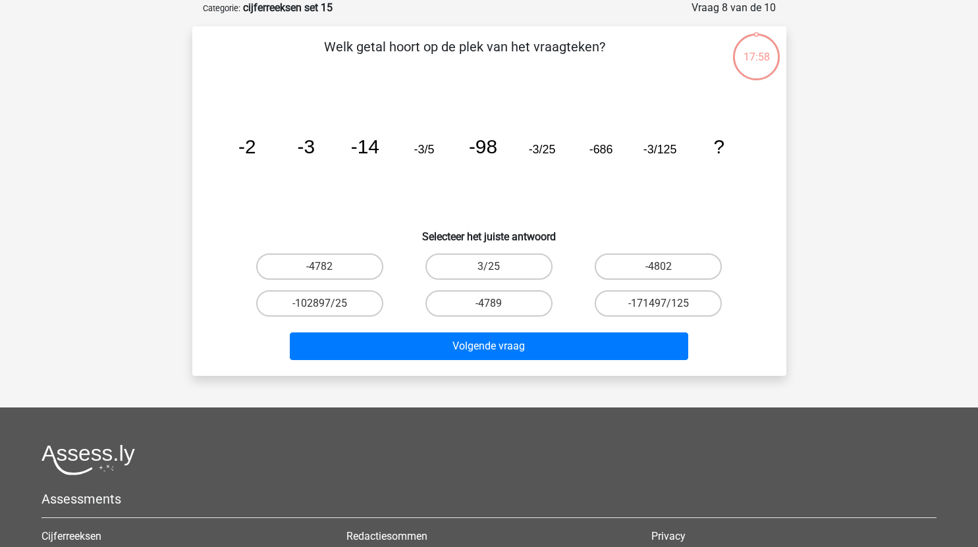
scroll to position [7, 0]
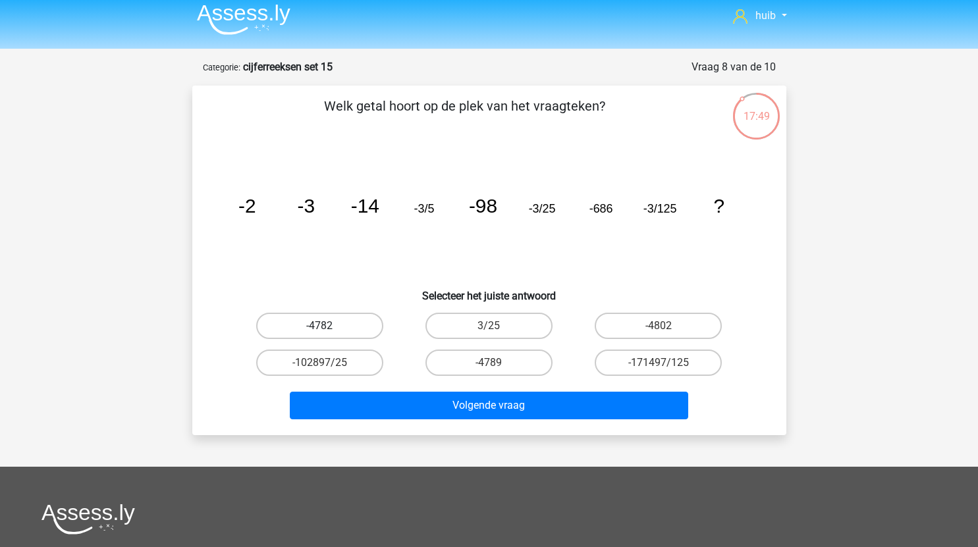
click at [331, 322] on label "-4782" at bounding box center [319, 326] width 127 height 26
click at [328, 326] on input "-4782" at bounding box center [323, 330] width 9 height 9
radio input "true"
click at [662, 306] on div "Welk getal hoort op de plek van het vraagteken? image/svg+xml -2 -3 -14 -3/5 -9…" at bounding box center [489, 260] width 583 height 329
click at [668, 317] on label "-4802" at bounding box center [658, 326] width 127 height 26
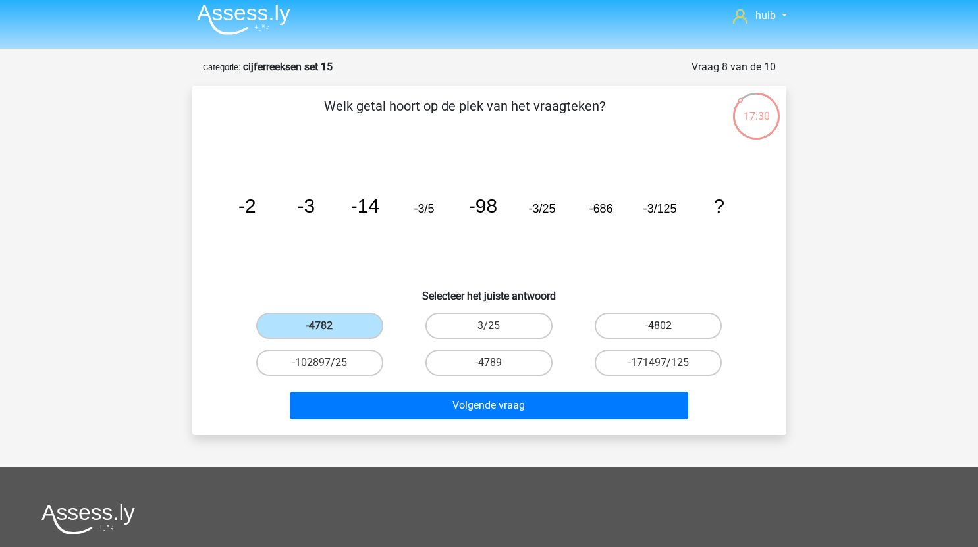
click at [667, 326] on input "-4802" at bounding box center [663, 330] width 9 height 9
radio input "true"
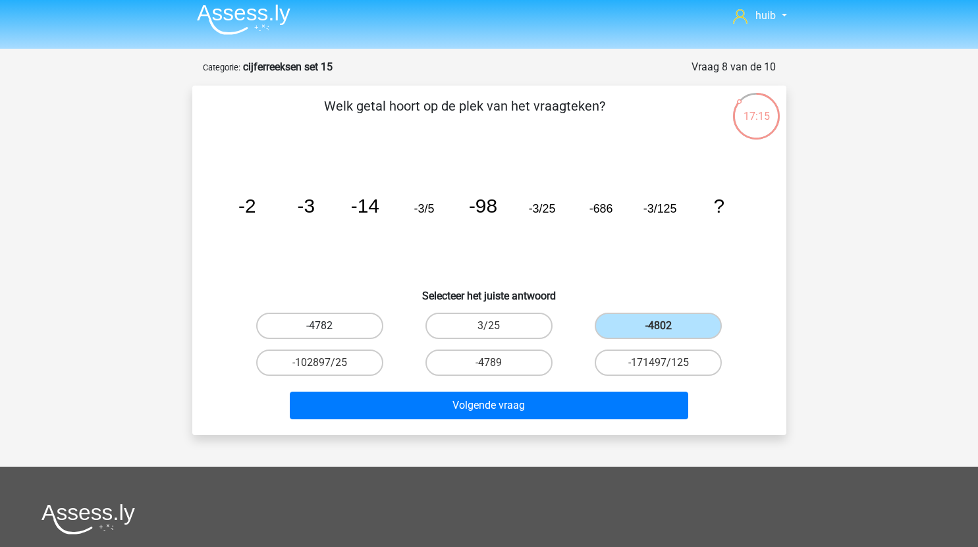
click at [333, 321] on label "-4782" at bounding box center [319, 326] width 127 height 26
click at [328, 326] on input "-4782" at bounding box center [323, 330] width 9 height 9
radio input "true"
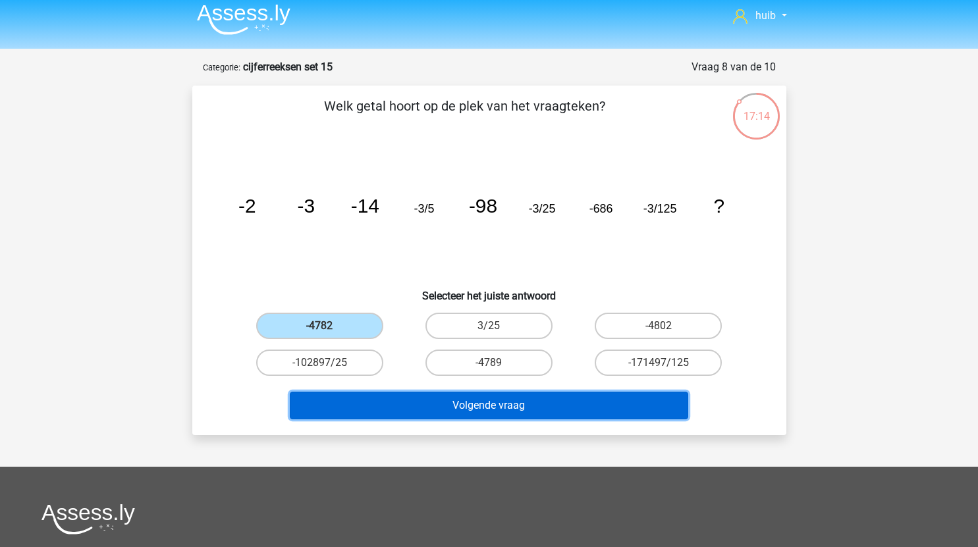
click at [472, 402] on button "Volgende vraag" at bounding box center [489, 406] width 398 height 28
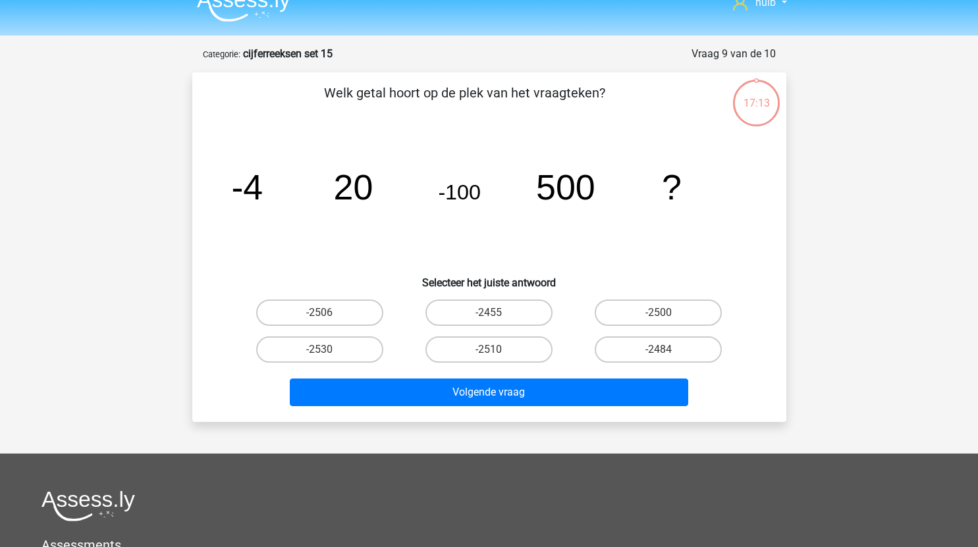
scroll to position [14, 0]
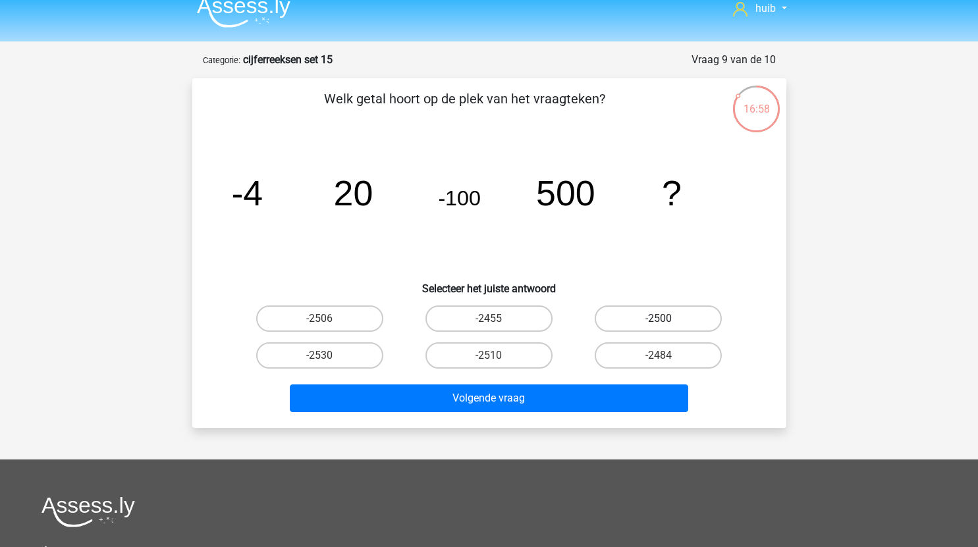
click at [671, 316] on label "-2500" at bounding box center [658, 319] width 127 height 26
click at [667, 319] on input "-2500" at bounding box center [663, 323] width 9 height 9
radio input "true"
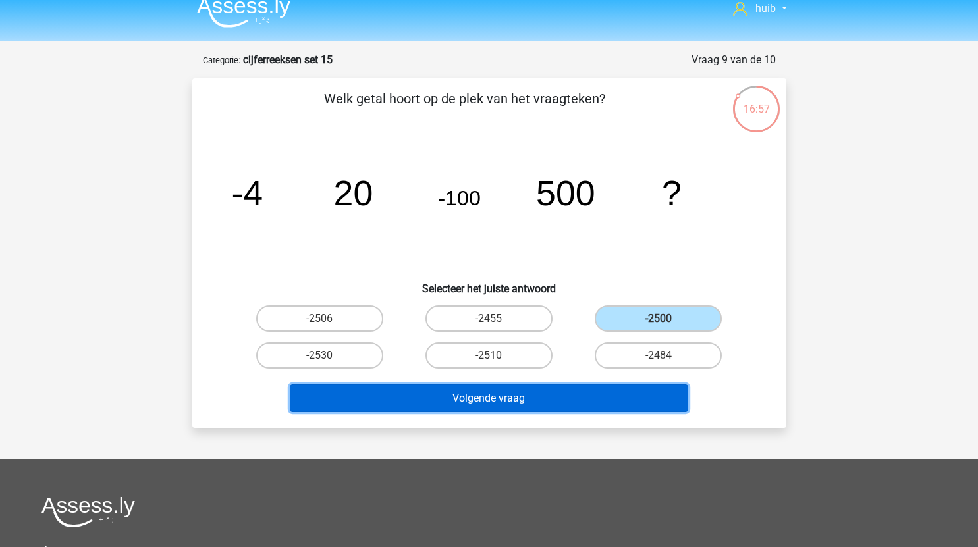
click at [565, 397] on button "Volgende vraag" at bounding box center [489, 399] width 398 height 28
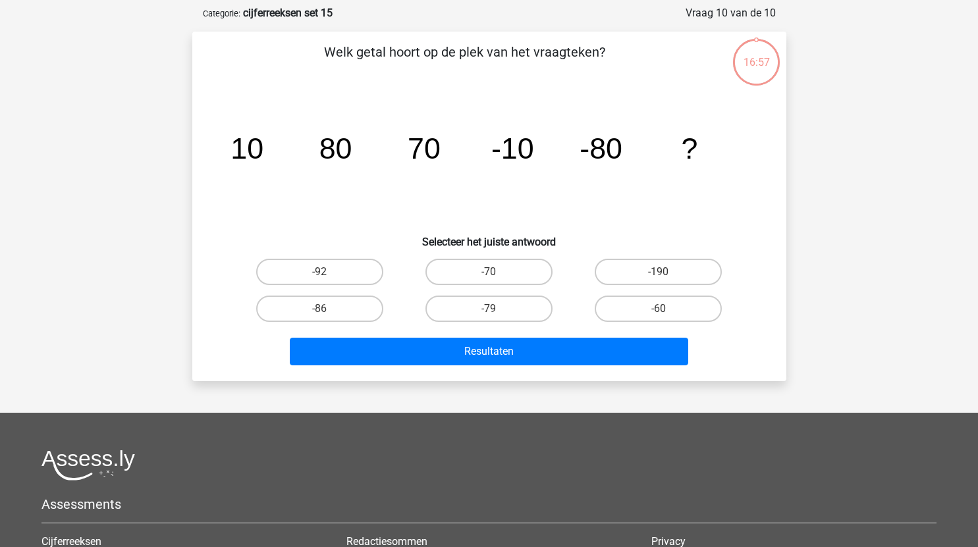
scroll to position [66, 0]
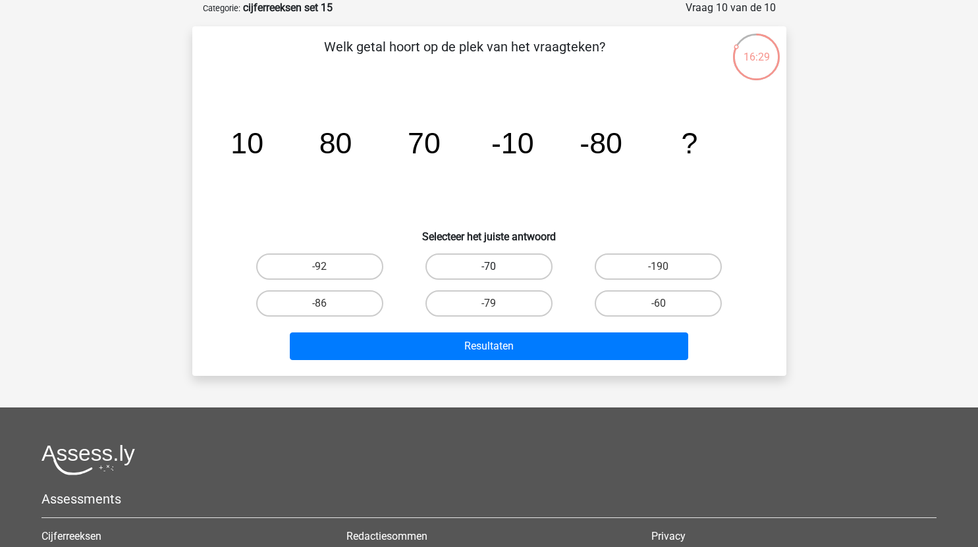
click at [523, 267] on label "-70" at bounding box center [488, 267] width 127 height 26
click at [497, 267] on input "-70" at bounding box center [493, 271] width 9 height 9
radio input "true"
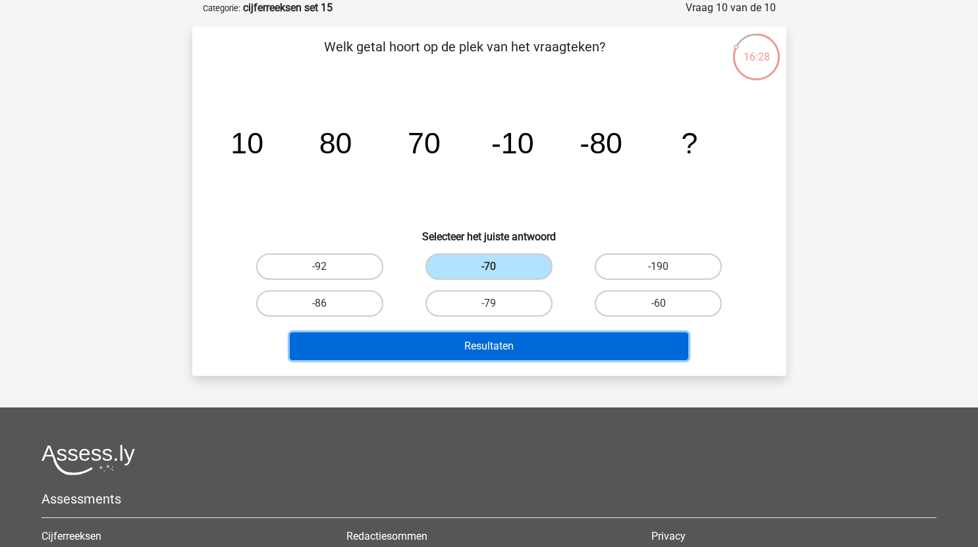
click at [545, 344] on button "Resultaten" at bounding box center [489, 347] width 398 height 28
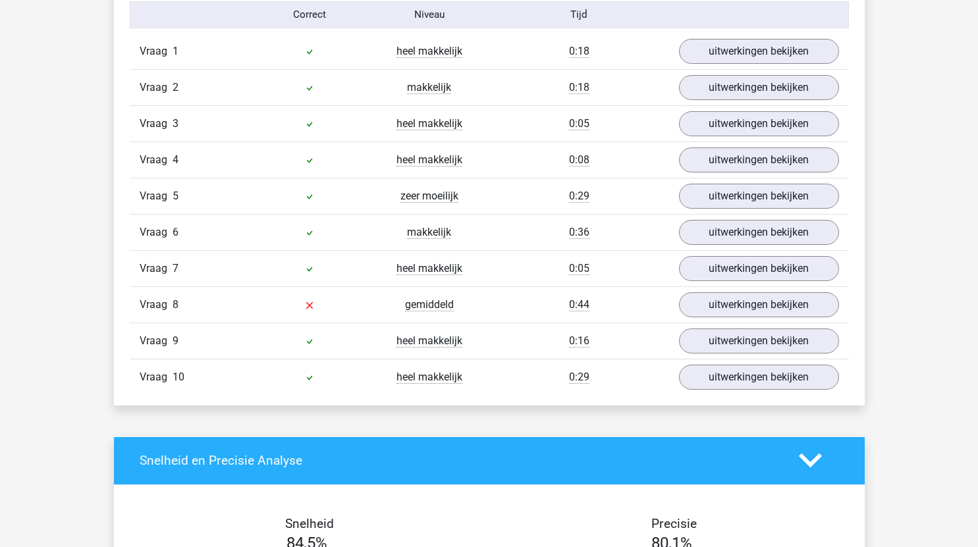
scroll to position [876, 0]
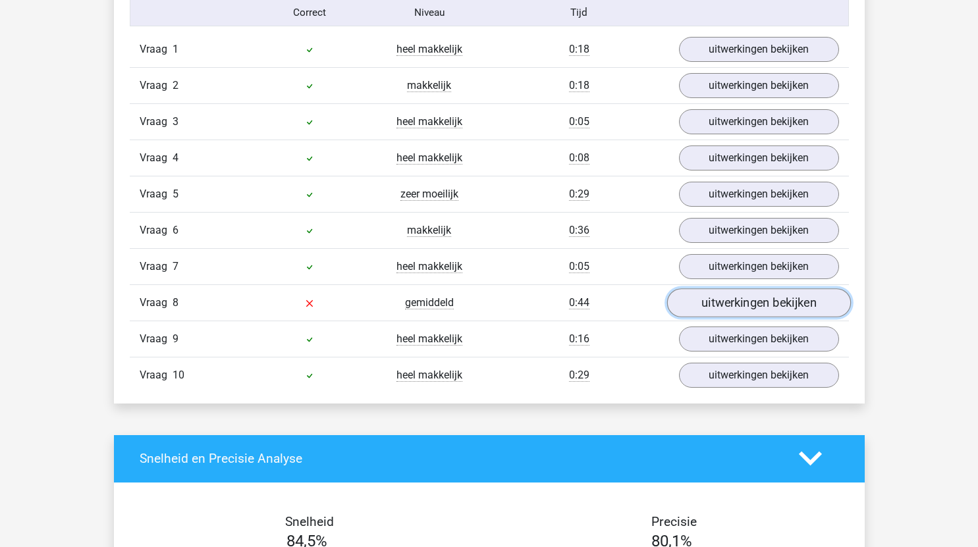
click at [725, 303] on link "uitwerkingen bekijken" at bounding box center [758, 302] width 184 height 29
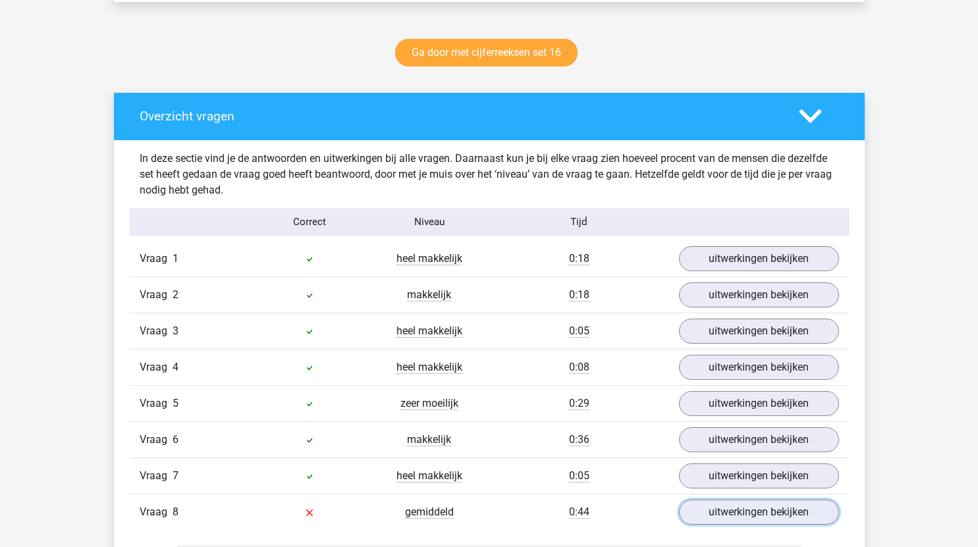
scroll to position [666, 0]
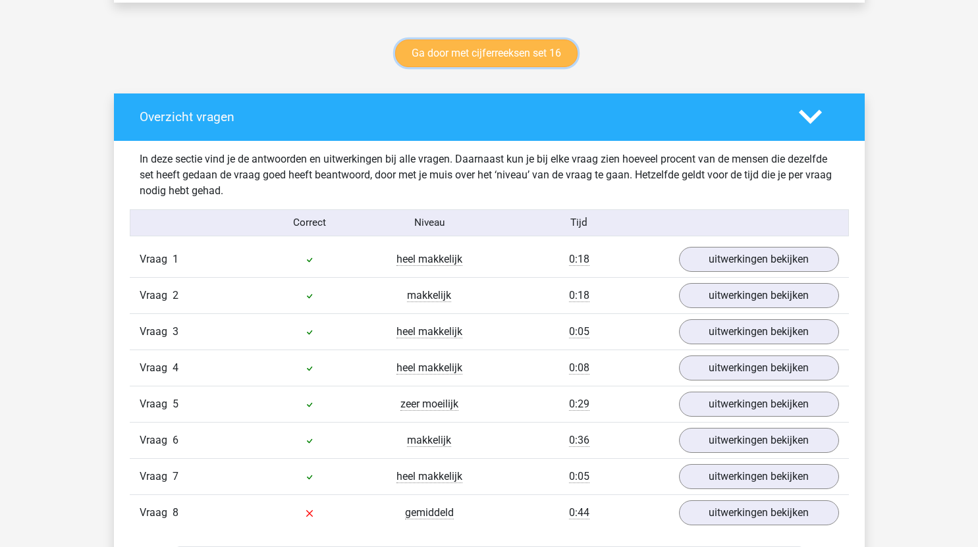
click at [500, 56] on link "Ga door met cijferreeksen set 16" at bounding box center [486, 54] width 182 height 28
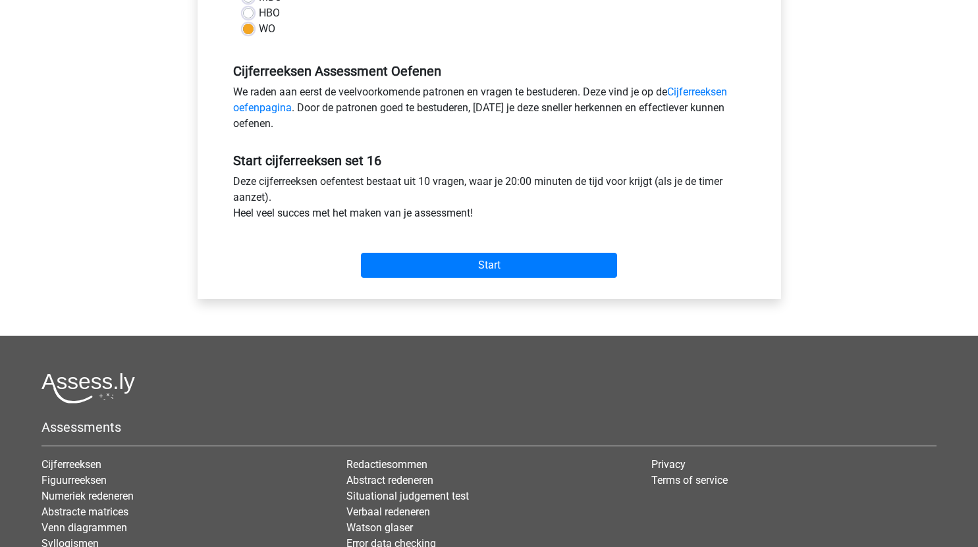
scroll to position [358, 0]
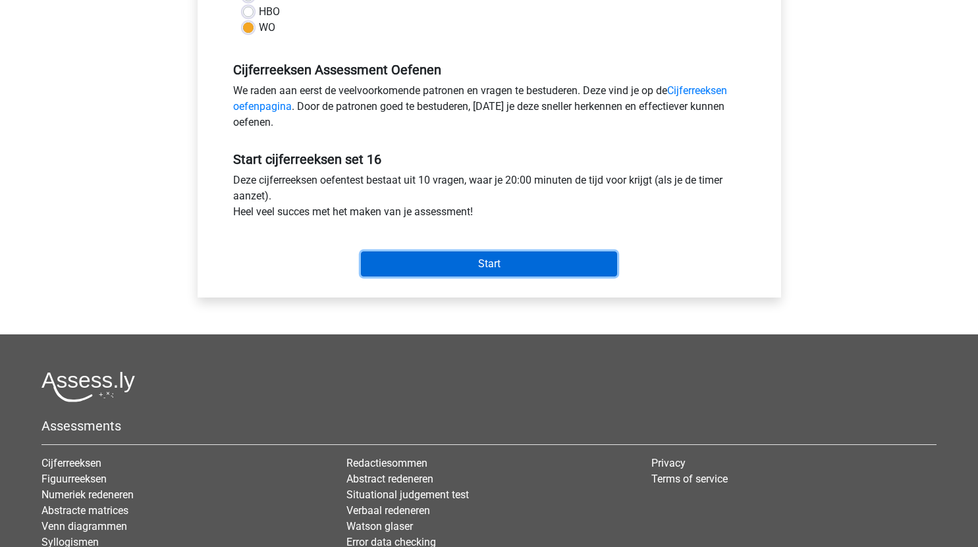
drag, startPoint x: 572, startPoint y: 263, endPoint x: 581, endPoint y: 243, distance: 22.4
click at [581, 243] on div "Start" at bounding box center [489, 253] width 532 height 46
